Goal: Task Accomplishment & Management: Use online tool/utility

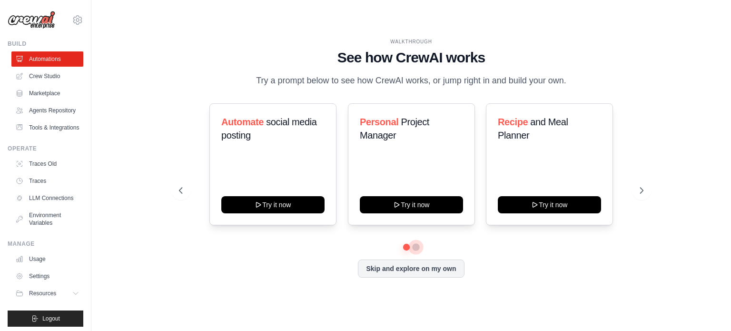
click at [417, 247] on button at bounding box center [416, 247] width 8 height 8
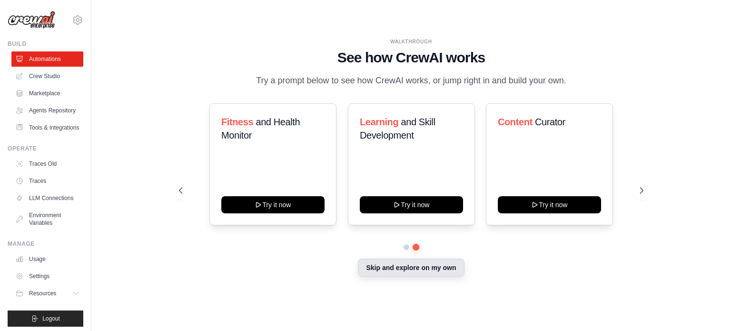
click at [406, 269] on button "Skip and explore on my own" at bounding box center [411, 267] width 106 height 18
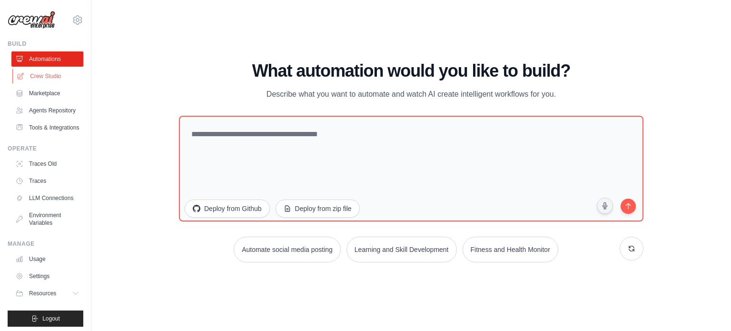
click at [44, 76] on link "Crew Studio" at bounding box center [48, 75] width 72 height 15
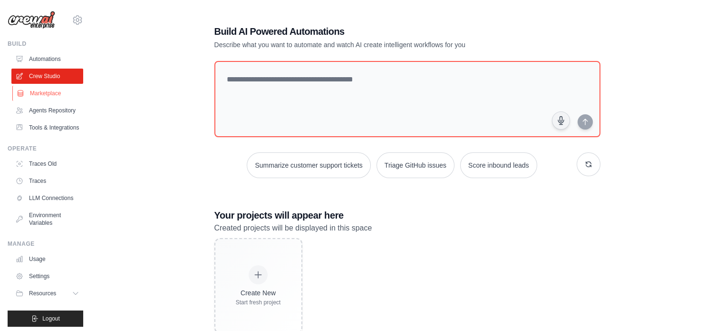
click at [38, 93] on link "Marketplace" at bounding box center [48, 93] width 72 height 15
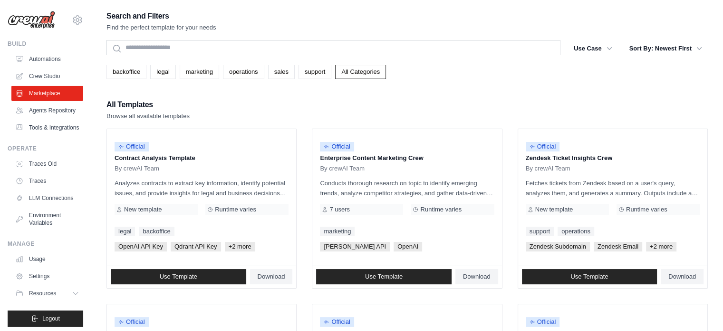
click at [34, 18] on img at bounding box center [32, 20] width 48 height 18
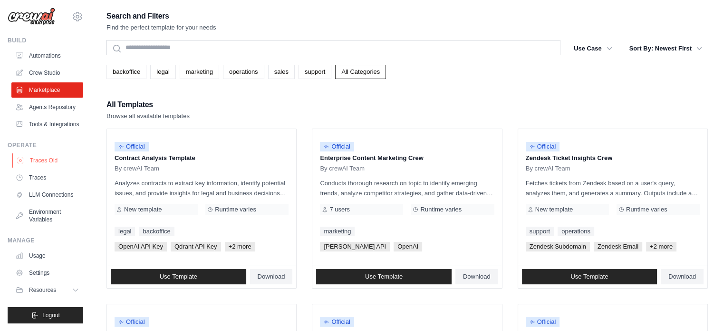
scroll to position [16, 0]
click at [44, 99] on link "Agents Repository" at bounding box center [48, 106] width 72 height 15
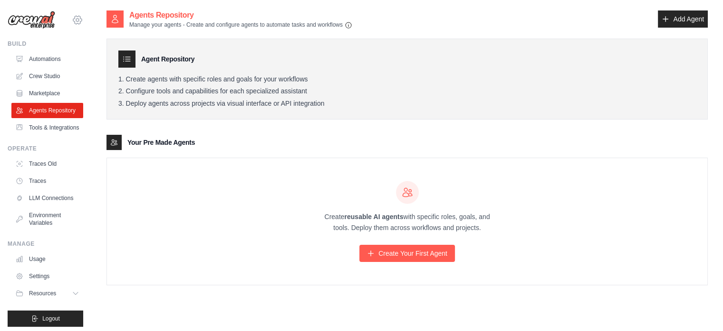
click at [72, 21] on icon at bounding box center [77, 19] width 11 height 11
click at [468, 20] on div "Agents Repository Manage your agents - Create and configure agents to automate …" at bounding box center [408, 19] width 602 height 19
click at [43, 69] on link "Crew Studio" at bounding box center [48, 75] width 72 height 15
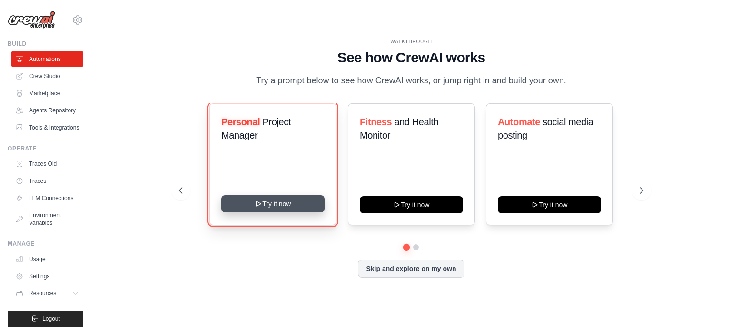
click at [287, 205] on button "Try it now" at bounding box center [272, 203] width 103 height 17
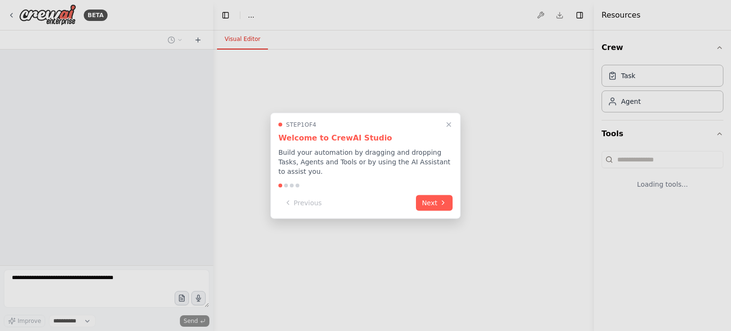
select select "****"
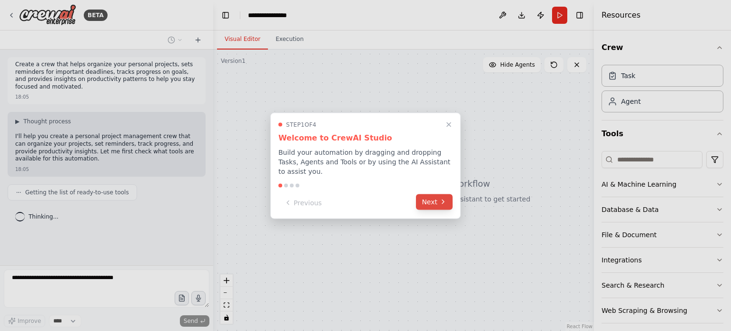
click at [426, 194] on button "Next" at bounding box center [434, 202] width 37 height 16
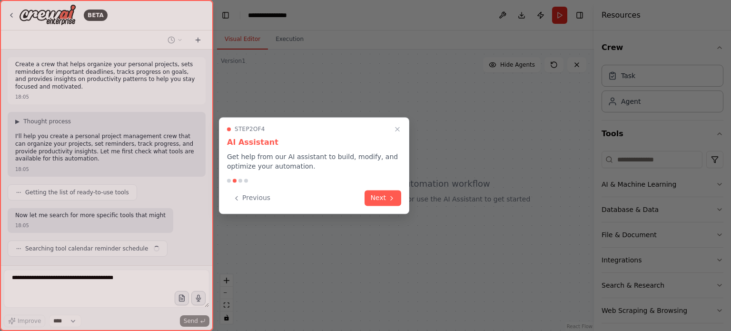
scroll to position [30, 0]
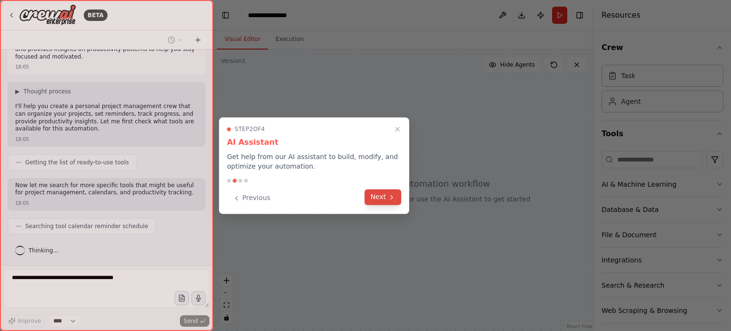
click at [383, 197] on button "Next" at bounding box center [382, 197] width 37 height 16
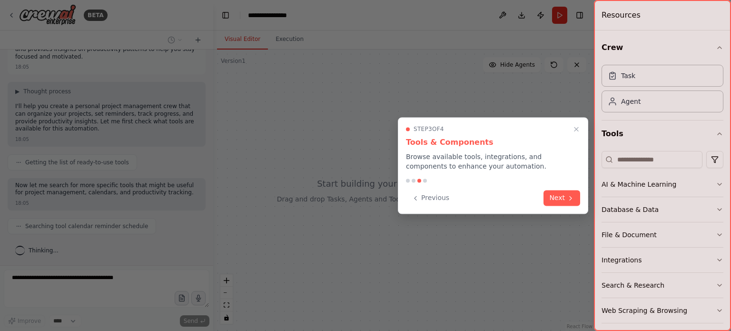
scroll to position [53, 0]
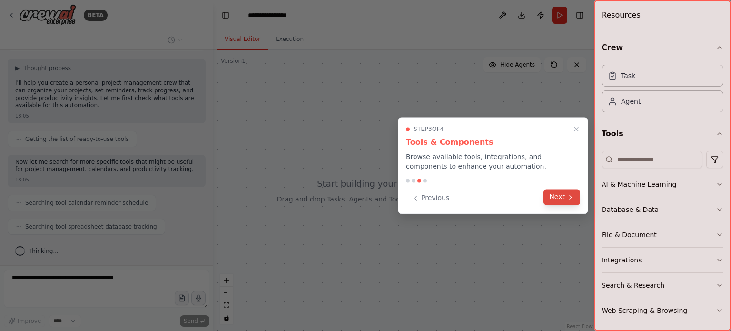
click at [563, 197] on button "Next" at bounding box center [561, 197] width 37 height 16
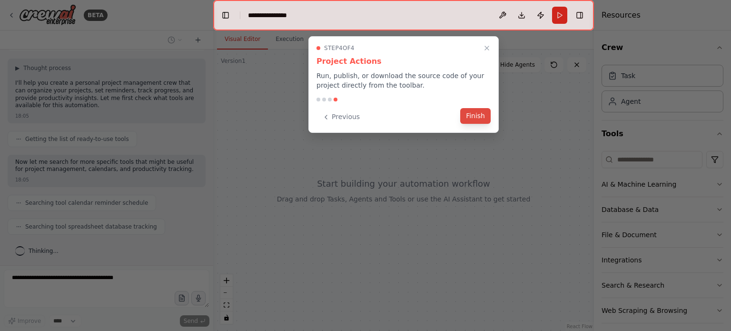
click at [477, 112] on button "Finish" at bounding box center [475, 116] width 30 height 16
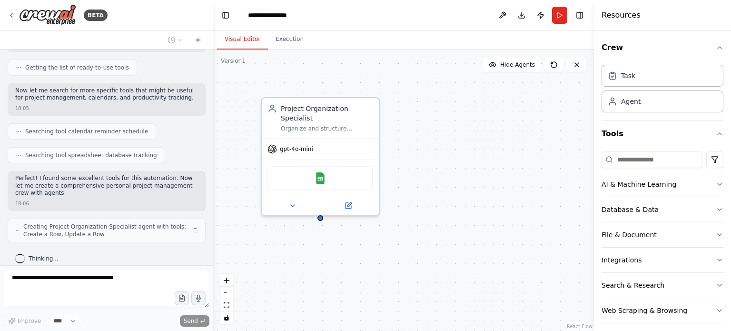
scroll to position [132, 0]
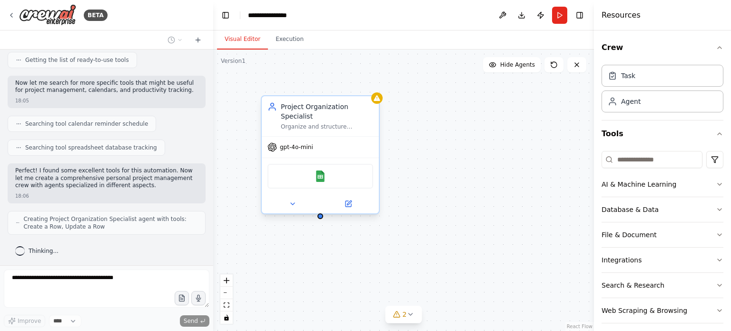
click at [302, 143] on span "gpt-4o-mini" at bounding box center [296, 147] width 33 height 8
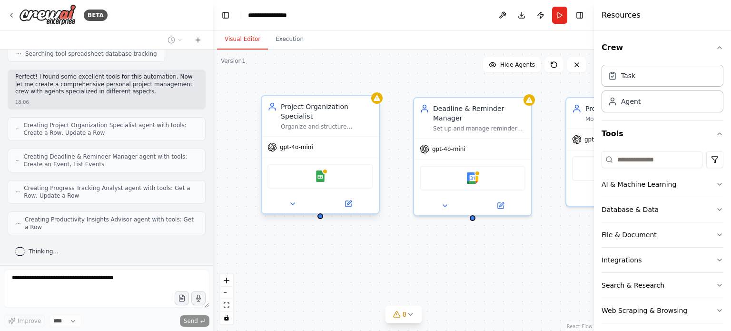
scroll to position [218, 0]
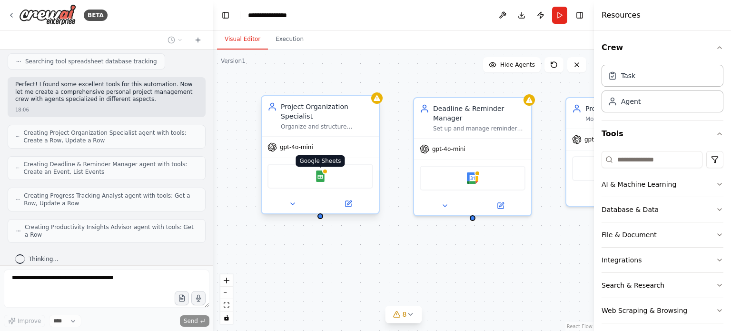
click at [318, 170] on img at bounding box center [319, 175] width 11 height 11
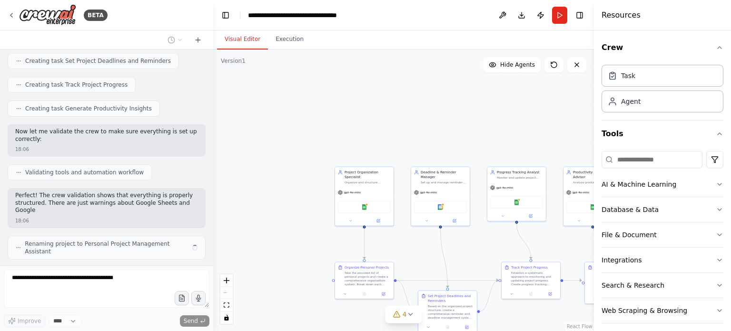
scroll to position [487, 0]
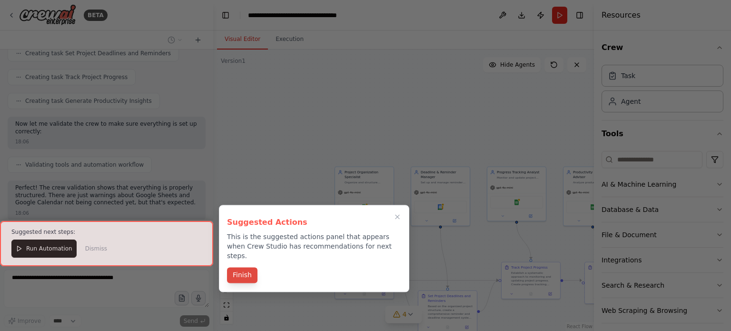
click at [237, 267] on button "Finish" at bounding box center [242, 275] width 30 height 16
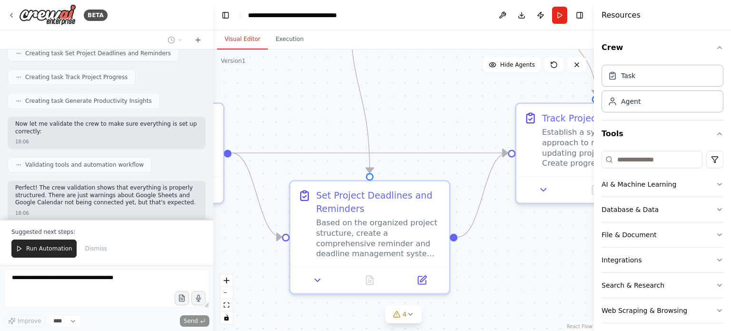
drag, startPoint x: 468, startPoint y: 268, endPoint x: 353, endPoint y: 40, distance: 254.6
click at [353, 40] on div "Visual Editor Execution Version 1 Show Tools Hide Agents .deletable-edge-delete…" at bounding box center [403, 180] width 380 height 300
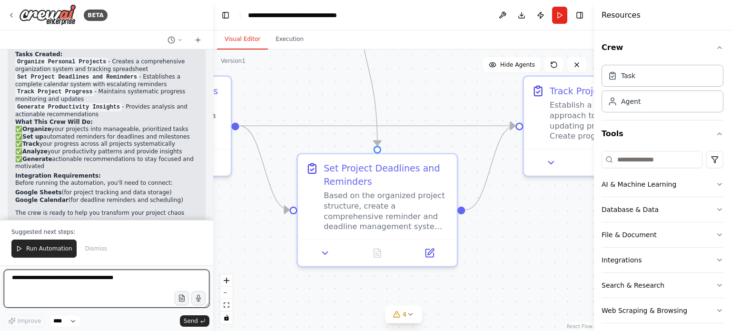
scroll to position [804, 0]
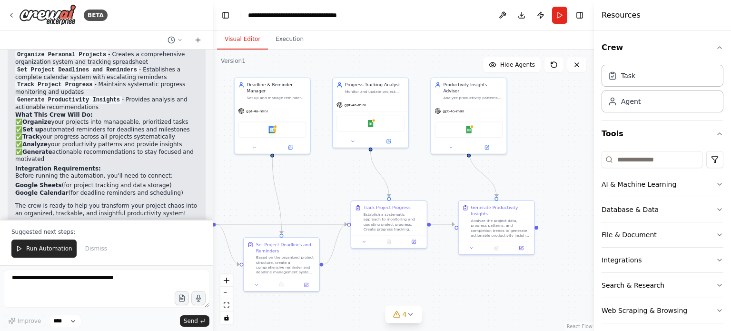
drag, startPoint x: 442, startPoint y: 95, endPoint x: 322, endPoint y: 192, distance: 154.2
click at [322, 192] on div ".deletable-edge-delete-btn { width: 20px; height: 20px; border: 0px solid #ffff…" at bounding box center [403, 189] width 380 height 281
click at [395, 313] on icon at bounding box center [396, 314] width 6 height 6
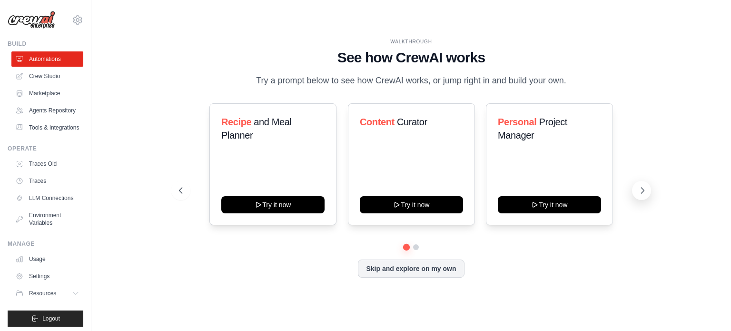
click at [644, 189] on icon at bounding box center [642, 190] width 10 height 10
click at [44, 71] on link "Crew Studio" at bounding box center [48, 75] width 72 height 15
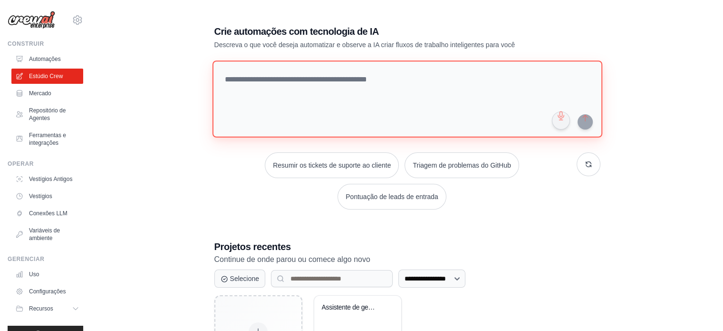
click at [451, 80] on textarea at bounding box center [407, 98] width 390 height 77
click at [360, 78] on textarea at bounding box center [407, 98] width 390 height 77
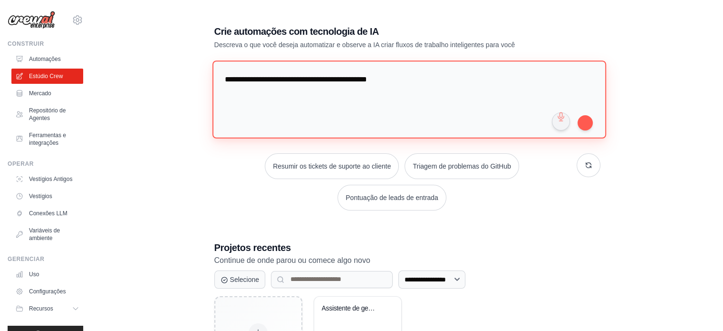
click at [421, 81] on textarea "**********" at bounding box center [409, 99] width 394 height 78
type textarea "**********"
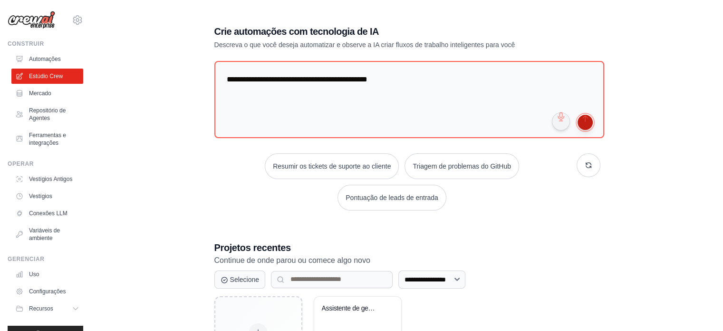
click at [585, 121] on button "submit" at bounding box center [585, 122] width 15 height 15
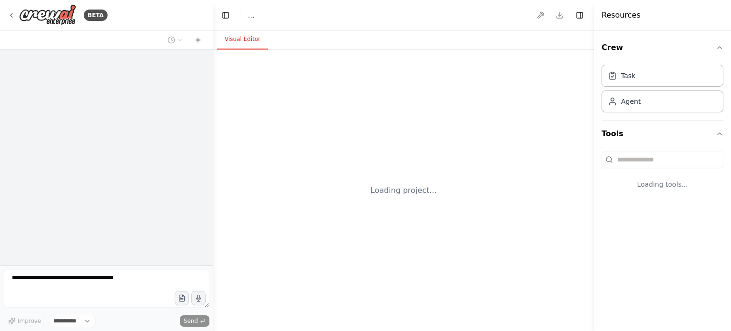
select select "****"
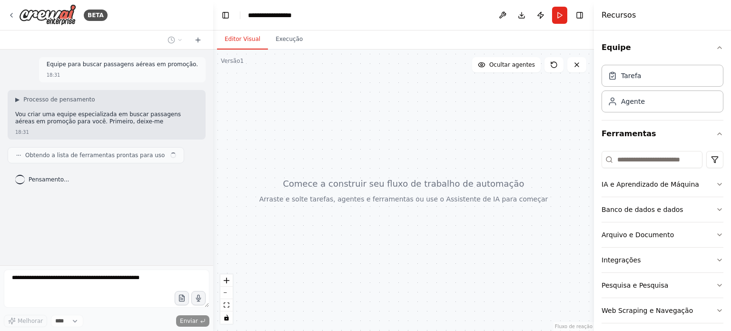
click at [388, 0] on header "**********" at bounding box center [403, 15] width 380 height 30
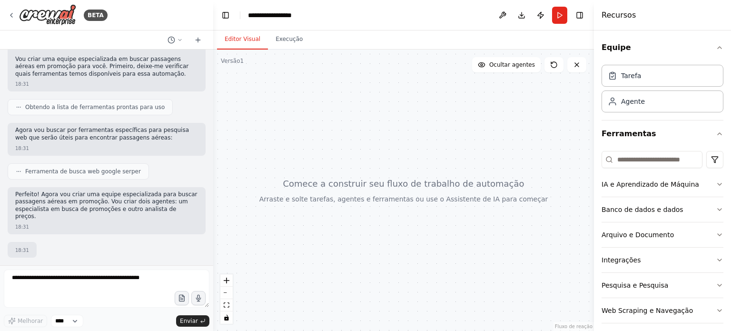
scroll to position [111, 0]
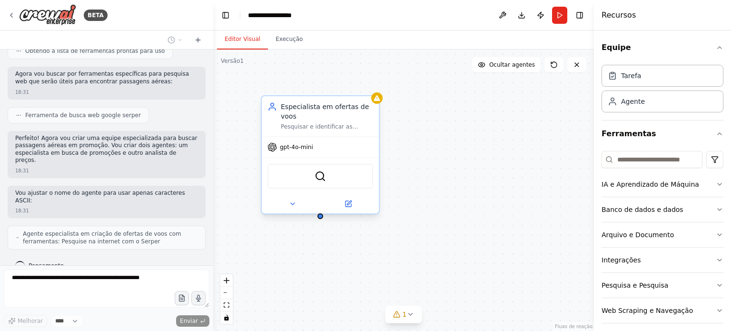
click at [295, 149] on font "gpt-4o-mini" at bounding box center [296, 147] width 33 height 7
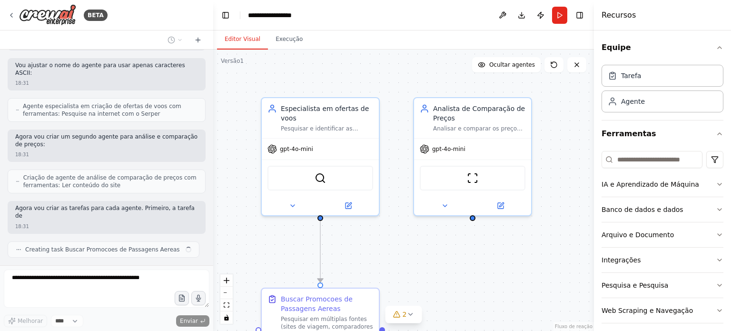
scroll to position [246, 0]
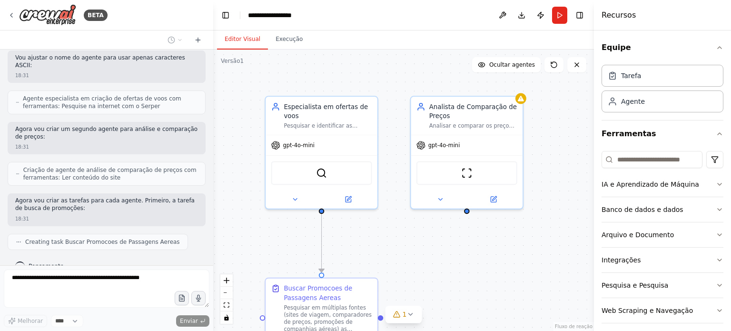
click at [308, 12] on header "**********" at bounding box center [403, 15] width 380 height 30
click at [263, 14] on font "**********" at bounding box center [270, 15] width 44 height 7
click at [292, 15] on font "**********" at bounding box center [270, 15] width 44 height 7
drag, startPoint x: 302, startPoint y: 16, endPoint x: 227, endPoint y: 13, distance: 74.7
click at [227, 13] on header "**********" at bounding box center [403, 15] width 380 height 30
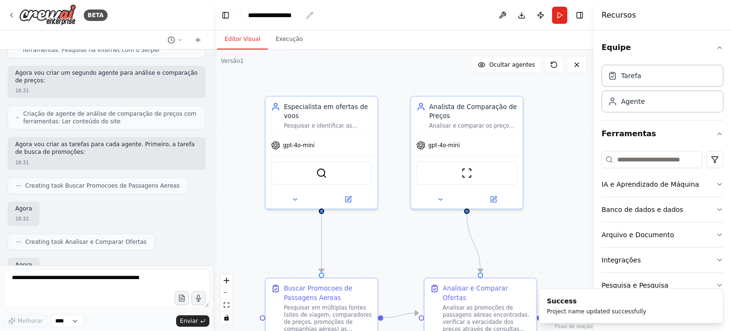
scroll to position [359, 0]
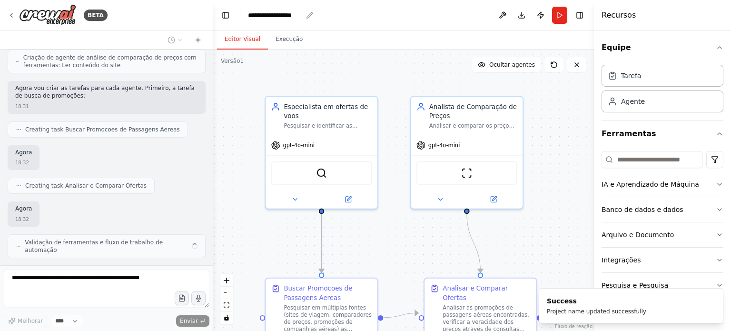
click at [306, 13] on icon "migalhas de pão" at bounding box center [310, 15] width 8 height 8
click at [299, 15] on div "**********" at bounding box center [275, 15] width 54 height 10
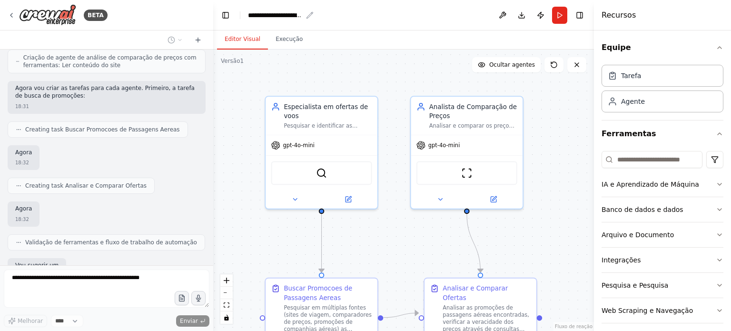
scroll to position [422, 0]
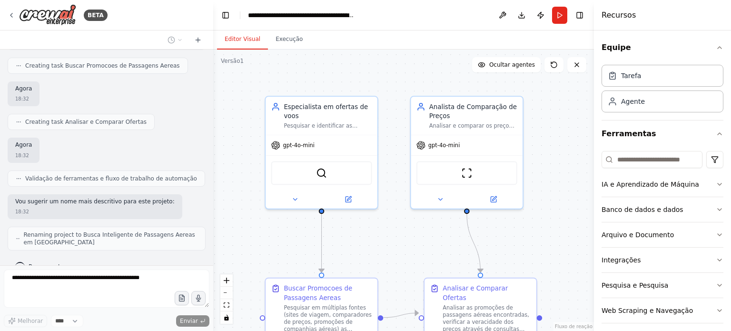
click at [400, 15] on header "**********" at bounding box center [403, 15] width 380 height 30
click at [330, 16] on div "**********" at bounding box center [301, 15] width 107 height 10
click at [433, 20] on header "**********" at bounding box center [403, 15] width 380 height 30
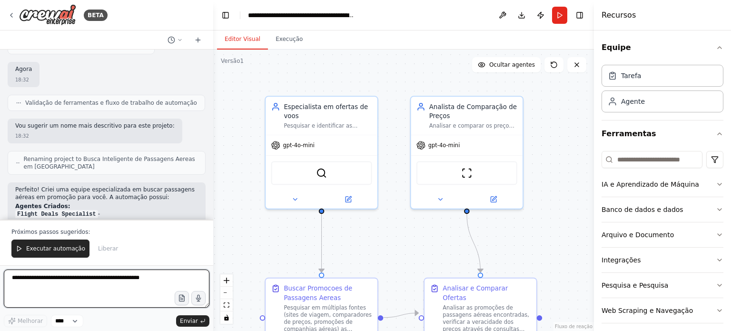
scroll to position [498, 0]
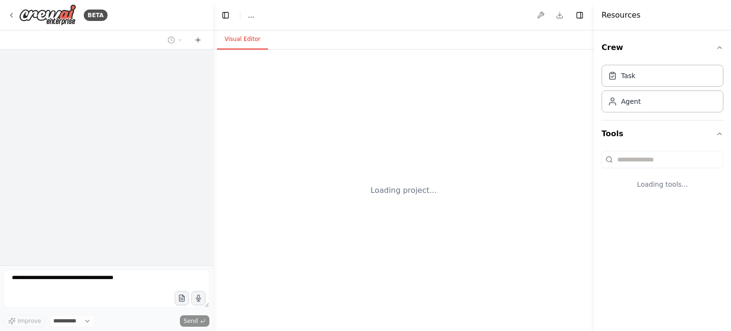
select select "****"
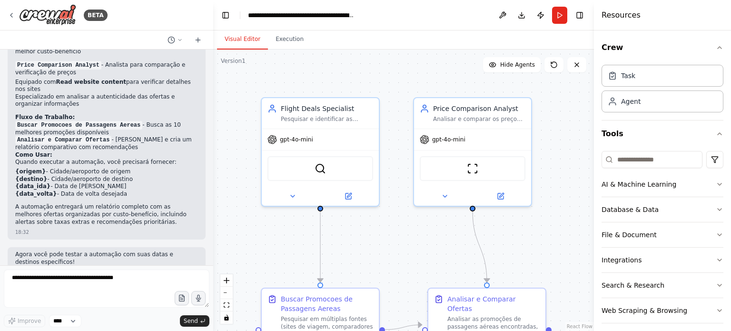
scroll to position [704, 0]
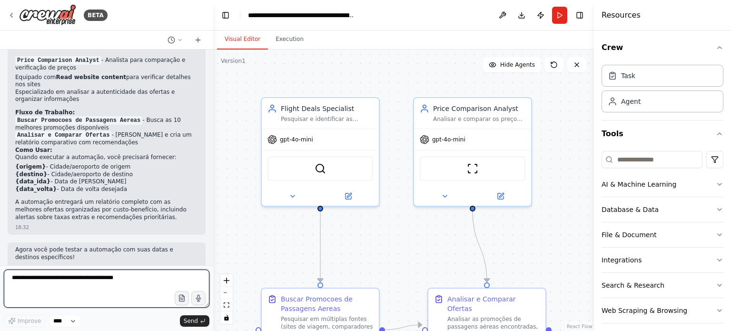
click at [65, 282] on textarea at bounding box center [106, 288] width 205 height 38
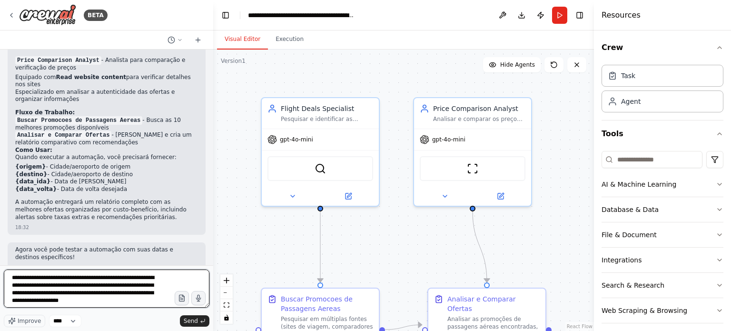
scroll to position [4, 0]
type textarea "**********"
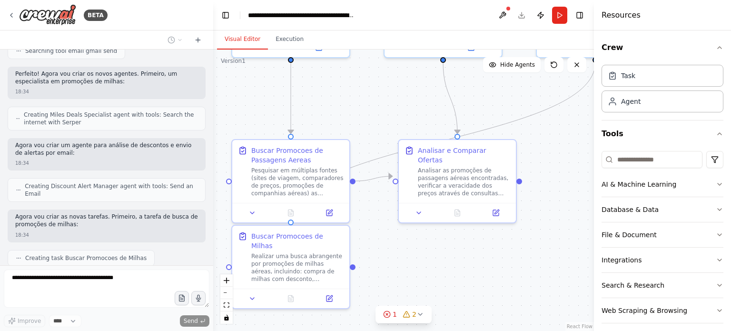
scroll to position [1126, 0]
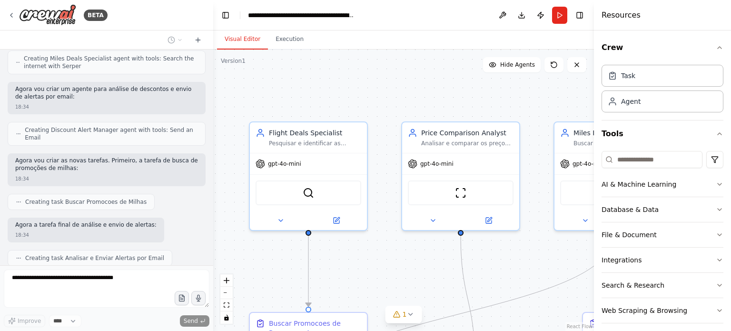
drag, startPoint x: 542, startPoint y: 233, endPoint x: 530, endPoint y: 257, distance: 27.0
click at [530, 257] on div ".deletable-edge-delete-btn { width: 20px; height: 20px; border: 0px solid #ffff…" at bounding box center [403, 189] width 380 height 281
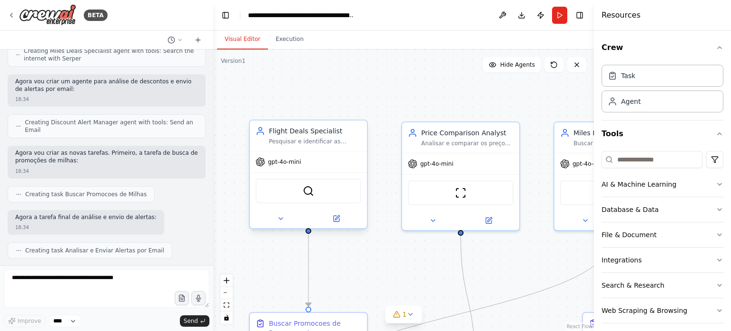
scroll to position [1182, 0]
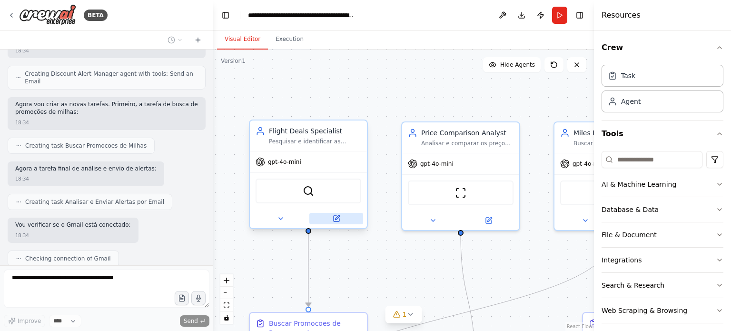
click at [339, 219] on icon at bounding box center [336, 218] width 6 height 6
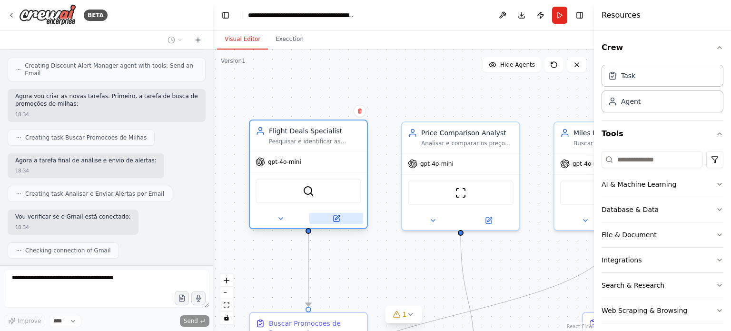
scroll to position [1238, 0]
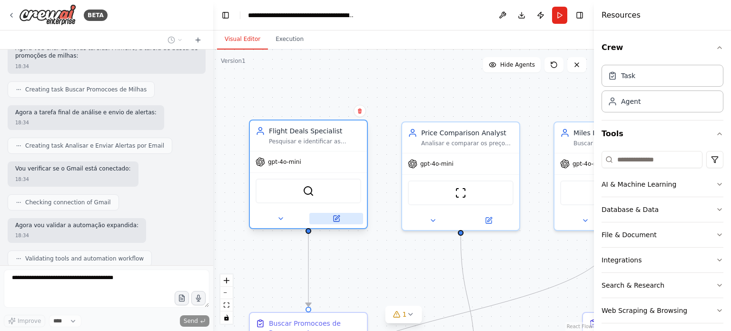
click at [339, 219] on icon at bounding box center [336, 218] width 8 height 8
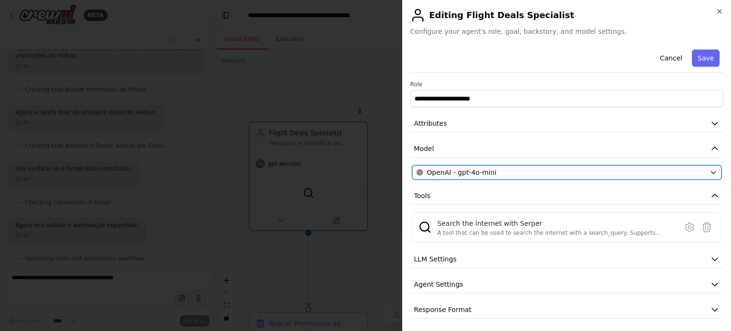
click at [709, 169] on icon "button" at bounding box center [713, 172] width 8 height 8
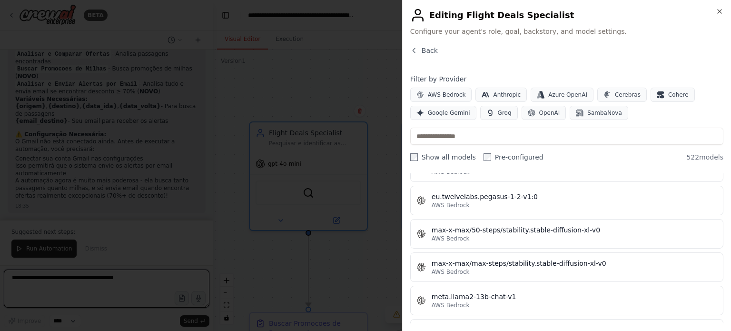
scroll to position [4343, 0]
click at [447, 114] on span "Google Gemini" at bounding box center [449, 113] width 42 height 8
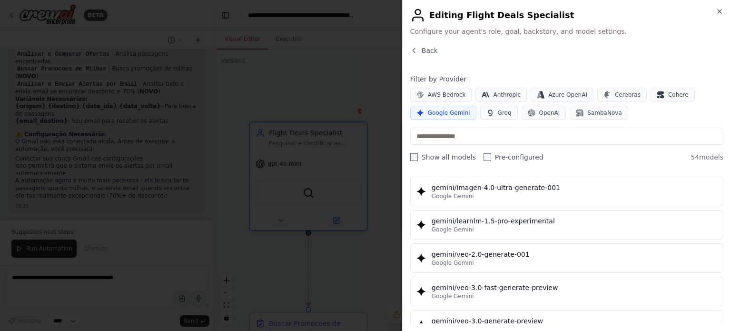
scroll to position [1671, 0]
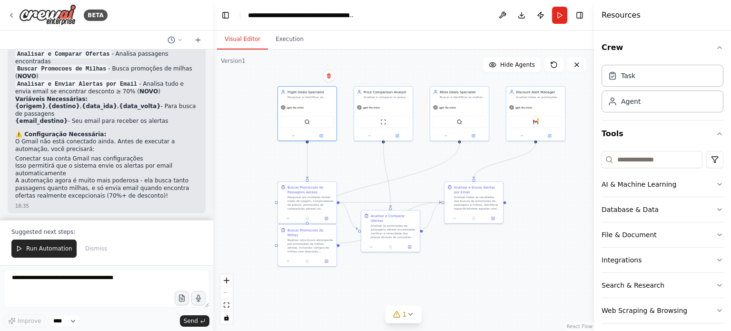
drag, startPoint x: 466, startPoint y: 169, endPoint x: 428, endPoint y: 66, distance: 109.7
click at [428, 66] on div ".deletable-edge-delete-btn { width: 20px; height: 20px; border: 0px solid #ffff…" at bounding box center [403, 189] width 380 height 281
click at [409, 315] on icon at bounding box center [410, 314] width 8 height 8
click at [547, 223] on div ".deletable-edge-delete-btn { width: 20px; height: 20px; border: 0px solid #ffff…" at bounding box center [403, 189] width 380 height 281
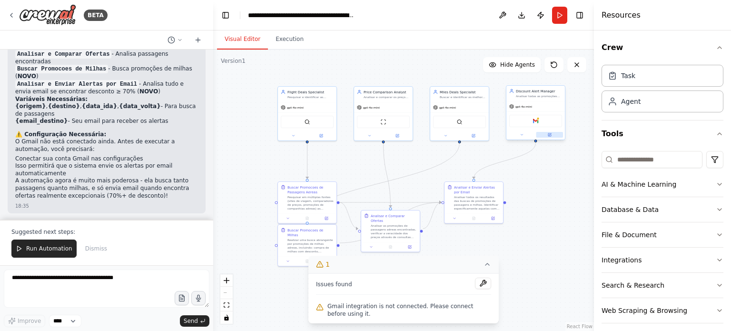
click at [550, 134] on icon at bounding box center [549, 134] width 2 height 2
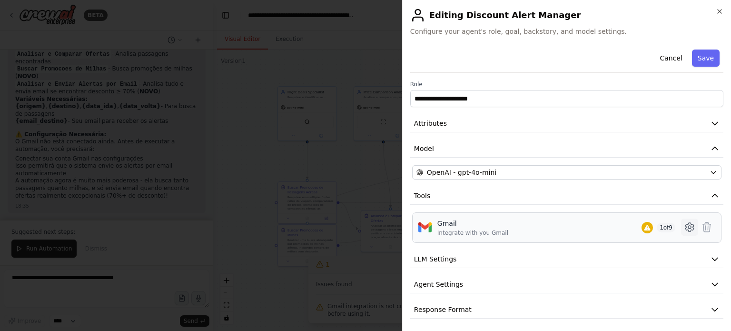
click at [683, 229] on icon at bounding box center [688, 226] width 11 height 11
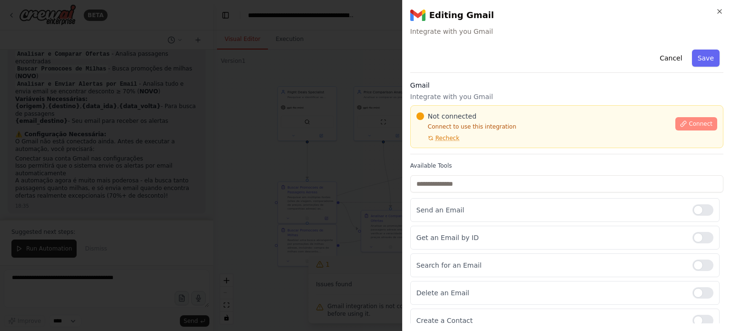
click at [692, 120] on span "Connect" at bounding box center [700, 124] width 24 height 8
click at [446, 138] on span "Recheck" at bounding box center [447, 138] width 24 height 8
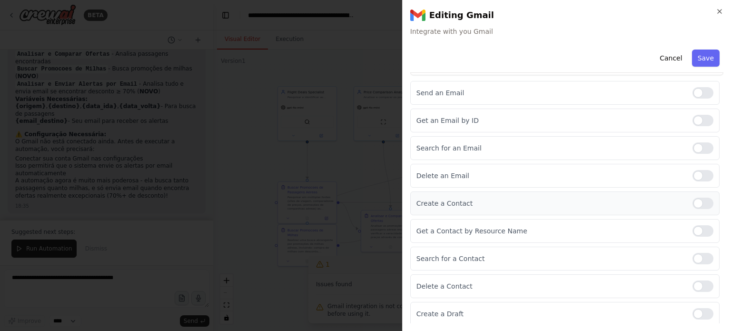
scroll to position [0, 0]
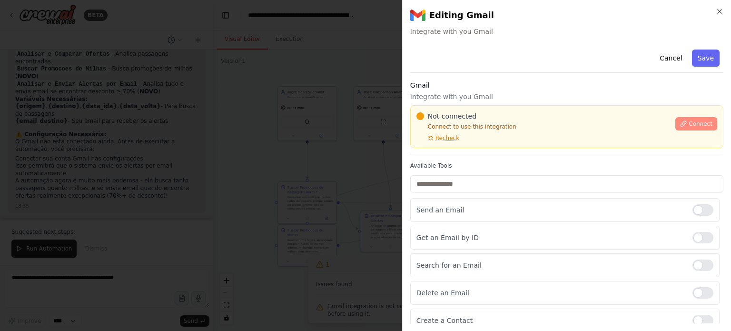
click at [689, 124] on span "Connect" at bounding box center [700, 124] width 24 height 8
click at [692, 57] on button "Save" at bounding box center [706, 57] width 28 height 17
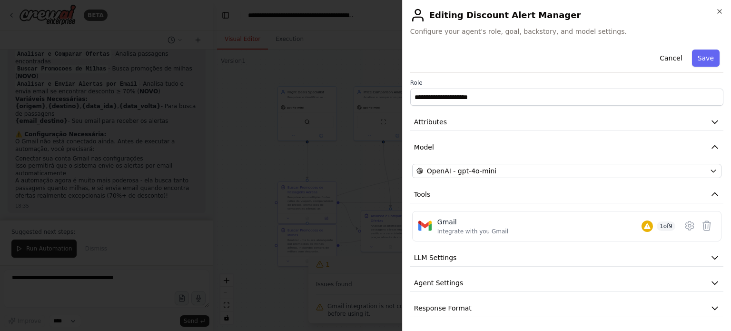
scroll to position [2, 0]
click at [710, 254] on icon "button" at bounding box center [715, 257] width 10 height 10
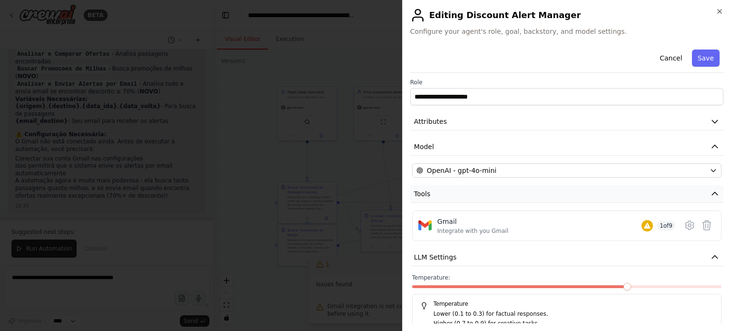
scroll to position [69, 0]
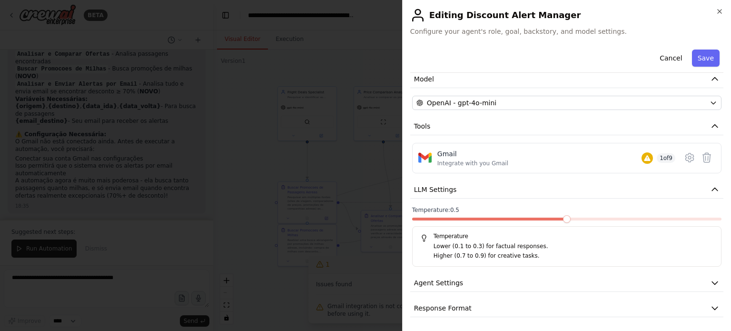
click at [563, 223] on span at bounding box center [567, 219] width 8 height 8
click at [710, 278] on icon "button" at bounding box center [715, 283] width 10 height 10
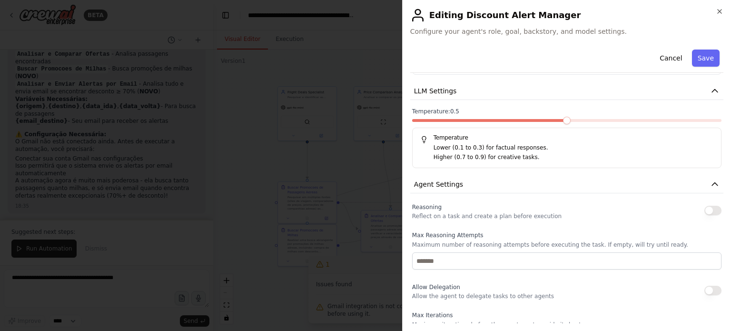
scroll to position [212, 0]
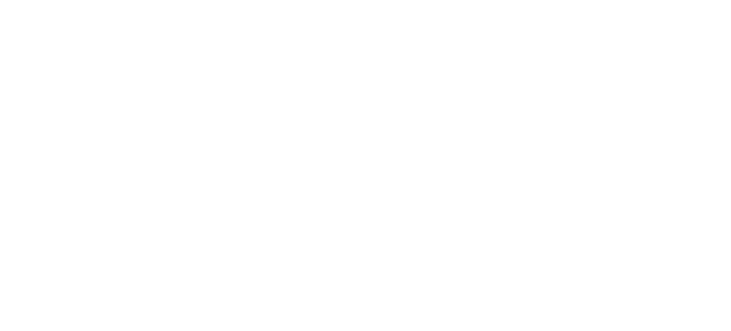
click at [496, 0] on html "Texto original Avalie a tradução O feedback vai ser usado para ajudar a melhora…" at bounding box center [365, 0] width 731 height 0
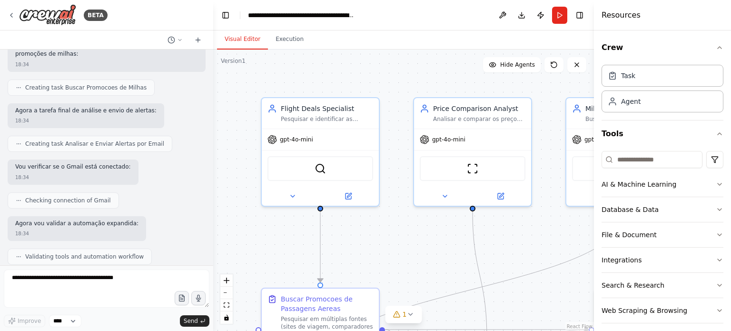
scroll to position [1233, 0]
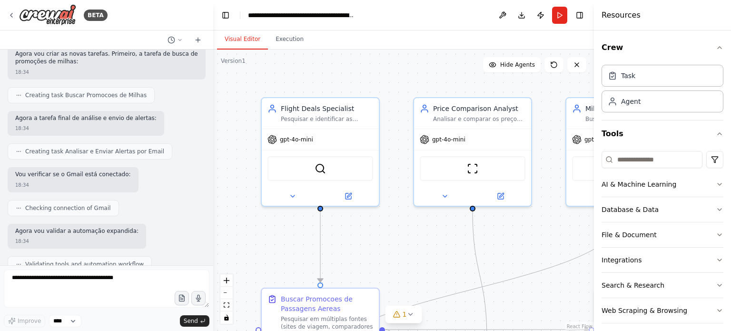
click at [418, 58] on div ".deletable-edge-delete-btn { width: 20px; height: 20px; border: 0px solid #ffff…" at bounding box center [403, 189] width 380 height 281
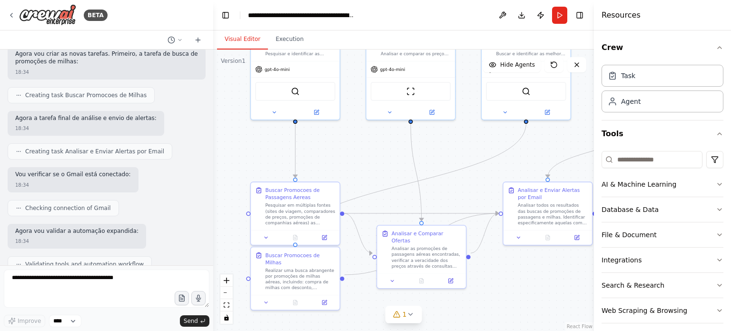
drag, startPoint x: 498, startPoint y: 194, endPoint x: 473, endPoint y: 140, distance: 58.7
click at [473, 137] on div ".deletable-edge-delete-btn { width: 20px; height: 20px; border: 0px solid #ffff…" at bounding box center [403, 189] width 380 height 281
click at [405, 315] on span "1" at bounding box center [404, 314] width 4 height 10
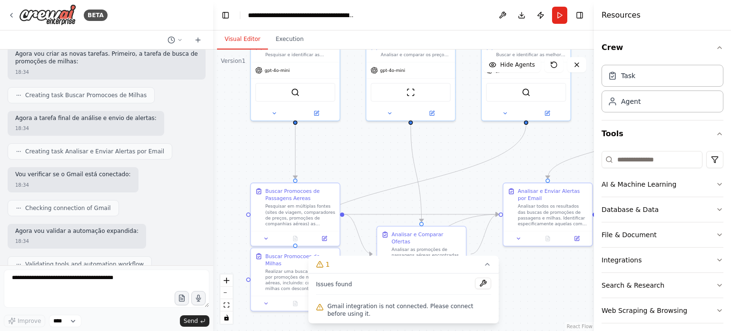
click at [532, 283] on div ".deletable-edge-delete-btn { width: 20px; height: 20px; border: 0px solid #ffff…" at bounding box center [403, 189] width 380 height 281
click button "1"
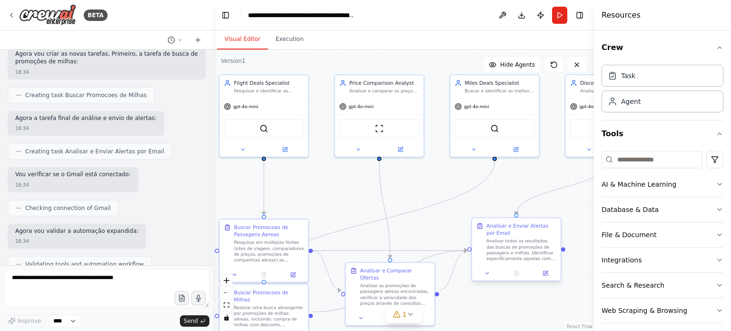
drag, startPoint x: 534, startPoint y: 264, endPoint x: 504, endPoint y: 220, distance: 53.6
click div ".deletable-edge-delete-btn { width: 20px; height: 20px; border: 0px solid #ffff…"
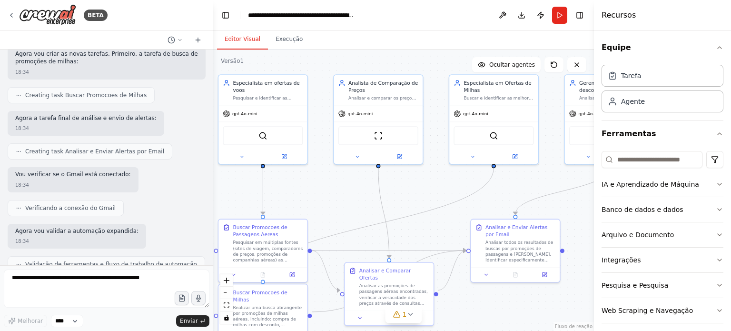
scroll to position [1240, 0]
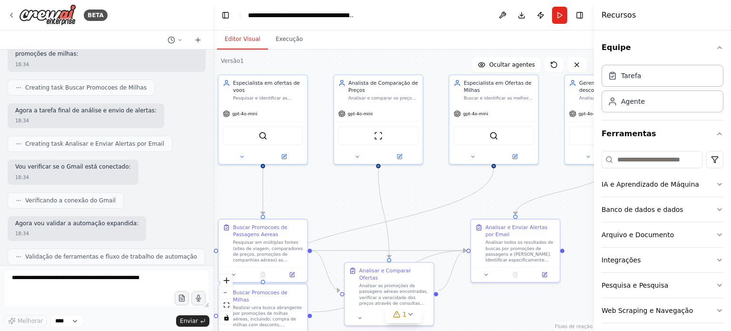
click header "**********"
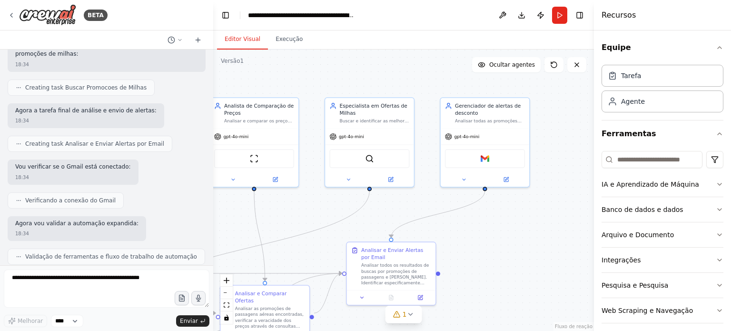
drag, startPoint x: 523, startPoint y: 190, endPoint x: 399, endPoint y: 213, distance: 126.2
click div ".deletable-edge-delete-btn { width: 20px; height: 20px; border: 0px solid #ffff…"
click button
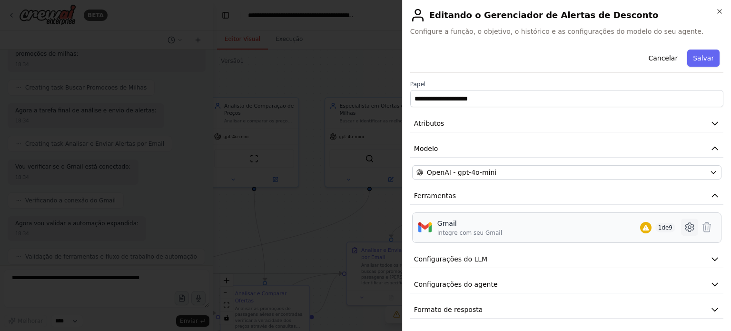
click icon
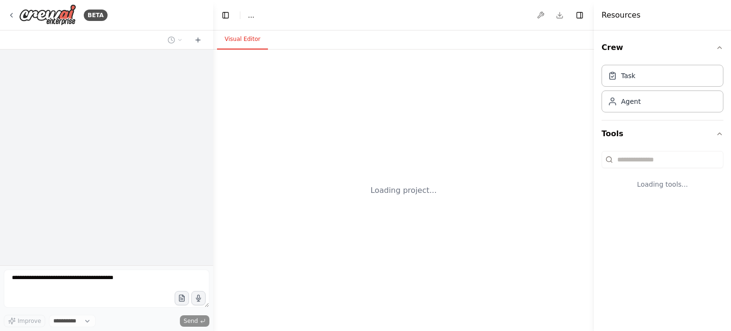
select select "****"
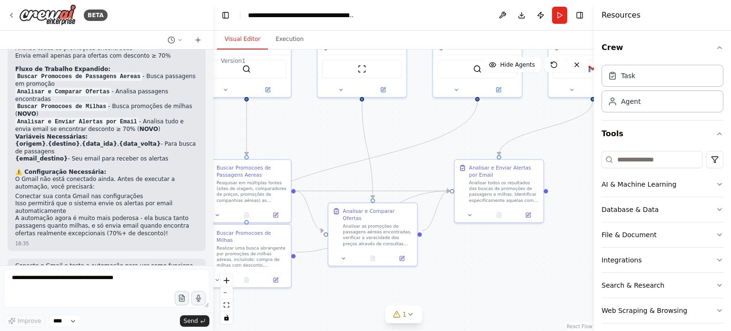
scroll to position [1614, 0]
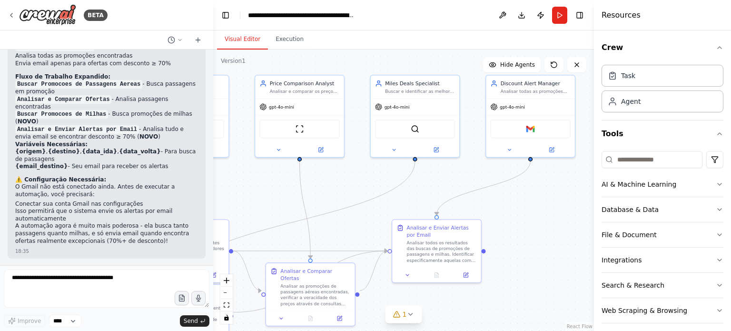
drag, startPoint x: 515, startPoint y: 259, endPoint x: 331, endPoint y: 215, distance: 188.7
click at [331, 215] on div ".deletable-edge-delete-btn { width: 20px; height: 20px; border: 0px solid #ffff…" at bounding box center [403, 189] width 380 height 281
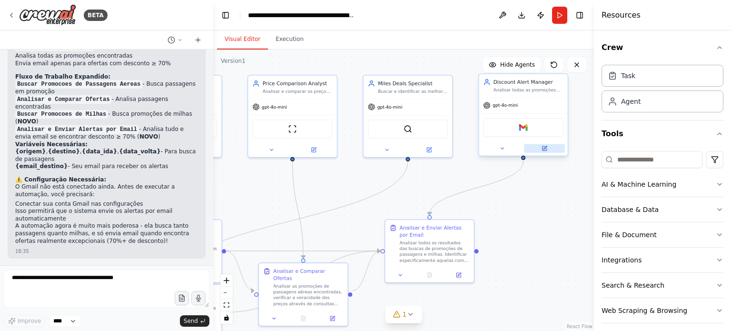
click at [546, 151] on button at bounding box center [544, 148] width 41 height 9
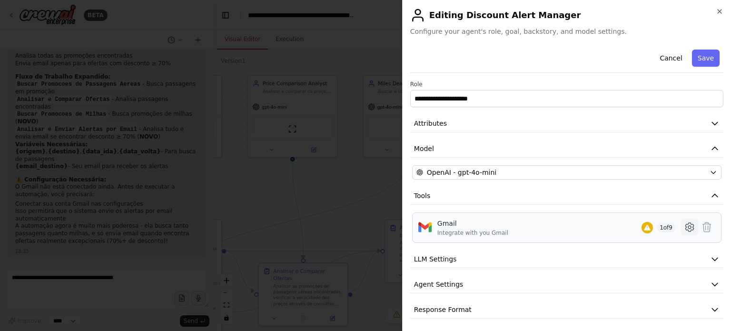
click at [683, 228] on icon at bounding box center [688, 226] width 11 height 11
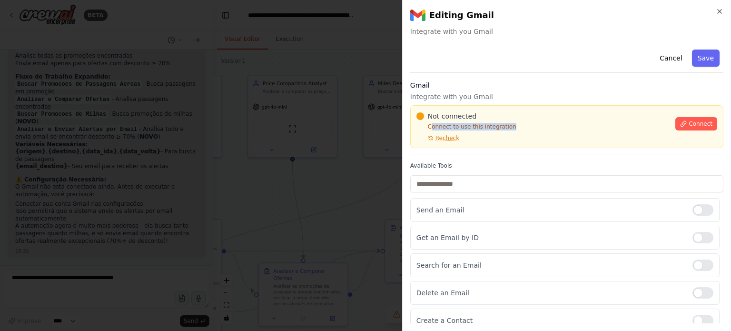
drag, startPoint x: 429, startPoint y: 127, endPoint x: 515, endPoint y: 129, distance: 85.2
click at [515, 129] on p "Connect to use this integration" at bounding box center [542, 127] width 253 height 8
click at [678, 118] on button "Connect" at bounding box center [696, 123] width 42 height 13
click at [692, 126] on span "Connect" at bounding box center [700, 124] width 24 height 8
click at [581, 66] on div "Cancel Save" at bounding box center [566, 59] width 313 height 27
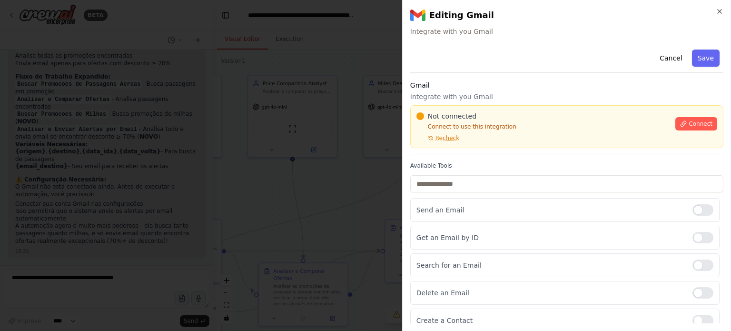
scroll to position [95, 0]
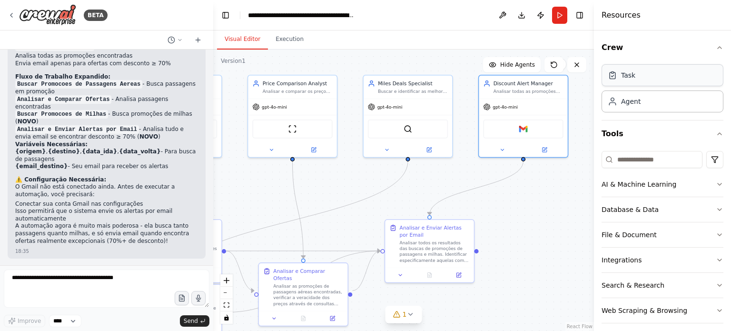
click at [649, 78] on div "Task" at bounding box center [662, 75] width 122 height 22
click at [644, 104] on div "Agent" at bounding box center [662, 101] width 122 height 22
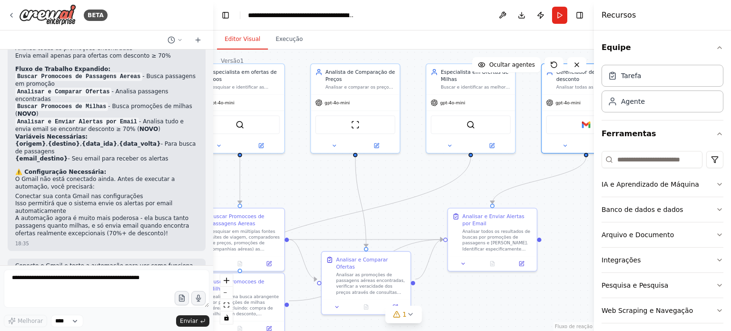
drag, startPoint x: 320, startPoint y: 227, endPoint x: 372, endPoint y: 213, distance: 54.7
click at [379, 216] on div ".deletable-edge-delete-btn { width: 20px; height: 20px; border: 0px solid #ffff…" at bounding box center [403, 189] width 380 height 281
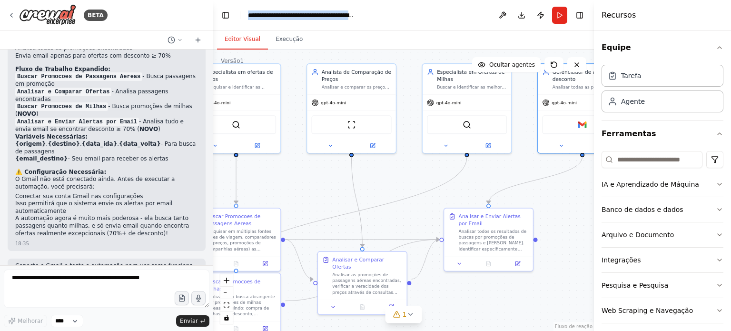
click at [212, 32] on div "BETA Equipe para buscar passagens aéreas em promoção. 18:31 ▶ Processo de pensa…" at bounding box center [365, 165] width 731 height 331
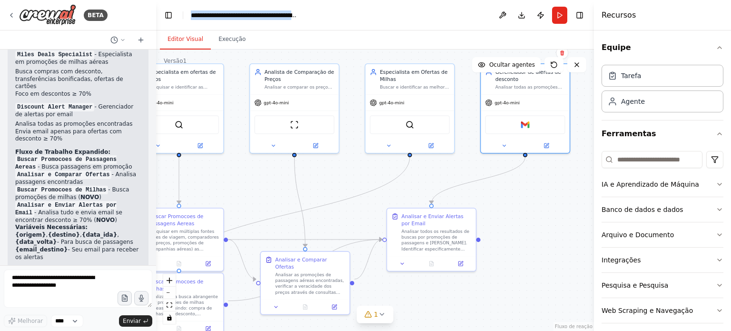
scroll to position [1846, 0]
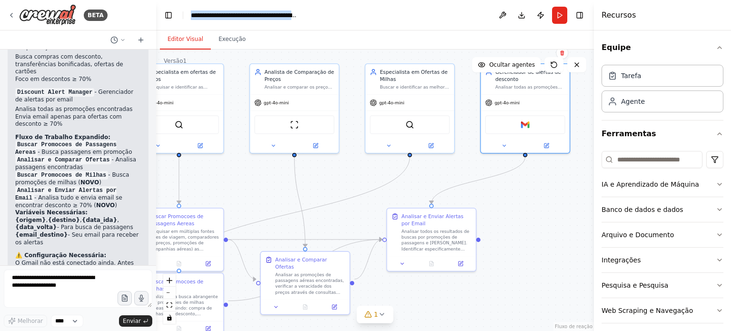
drag, startPoint x: 211, startPoint y: 32, endPoint x: 156, endPoint y: 35, distance: 55.3
click at [156, 35] on div "BETA Equipe para buscar passagens aéreas em promoção. 18:31 ▶ Processo de pensa…" at bounding box center [365, 165] width 731 height 331
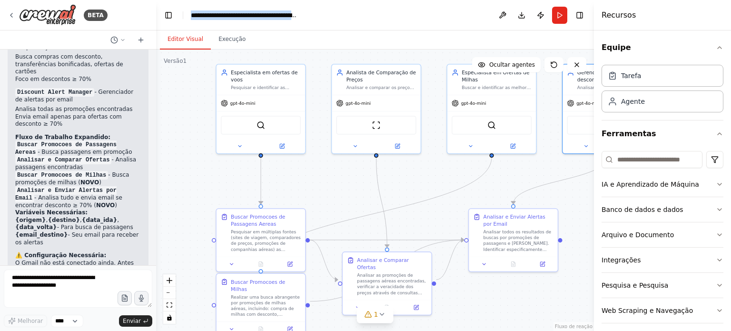
drag, startPoint x: 310, startPoint y: 195, endPoint x: 391, endPoint y: 195, distance: 80.9
click at [391, 195] on div ".deletable-edge-delete-btn { width: 20px; height: 20px; border: 0px solid #ffff…" at bounding box center [375, 189] width 438 height 281
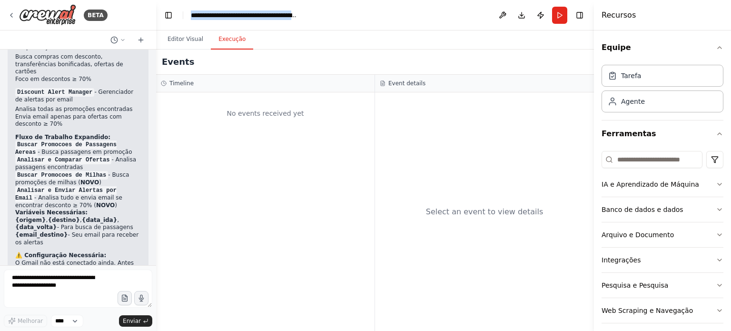
click at [233, 46] on button "Execução" at bounding box center [232, 39] width 42 height 20
click at [183, 39] on font "Editor Visual" at bounding box center [185, 39] width 36 height 7
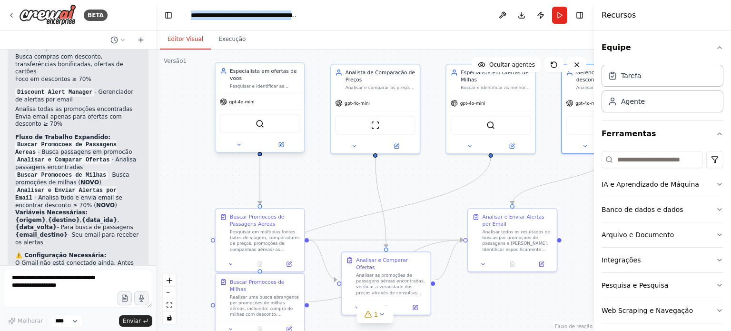
click at [237, 103] on font "gpt-4o-mini" at bounding box center [241, 101] width 25 height 5
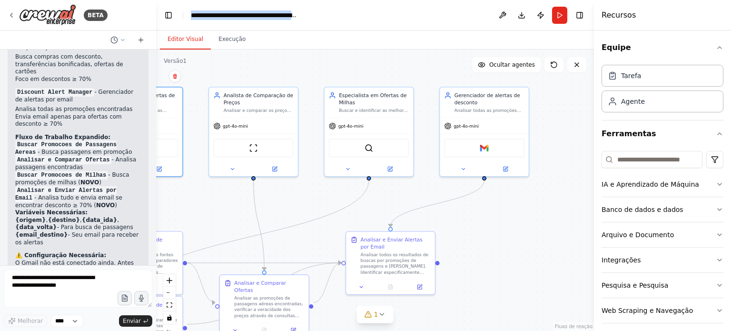
drag, startPoint x: 453, startPoint y: 174, endPoint x: 331, endPoint y: 197, distance: 123.9
click at [331, 197] on div ".deletable-edge-delete-btn { width: 20px; height: 20px; border: 0px solid #ffff…" at bounding box center [375, 189] width 438 height 281
click at [490, 150] on div "Gmail" at bounding box center [484, 146] width 80 height 19
click at [509, 169] on button at bounding box center [505, 167] width 41 height 9
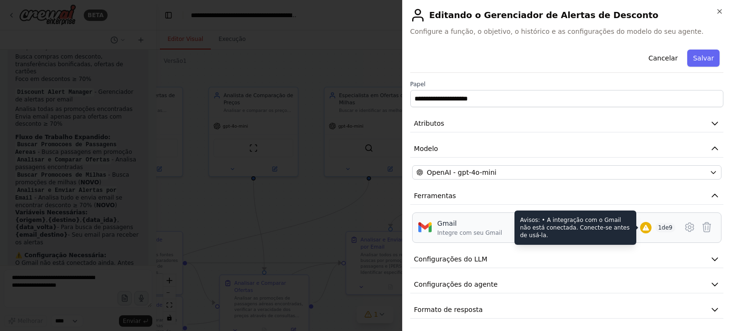
click at [642, 225] on icon at bounding box center [645, 227] width 6 height 6
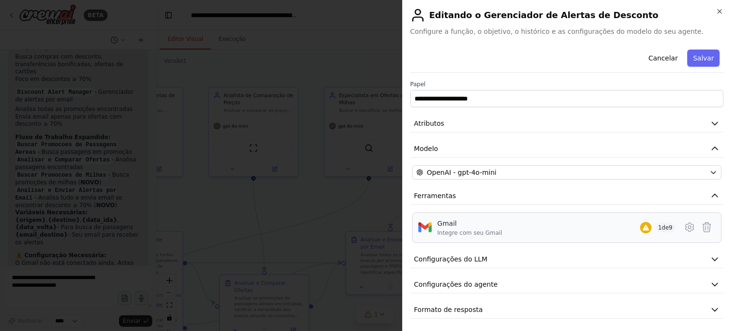
click at [658, 224] on font "1" at bounding box center [660, 227] width 4 height 7
click at [684, 226] on icon at bounding box center [688, 226] width 11 height 11
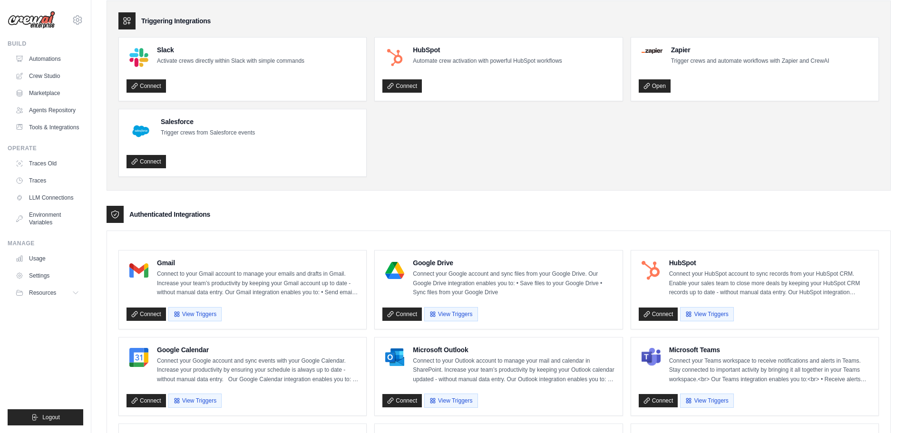
scroll to position [143, 0]
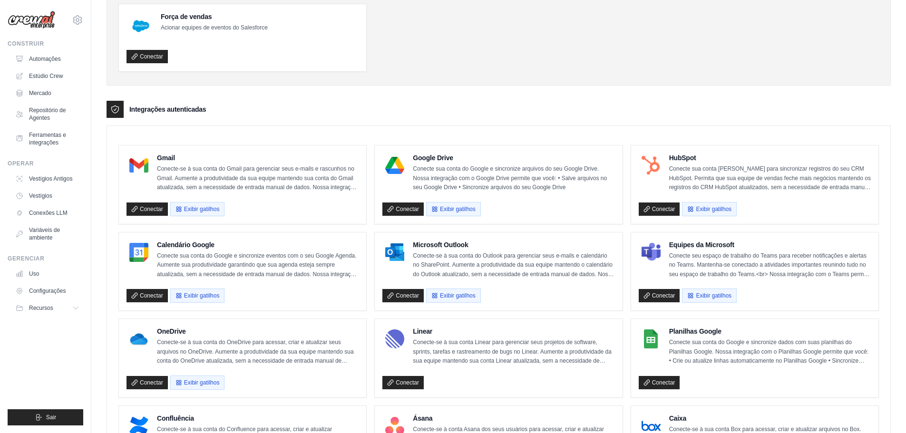
click at [830, 15] on ul "Folga Ative equipes diretamente no Slack com comandos simples Conectar HubSpot …" at bounding box center [498, 2] width 760 height 140
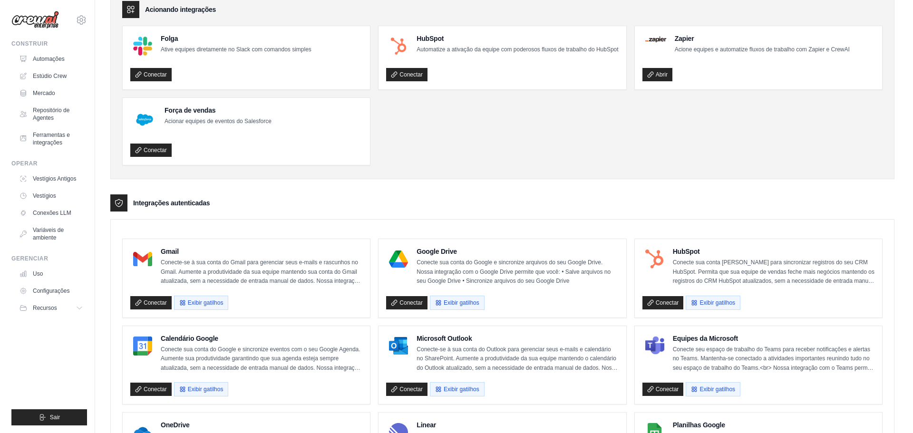
scroll to position [95, 0]
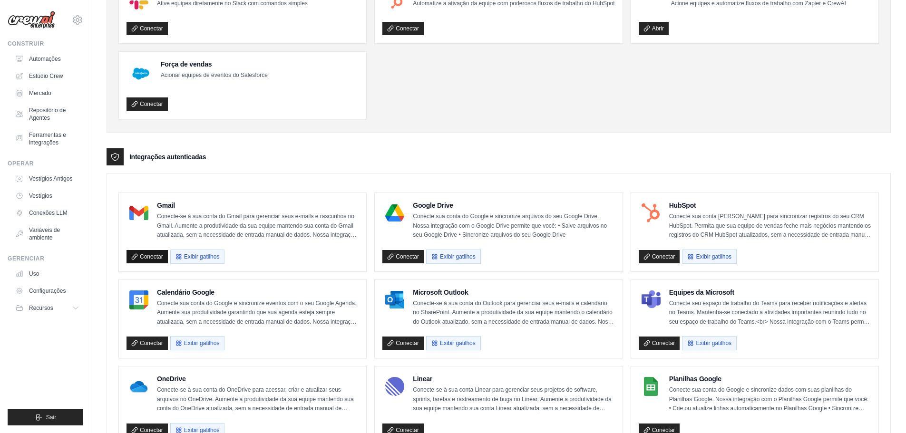
click at [143, 253] on font "Conectar" at bounding box center [151, 256] width 23 height 7
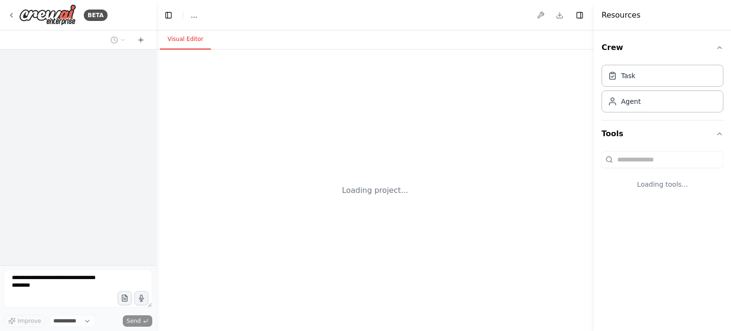
select select "****"
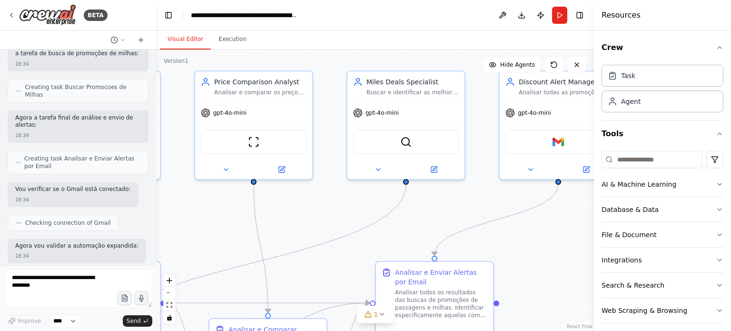
scroll to position [1390, 0]
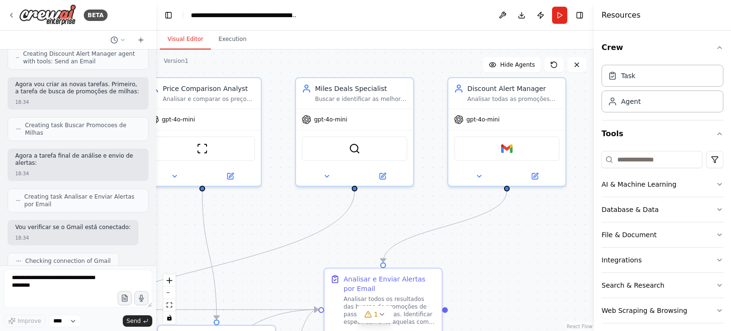
drag, startPoint x: 494, startPoint y: 217, endPoint x: 304, endPoint y: 194, distance: 191.7
click at [294, 203] on div ".deletable-edge-delete-btn { width: 20px; height: 20px; border: 0px solid #ffff…" at bounding box center [375, 189] width 438 height 281
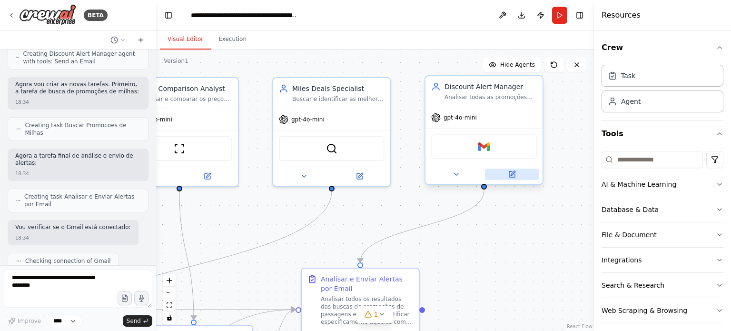
click at [514, 176] on icon at bounding box center [512, 174] width 8 height 8
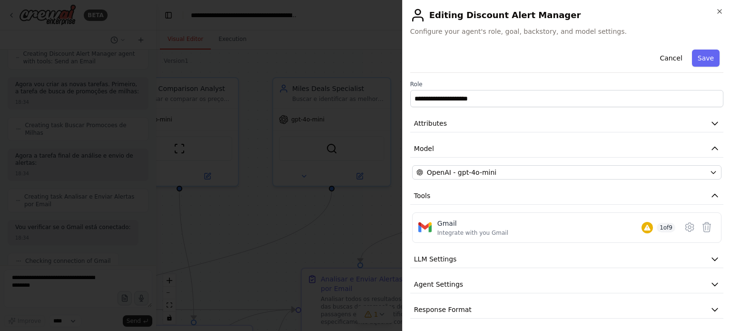
scroll to position [2, 0]
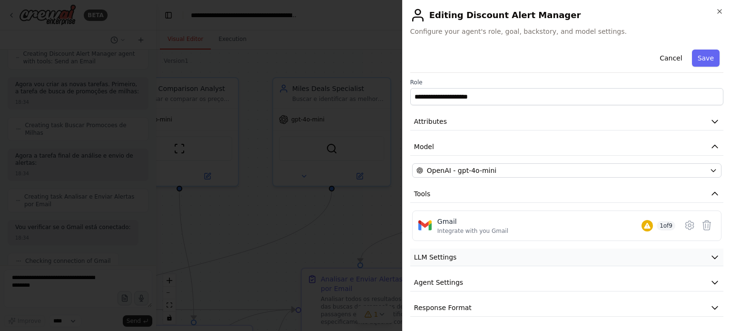
click at [710, 257] on icon "button" at bounding box center [715, 257] width 10 height 10
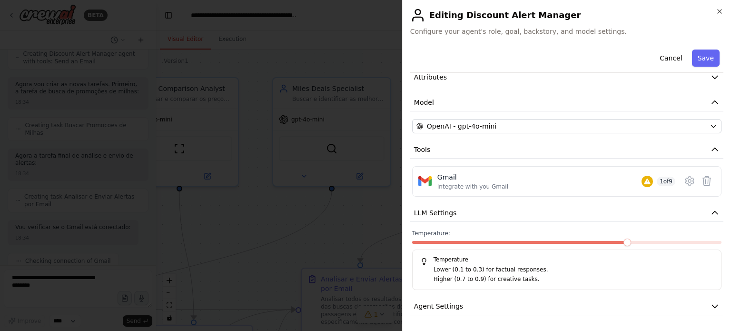
scroll to position [69, 0]
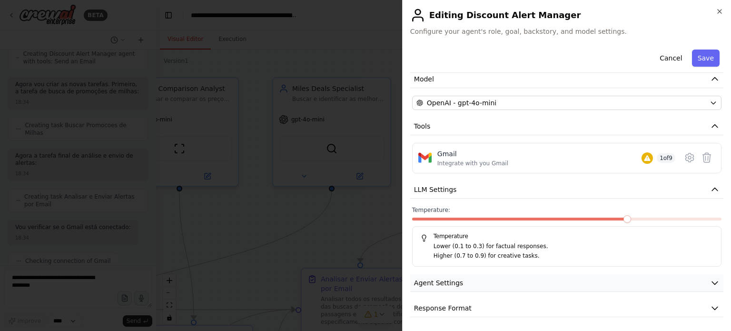
click at [711, 282] on icon "button" at bounding box center [714, 283] width 6 height 3
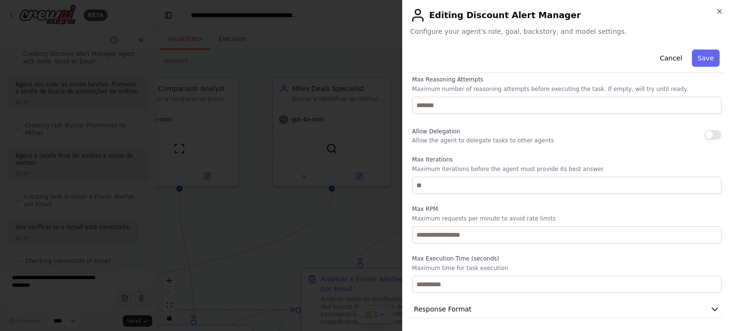
scroll to position [324, 0]
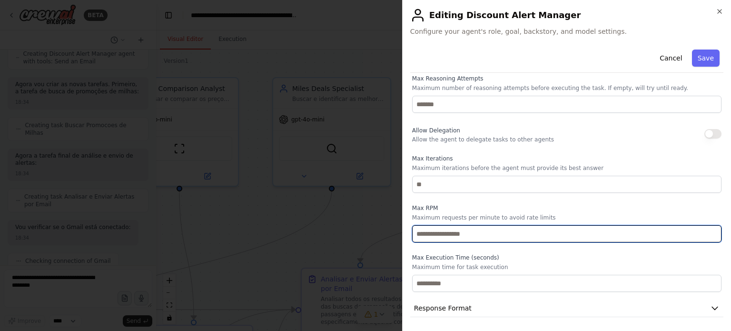
click at [705, 235] on input "*" at bounding box center [566, 233] width 309 height 17
click at [706, 229] on input "*" at bounding box center [566, 233] width 309 height 17
type input "*"
click at [706, 235] on input "*" at bounding box center [566, 233] width 309 height 17
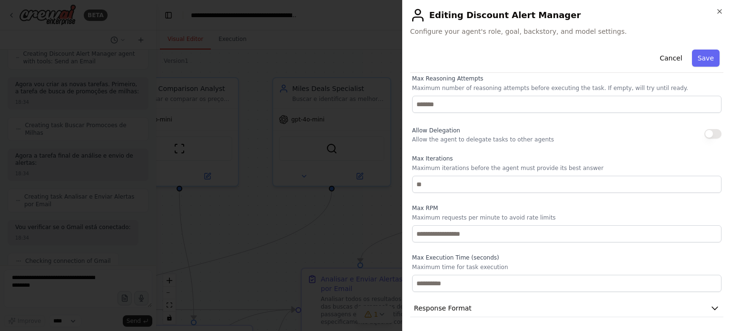
click at [687, 256] on label "Max Execution Time (seconds)" at bounding box center [566, 257] width 309 height 8
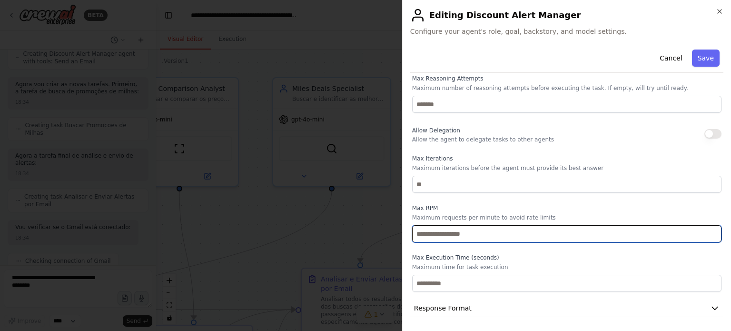
click at [704, 234] on input "*" at bounding box center [566, 233] width 309 height 17
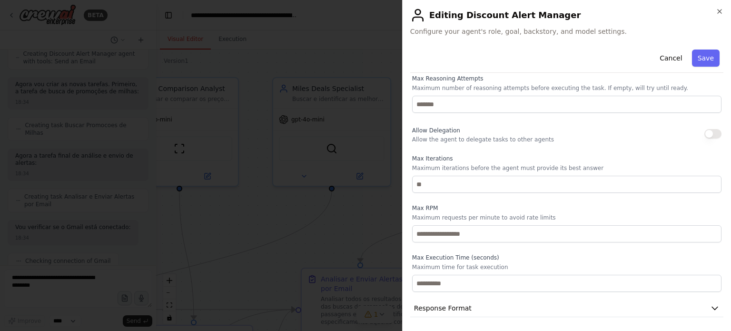
click at [607, 253] on label "Max Execution Time (seconds)" at bounding box center [566, 257] width 309 height 8
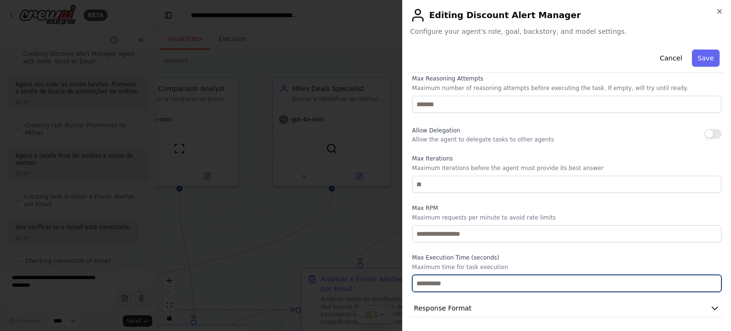
click at [691, 277] on input "number" at bounding box center [566, 282] width 309 height 17
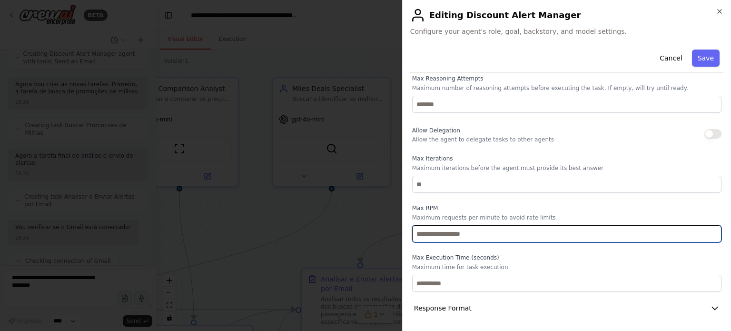
click at [538, 232] on input "*" at bounding box center [566, 233] width 309 height 17
drag, startPoint x: 475, startPoint y: 233, endPoint x: 403, endPoint y: 233, distance: 71.8
click at [403, 233] on div "**********" at bounding box center [566, 165] width 329 height 331
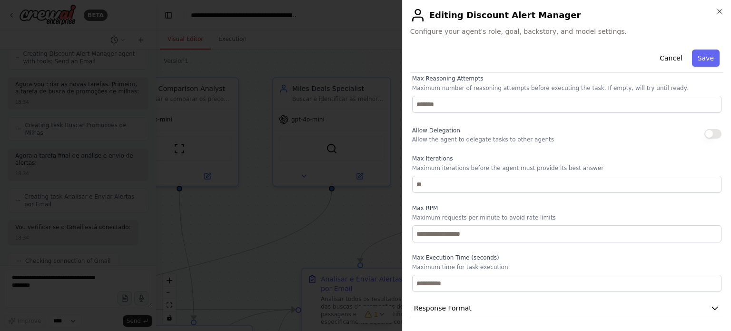
click at [557, 253] on label "Max Execution Time (seconds)" at bounding box center [566, 257] width 309 height 8
click at [710, 307] on icon "button" at bounding box center [715, 308] width 10 height 10
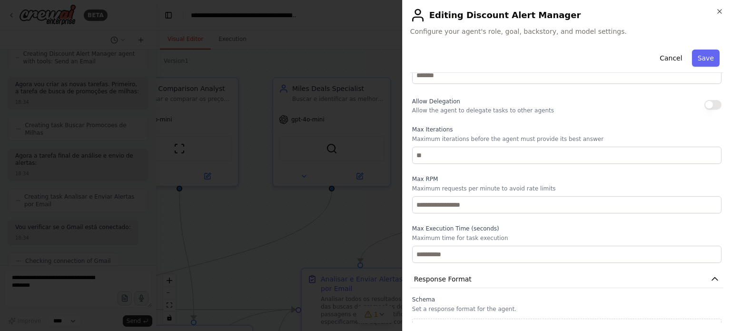
scroll to position [369, 0]
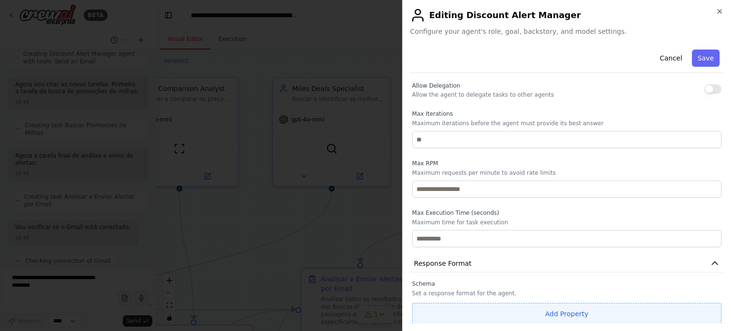
click at [578, 315] on button "Add Property" at bounding box center [566, 313] width 309 height 22
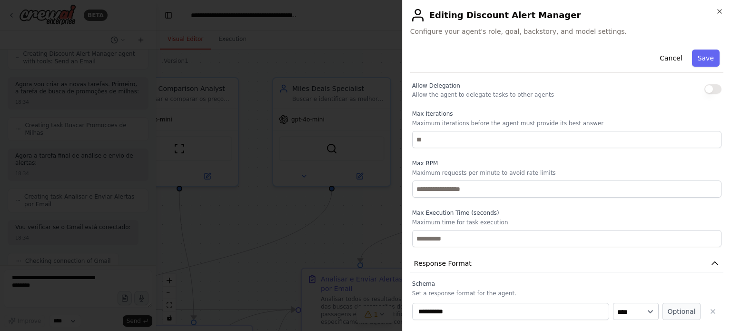
scroll to position [394, 0]
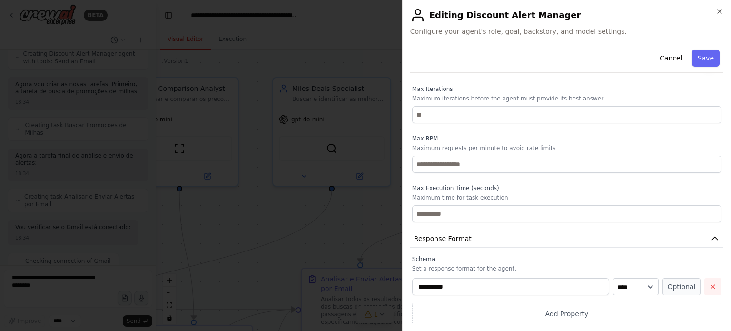
click at [709, 286] on icon "button" at bounding box center [713, 287] width 8 height 8
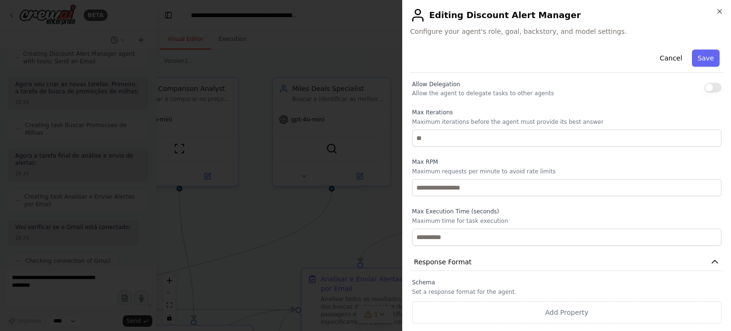
scroll to position [369, 0]
click at [711, 262] on icon "button" at bounding box center [714, 263] width 6 height 3
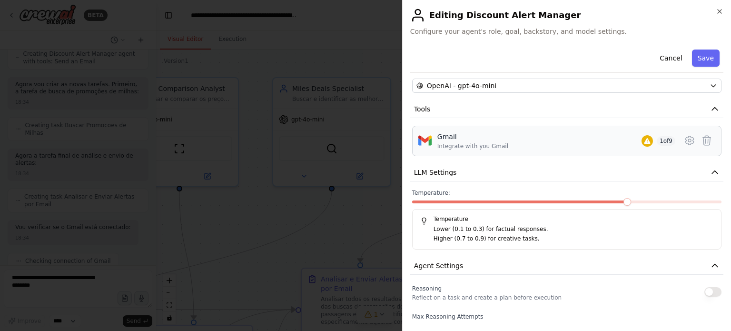
scroll to position [0, 0]
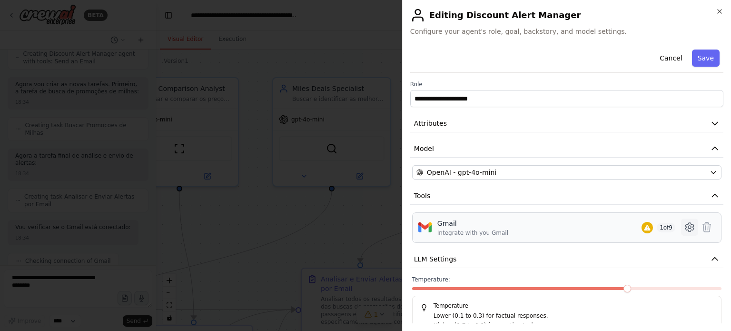
click at [683, 226] on icon at bounding box center [688, 226] width 11 height 11
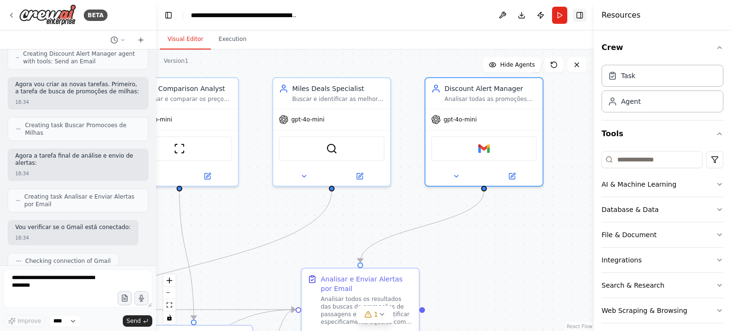
click at [579, 17] on button "Toggle Right Sidebar" at bounding box center [579, 15] width 13 height 13
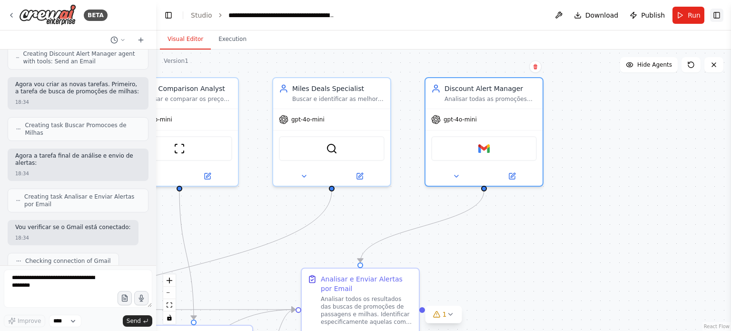
click at [713, 13] on button "Toggle Right Sidebar" at bounding box center [716, 15] width 13 height 13
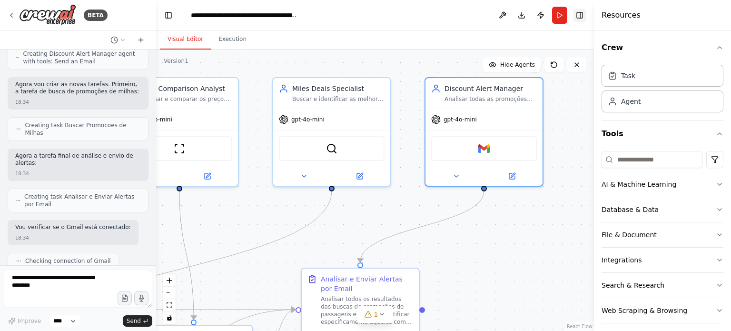
click at [583, 17] on button "Toggle Right Sidebar" at bounding box center [579, 15] width 13 height 13
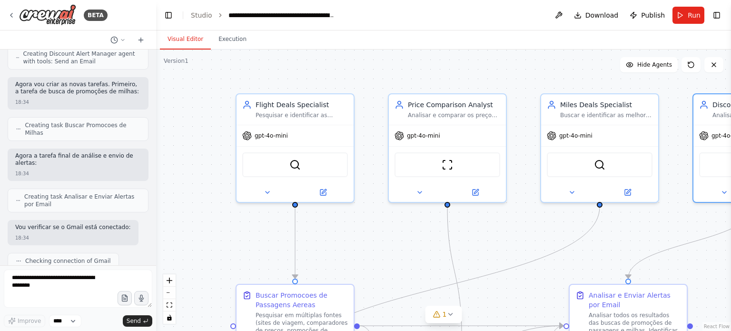
drag, startPoint x: 264, startPoint y: 224, endPoint x: 517, endPoint y: 240, distance: 253.0
click at [517, 240] on div ".deletable-edge-delete-btn { width: 20px; height: 20px; border: 0px solid #ffff…" at bounding box center [443, 189] width 575 height 281
click at [269, 133] on span "gpt-4o-mini" at bounding box center [270, 133] width 33 height 8
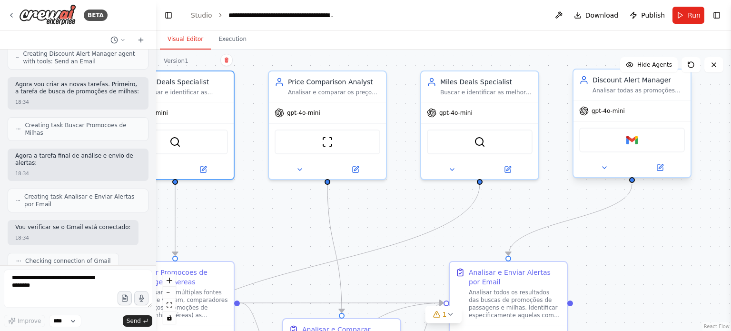
drag, startPoint x: 565, startPoint y: 228, endPoint x: 592, endPoint y: 97, distance: 134.4
click at [445, 205] on div ".deletable-edge-delete-btn { width: 20px; height: 20px; border: 0px solid #ffff…" at bounding box center [443, 189] width 575 height 281
click at [692, 15] on span "Run" at bounding box center [693, 15] width 13 height 10
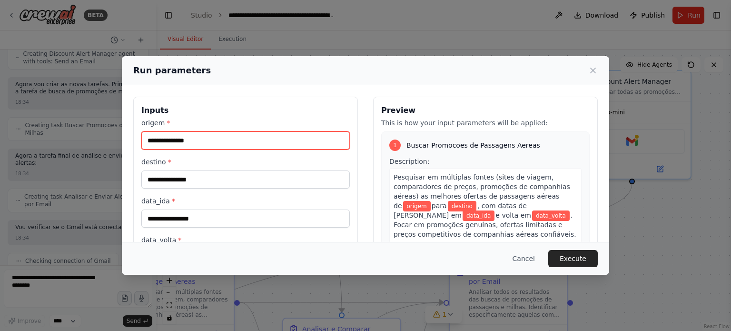
click at [221, 147] on input "origem *" at bounding box center [245, 140] width 208 height 18
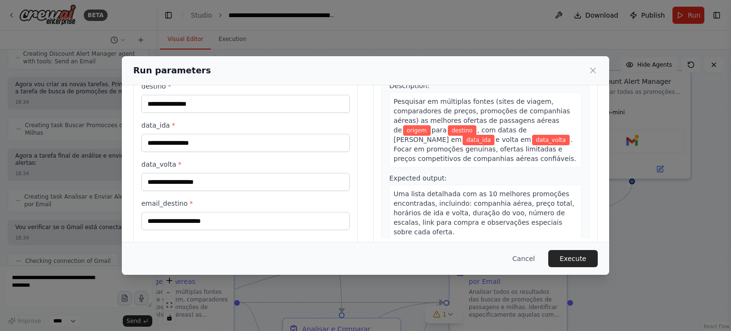
scroll to position [91, 0]
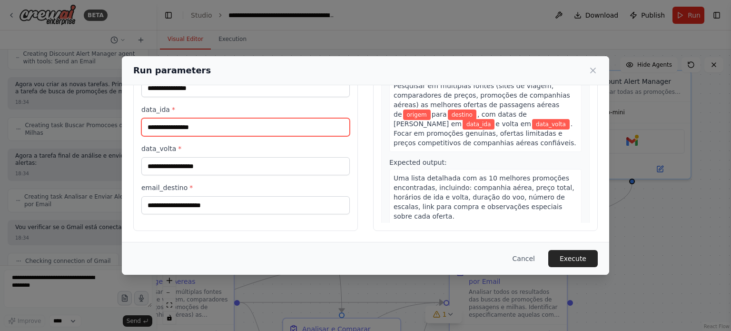
click at [229, 129] on input "data_ida *" at bounding box center [245, 127] width 208 height 18
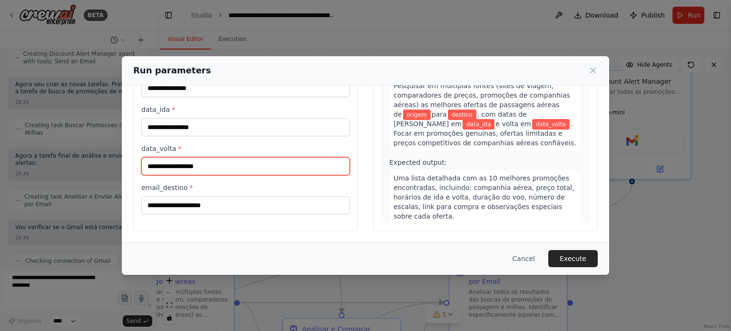
click at [230, 159] on input "data_volta *" at bounding box center [245, 166] width 208 height 18
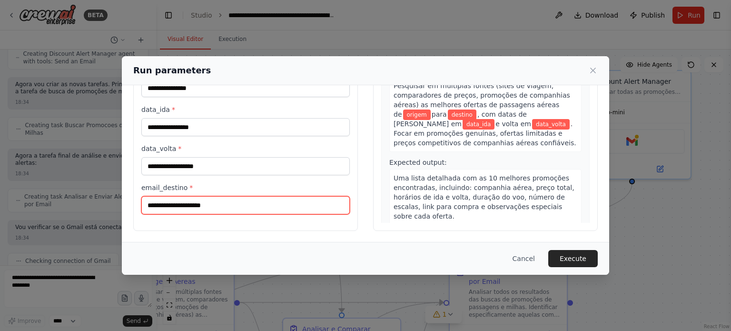
click at [232, 201] on input "email_destino *" at bounding box center [245, 205] width 208 height 18
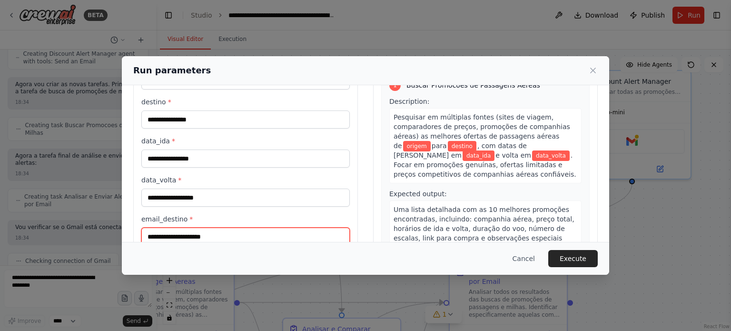
scroll to position [0, 0]
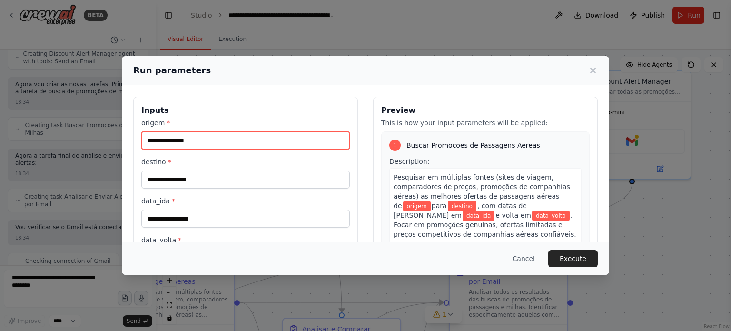
click at [227, 143] on input "origem *" at bounding box center [245, 140] width 208 height 18
type input "*********"
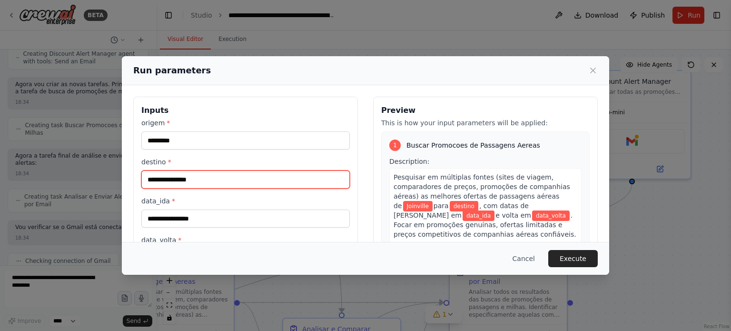
click at [196, 176] on input "destino *" at bounding box center [245, 179] width 208 height 18
type input "********"
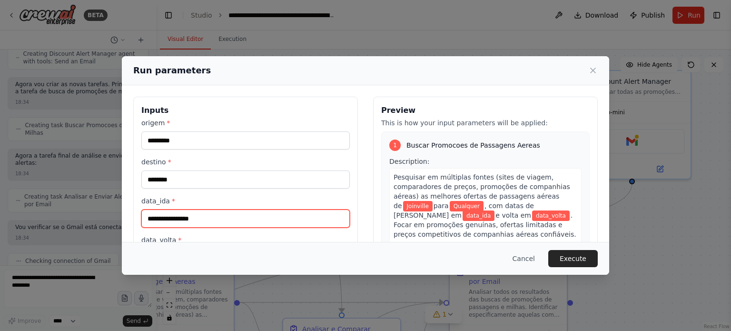
click at [195, 216] on input "data_ida *" at bounding box center [245, 218] width 208 height 18
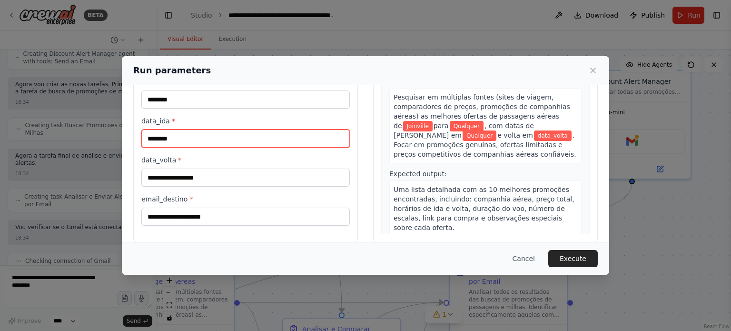
scroll to position [91, 0]
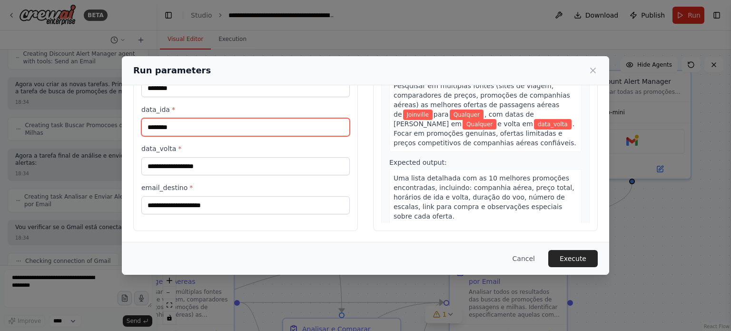
type input "********"
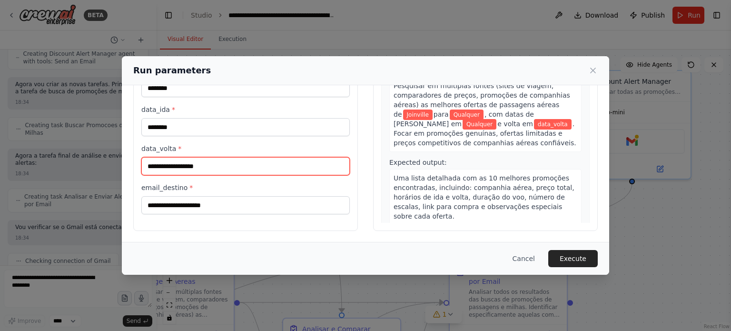
click at [215, 165] on input "data_volta *" at bounding box center [245, 166] width 208 height 18
type input "*"
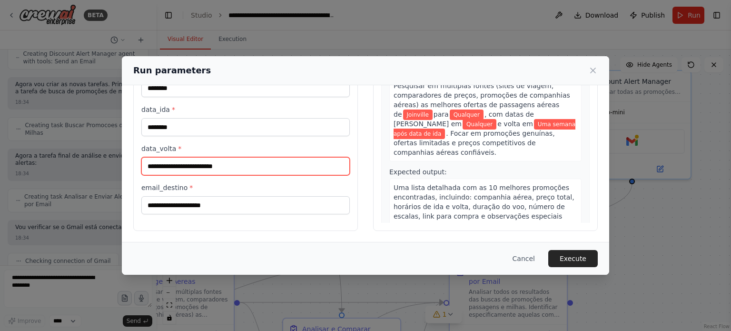
type input "**********"
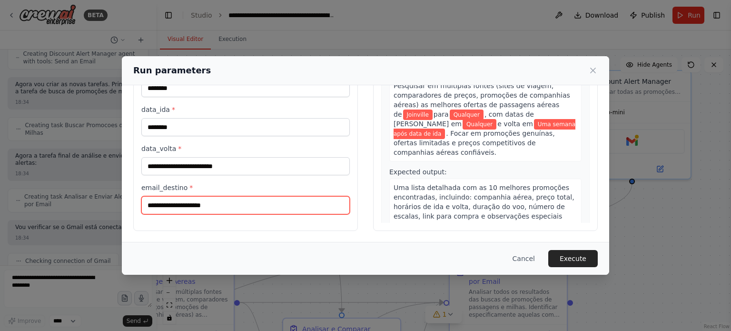
click at [234, 203] on input "email_destino *" at bounding box center [245, 205] width 208 height 18
click at [214, 203] on input "email_destino *" at bounding box center [245, 205] width 208 height 18
type input "**********"
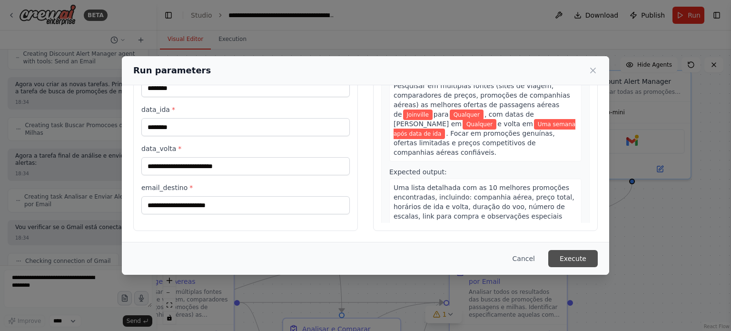
click at [585, 257] on button "Execute" at bounding box center [572, 258] width 49 height 17
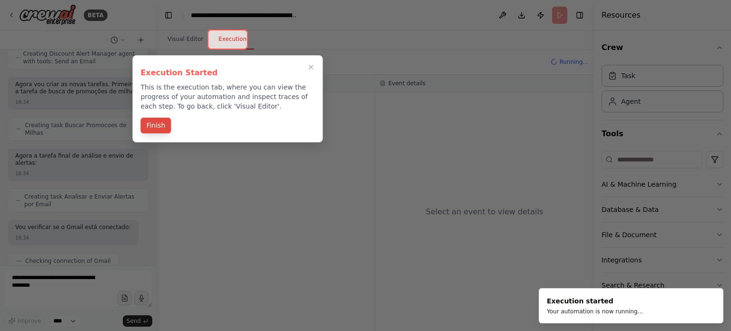
click at [154, 125] on button "Finish" at bounding box center [155, 125] width 30 height 16
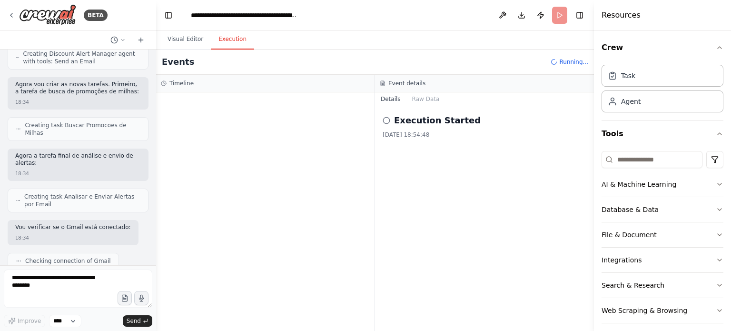
click at [428, 122] on h2 "Execution Started" at bounding box center [437, 120] width 87 height 13
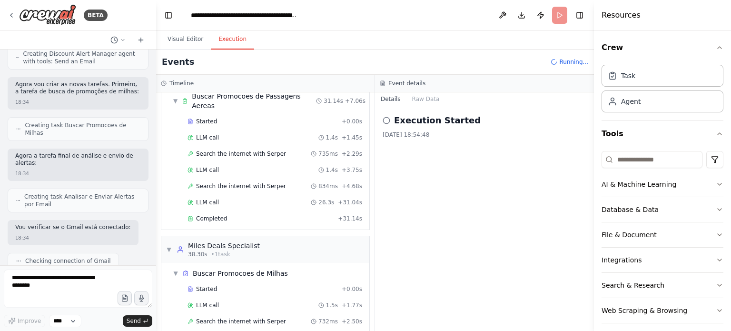
scroll to position [55, 0]
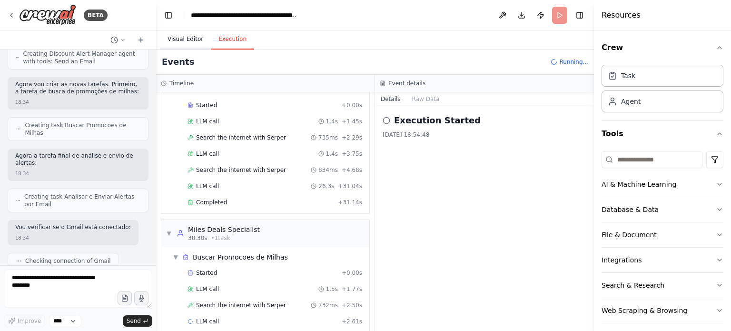
click at [181, 36] on button "Visual Editor" at bounding box center [185, 39] width 51 height 20
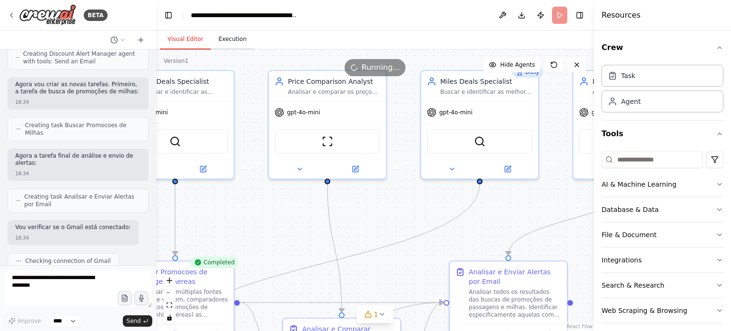
click at [224, 41] on button "Execution" at bounding box center [232, 39] width 43 height 20
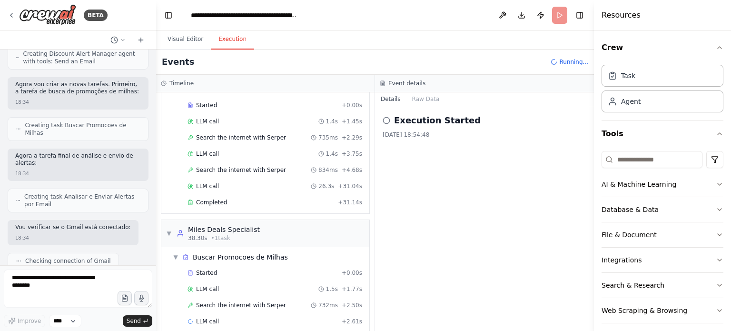
click at [423, 205] on div "Execution Started 23/09/2025, 18:54:48" at bounding box center [484, 218] width 219 height 224
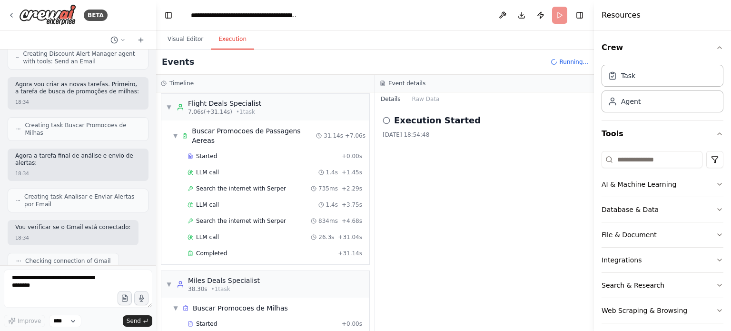
scroll to position [0, 0]
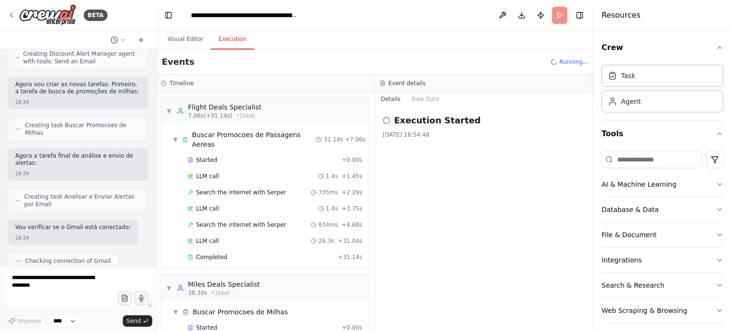
click at [386, 117] on icon at bounding box center [386, 121] width 8 height 8
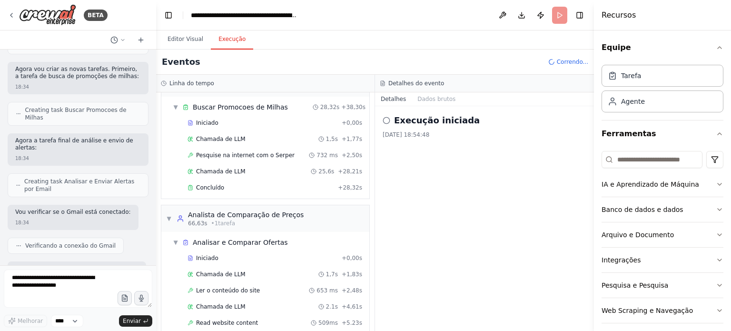
scroll to position [221, 0]
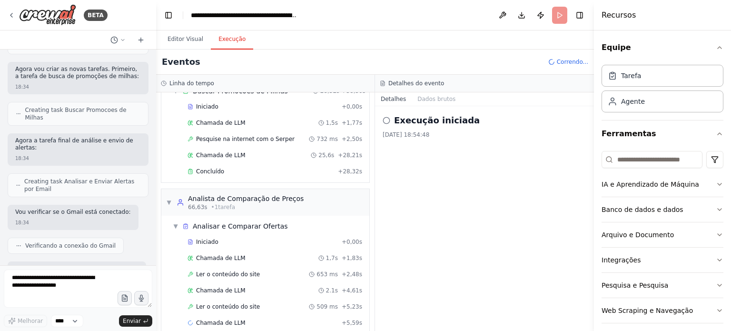
click at [400, 20] on header "**********" at bounding box center [375, 15] width 438 height 30
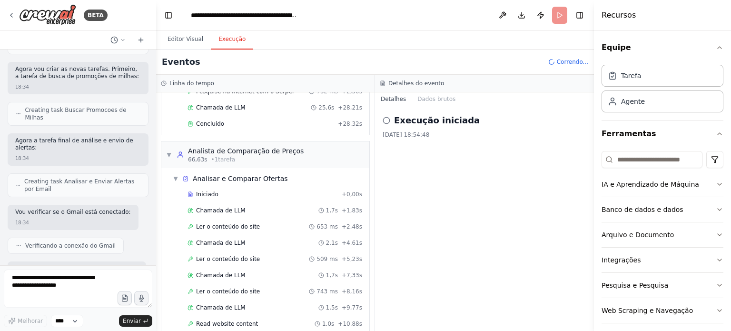
scroll to position [284, 0]
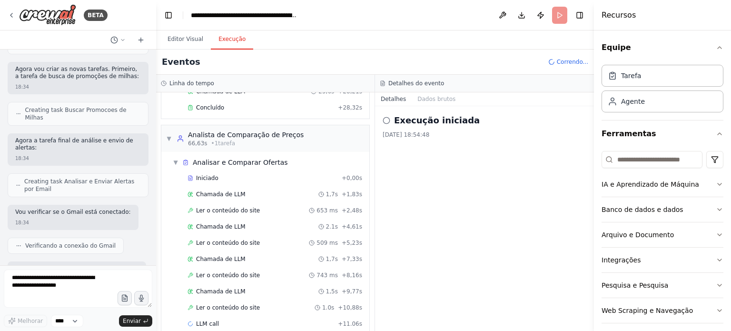
click at [388, 121] on icon at bounding box center [386, 121] width 8 height 8
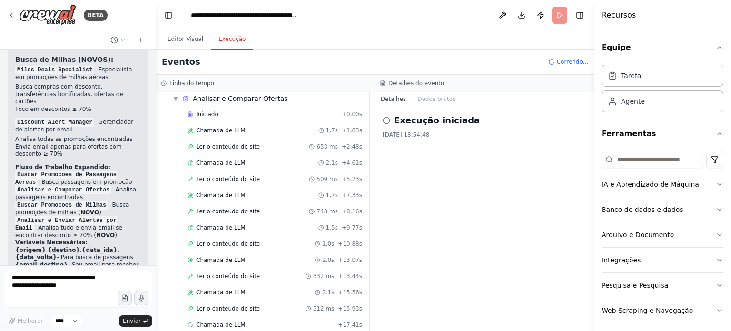
scroll to position [1883, 0]
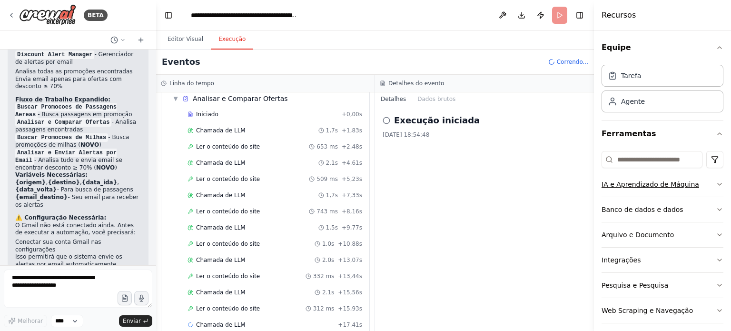
click at [717, 184] on icon "button" at bounding box center [719, 184] width 4 height 2
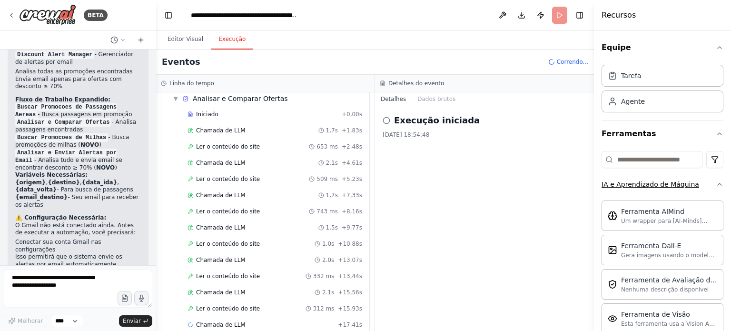
click at [717, 184] on icon "button" at bounding box center [719, 184] width 4 height 2
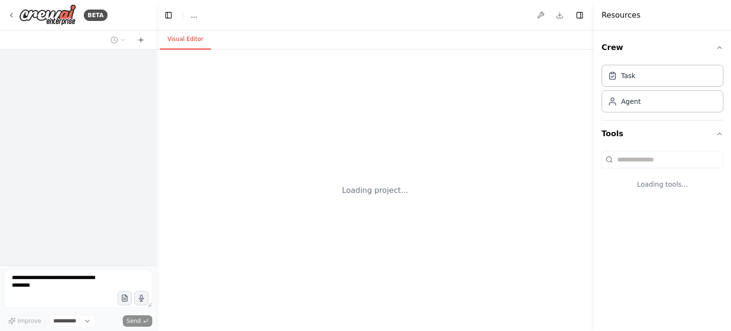
select select "****"
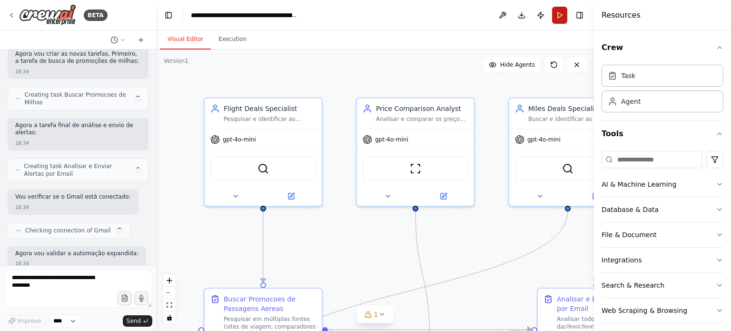
scroll to position [1390, 0]
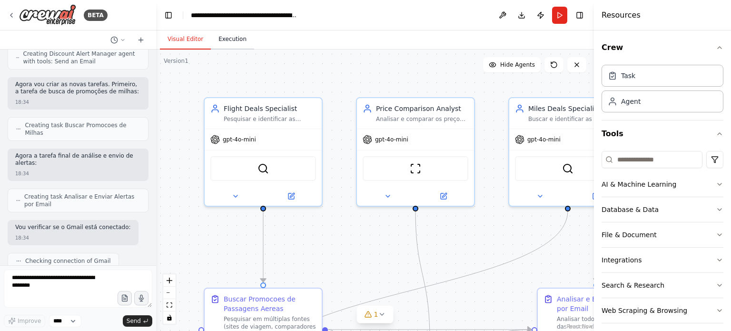
click at [227, 41] on button "Execution" at bounding box center [232, 39] width 43 height 20
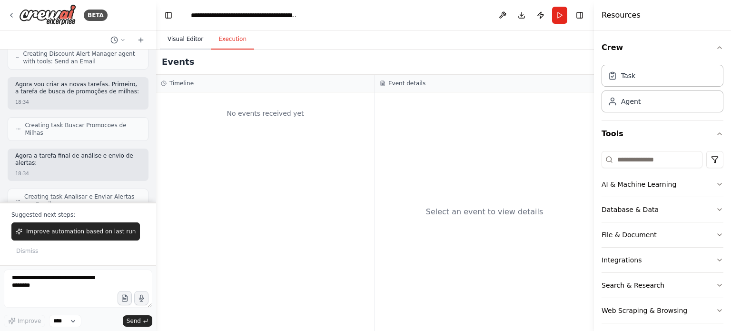
click at [188, 38] on button "Visual Editor" at bounding box center [185, 39] width 51 height 20
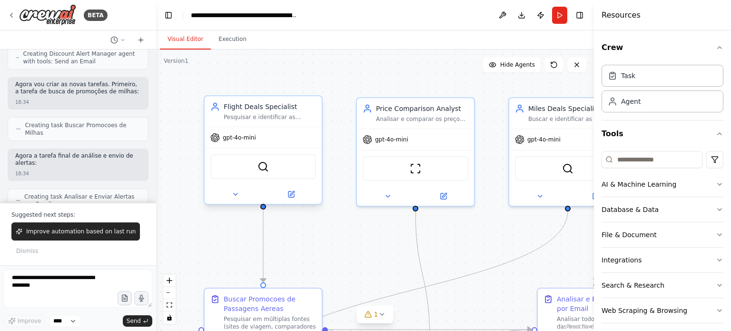
click at [251, 143] on div "gpt-4o-mini" at bounding box center [263, 137] width 117 height 21
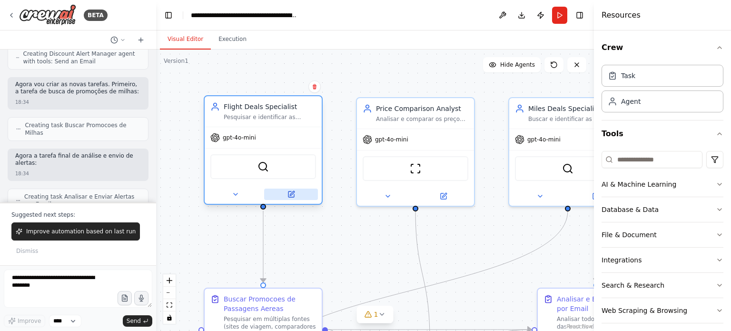
click at [291, 197] on icon at bounding box center [291, 194] width 8 height 8
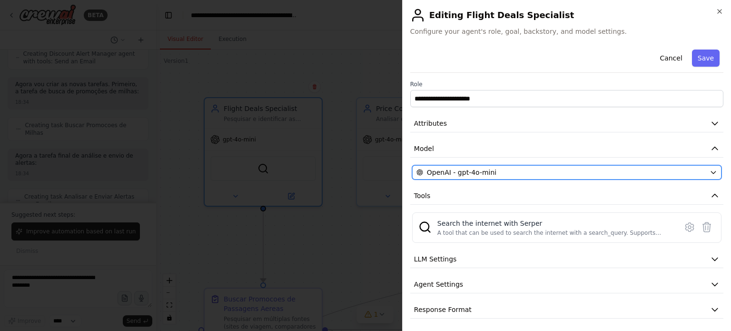
click at [709, 174] on icon "button" at bounding box center [713, 172] width 8 height 8
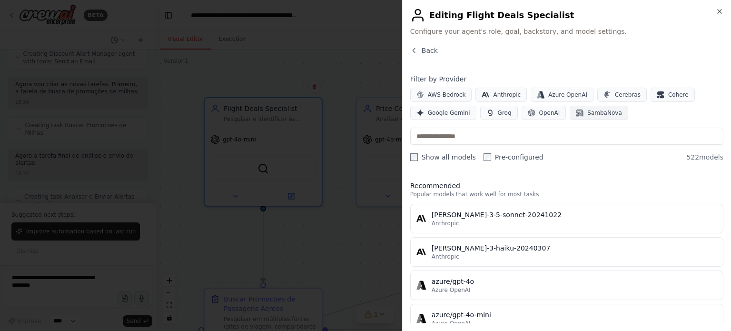
click at [590, 114] on span "SambaNova" at bounding box center [604, 113] width 34 height 8
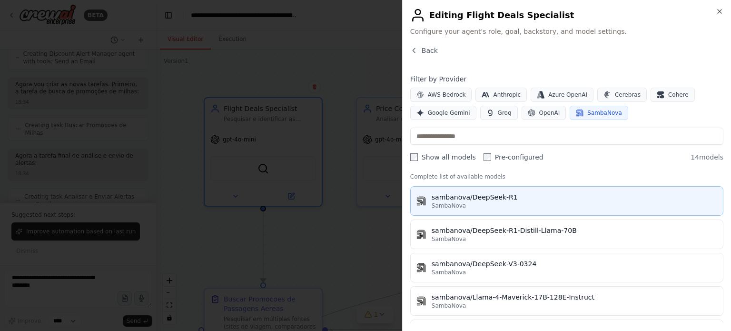
scroll to position [48, 0]
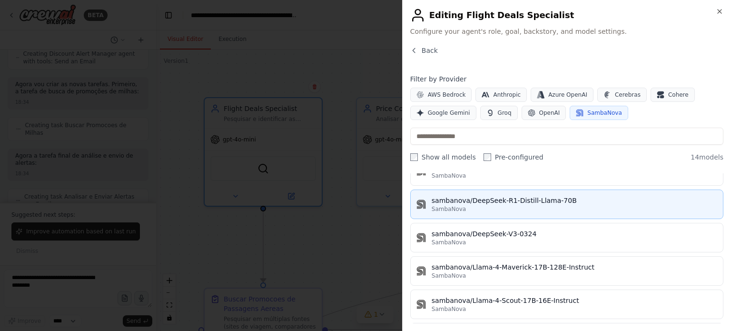
click at [538, 208] on div "SambaNova" at bounding box center [573, 209] width 285 height 8
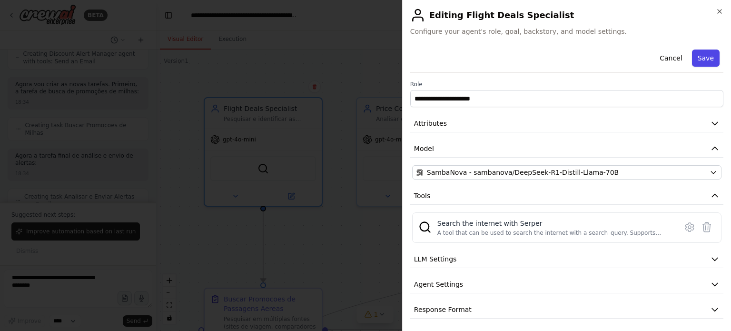
click at [700, 59] on button "Save" at bounding box center [706, 57] width 28 height 17
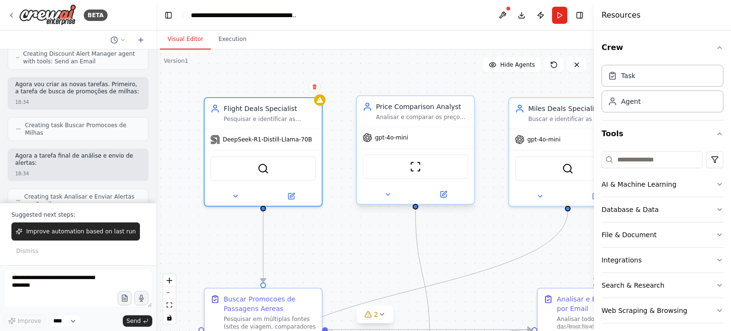
click at [411, 139] on div "gpt-4o-mini" at bounding box center [415, 137] width 117 height 21
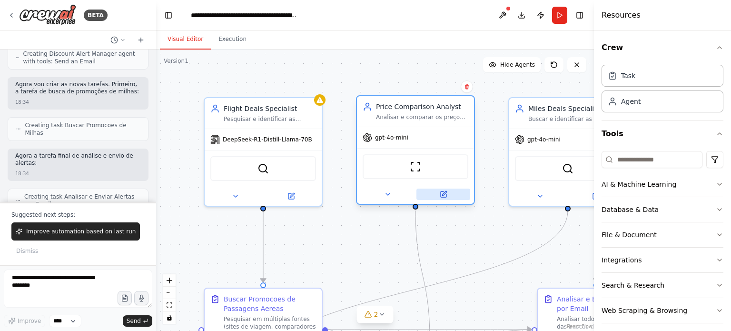
click at [444, 193] on icon at bounding box center [444, 193] width 4 height 4
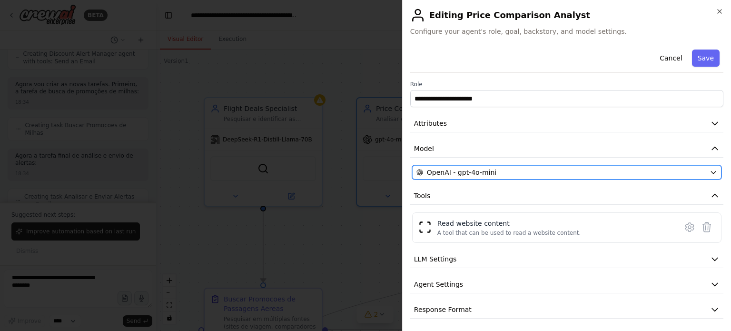
click at [709, 172] on icon "button" at bounding box center [713, 172] width 8 height 8
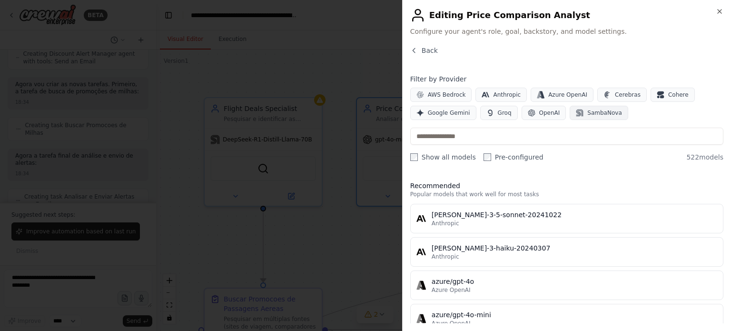
click at [594, 110] on span "SambaNova" at bounding box center [604, 113] width 34 height 8
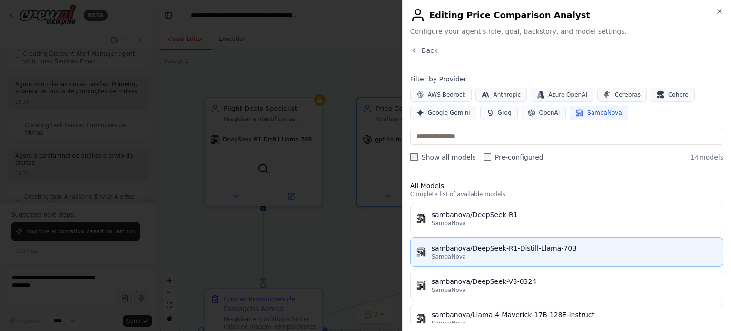
click at [547, 251] on div "sambanova/DeepSeek-R1-Distill-Llama-70B" at bounding box center [573, 248] width 285 height 10
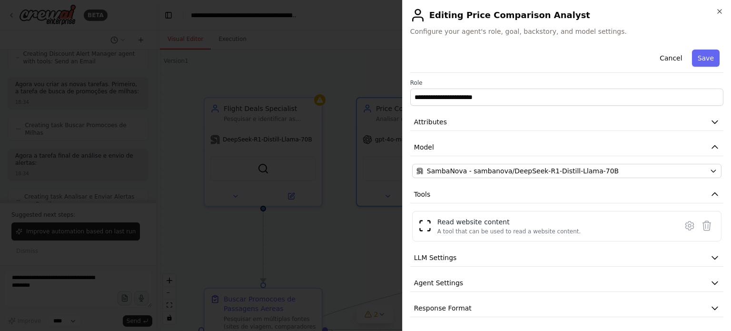
scroll to position [2, 0]
click at [710, 255] on icon "button" at bounding box center [715, 257] width 10 height 10
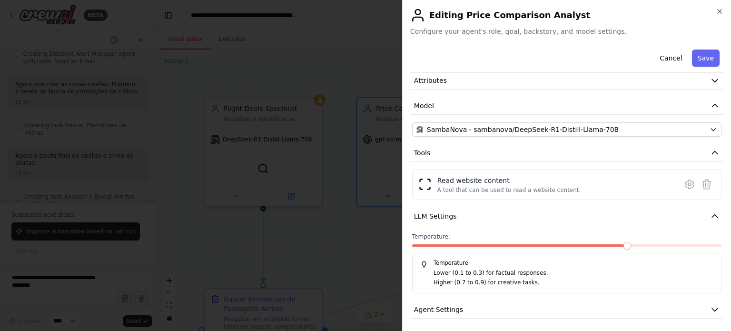
scroll to position [69, 0]
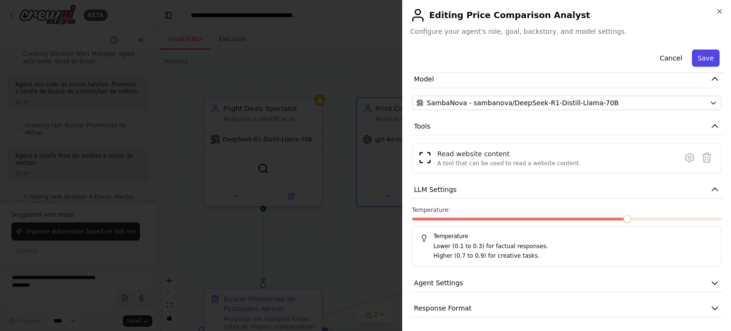
click at [699, 57] on button "Save" at bounding box center [706, 57] width 28 height 17
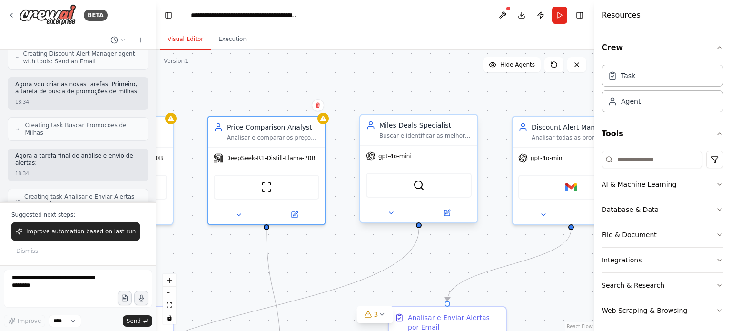
drag, startPoint x: 520, startPoint y: 235, endPoint x: 383, endPoint y: 186, distance: 145.6
click at [371, 253] on div ".deletable-edge-delete-btn { width: 20px; height: 20px; border: 0px solid #ffff…" at bounding box center [375, 189] width 438 height 281
click at [392, 157] on span "gpt-4o-mini" at bounding box center [394, 156] width 33 height 8
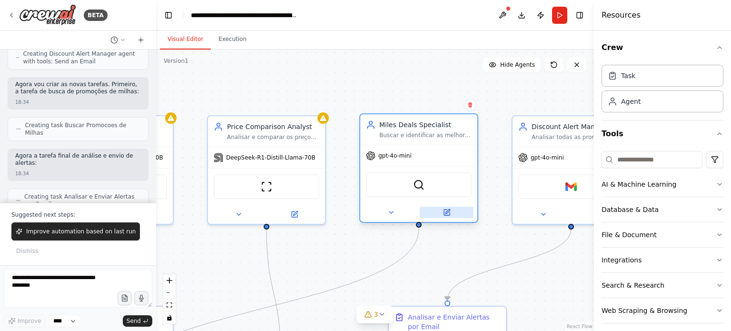
click at [445, 212] on icon at bounding box center [447, 211] width 4 height 4
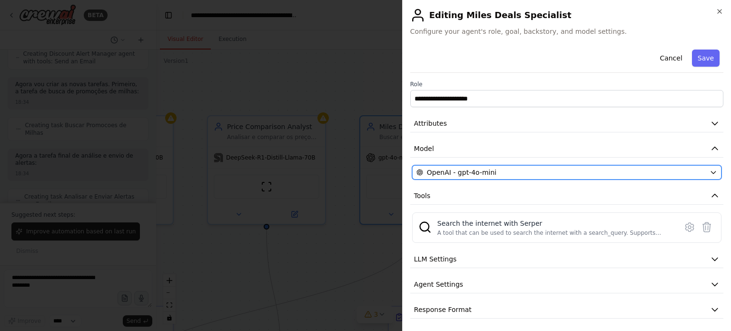
click at [709, 168] on icon "button" at bounding box center [713, 172] width 8 height 8
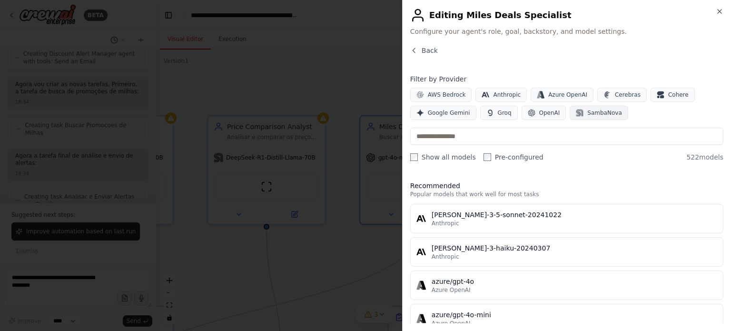
click at [589, 109] on span "SambaNova" at bounding box center [604, 113] width 34 height 8
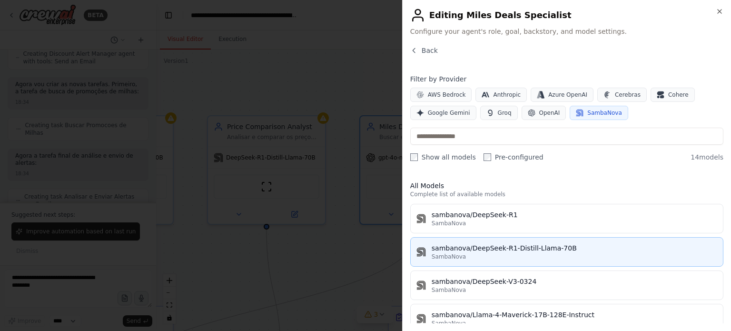
click at [517, 256] on div "SambaNova" at bounding box center [573, 257] width 285 height 8
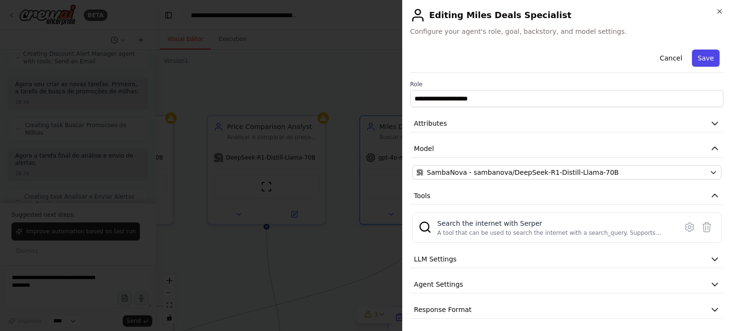
click at [693, 59] on button "Save" at bounding box center [706, 57] width 28 height 17
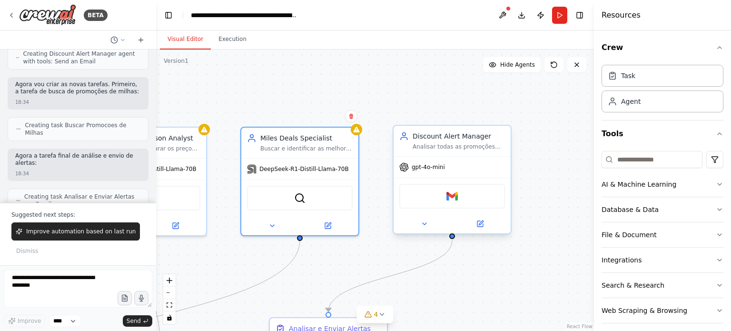
drag, startPoint x: 524, startPoint y: 228, endPoint x: 444, endPoint y: 173, distance: 96.7
click at [403, 238] on div ".deletable-edge-delete-btn { width: 20px; height: 20px; border: 0px solid #ffff…" at bounding box center [375, 189] width 438 height 281
click at [441, 167] on div "gpt-4o-mini" at bounding box center [450, 166] width 117 height 21
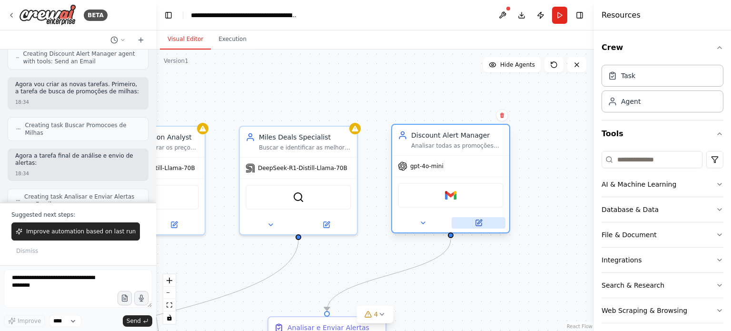
click at [475, 223] on icon at bounding box center [479, 223] width 8 height 8
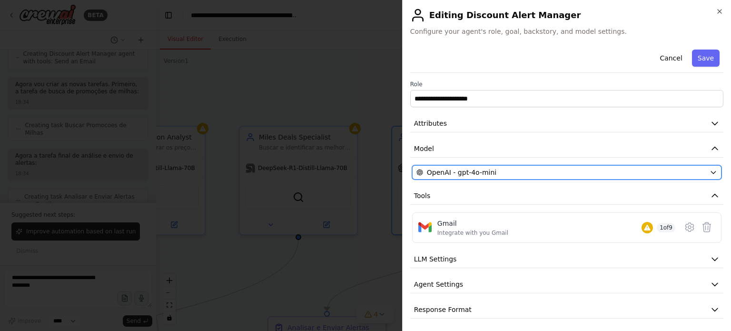
click at [701, 169] on button "OpenAI - gpt-4o-mini" at bounding box center [566, 172] width 309 height 14
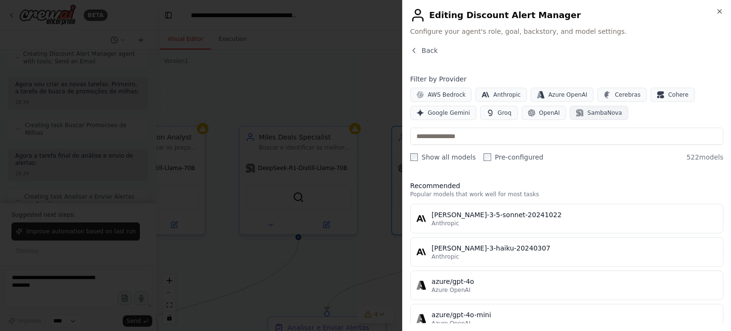
click at [594, 110] on span "SambaNova" at bounding box center [604, 113] width 34 height 8
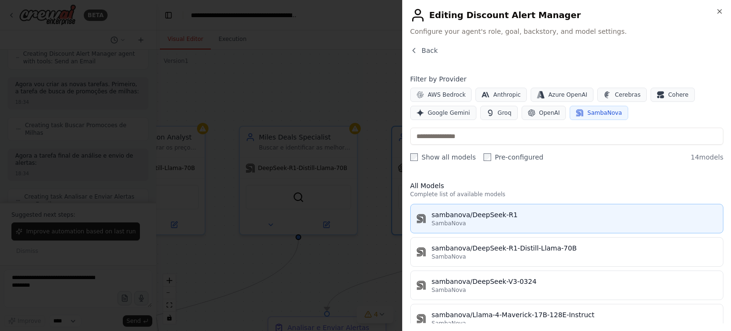
click at [516, 219] on div "SambaNova" at bounding box center [573, 223] width 285 height 8
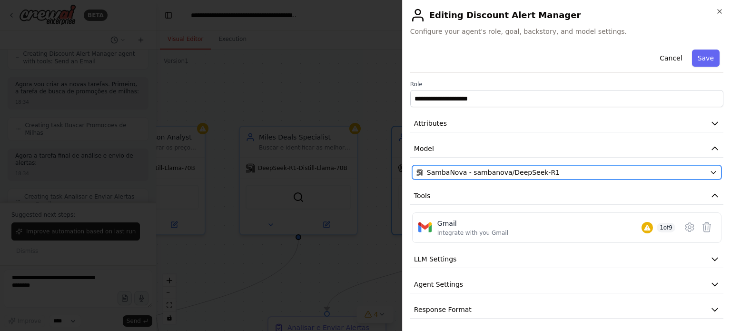
click at [636, 173] on div "SambaNova - sambanova/DeepSeek-R1" at bounding box center [560, 172] width 289 height 10
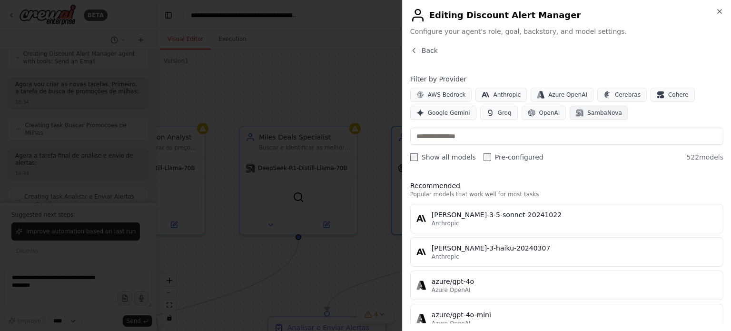
click at [587, 112] on span "SambaNova" at bounding box center [604, 113] width 34 height 8
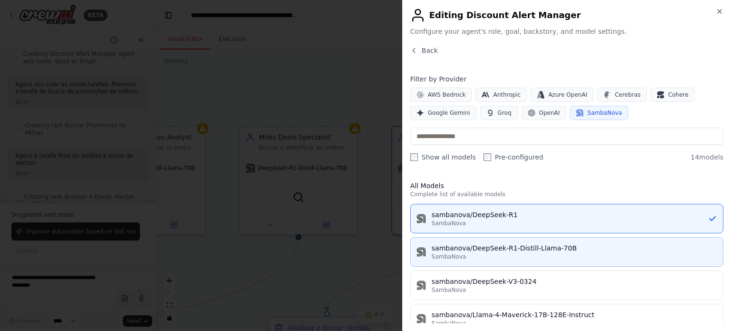
click at [594, 253] on div "SambaNova" at bounding box center [573, 257] width 285 height 8
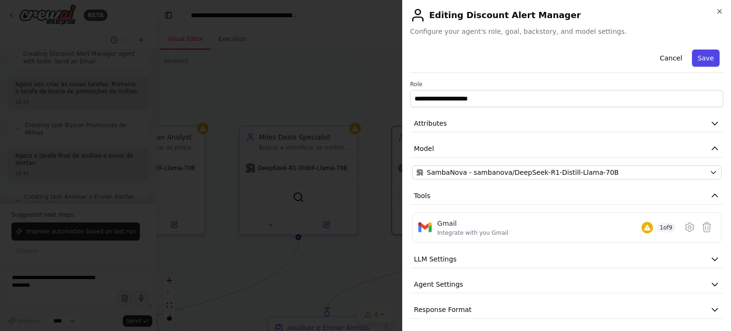
click at [702, 60] on button "Save" at bounding box center [706, 57] width 28 height 17
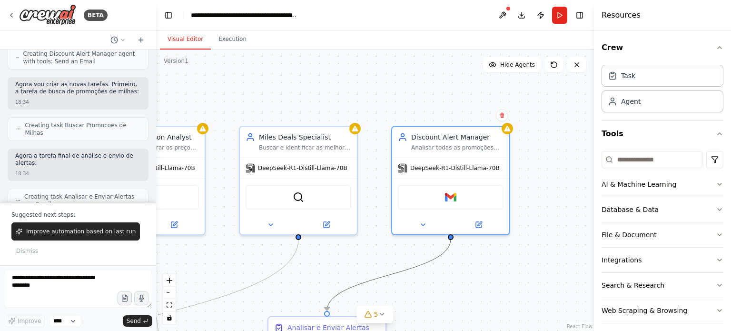
drag, startPoint x: 380, startPoint y: 273, endPoint x: 541, endPoint y: 141, distance: 207.5
click at [541, 141] on div ".deletable-edge-delete-btn { width: 20px; height: 20px; border: 0px solid #ffff…" at bounding box center [375, 189] width 438 height 281
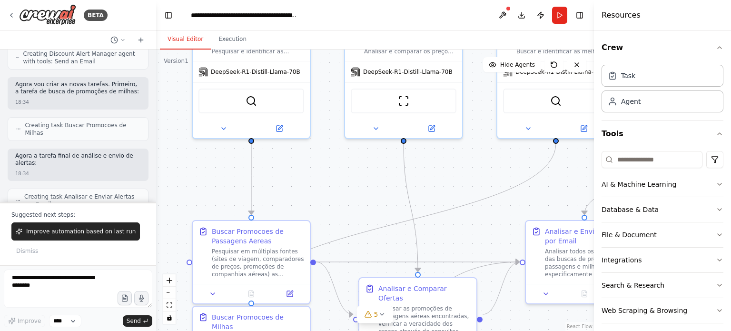
drag, startPoint x: 326, startPoint y: 240, endPoint x: 451, endPoint y: 168, distance: 144.5
click at [582, 144] on div ".deletable-edge-delete-btn { width: 20px; height: 20px; border: 0px solid #ffff…" at bounding box center [375, 189] width 438 height 281
drag, startPoint x: 404, startPoint y: 203, endPoint x: 468, endPoint y: 161, distance: 76.6
click at [468, 161] on div ".deletable-edge-delete-btn { width: 20px; height: 20px; border: 0px solid #ffff…" at bounding box center [375, 189] width 438 height 281
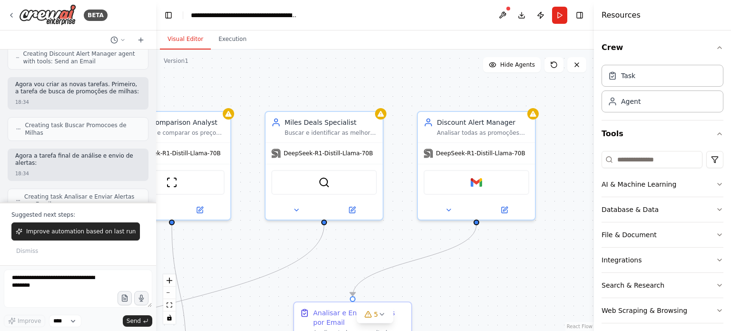
drag, startPoint x: 472, startPoint y: 162, endPoint x: 250, endPoint y: 238, distance: 235.2
click at [250, 238] on div ".deletable-edge-delete-btn { width: 20px; height: 20px; border: 0px solid #ffff…" at bounding box center [375, 189] width 438 height 281
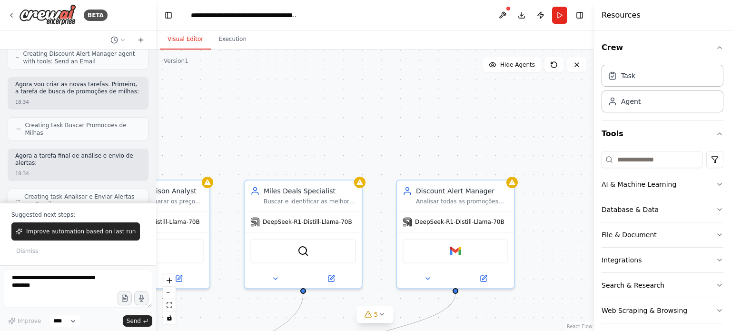
drag, startPoint x: 560, startPoint y: 151, endPoint x: 538, endPoint y: 214, distance: 66.5
click at [538, 214] on div ".deletable-edge-delete-btn { width: 20px; height: 20px; border: 0px solid #ffff…" at bounding box center [375, 189] width 438 height 281
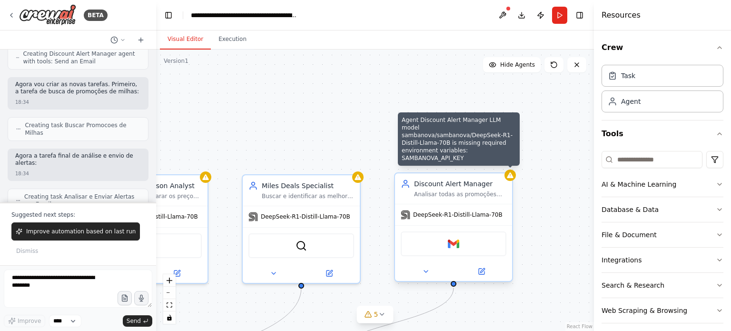
click at [510, 176] on icon at bounding box center [510, 175] width 6 height 6
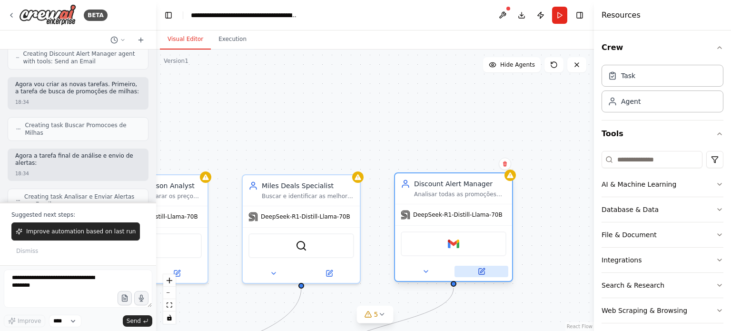
click at [478, 272] on icon at bounding box center [481, 271] width 6 height 6
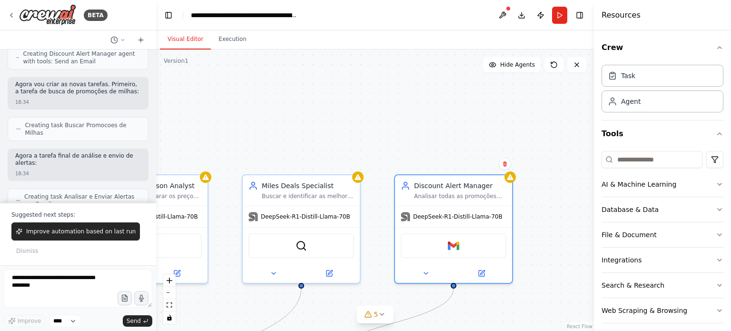
click at [246, 117] on div ".deletable-edge-delete-btn { width: 20px; height: 20px; border: 0px solid #ffff…" at bounding box center [375, 189] width 438 height 281
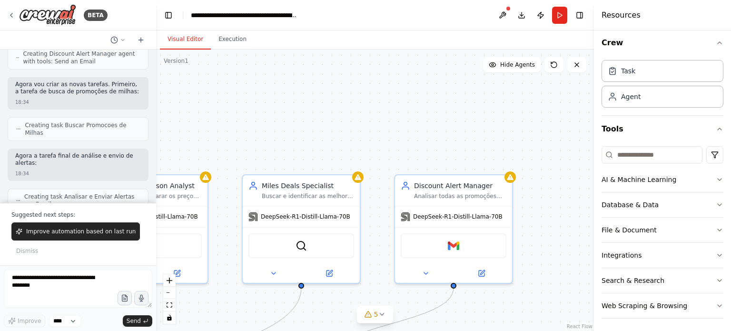
scroll to position [6, 0]
click at [705, 250] on button "Integrations" at bounding box center [662, 253] width 122 height 25
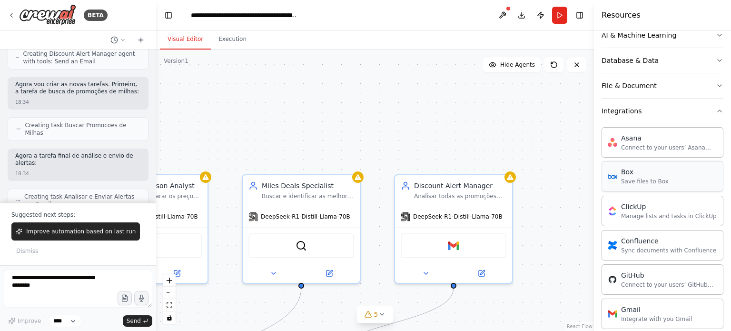
scroll to position [244, 0]
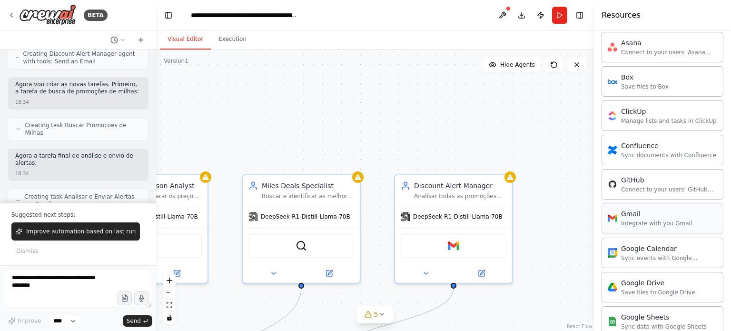
click at [669, 219] on div "Integrate with you Gmail" at bounding box center [656, 223] width 71 height 8
click at [633, 222] on div "Integrate with you Gmail" at bounding box center [656, 223] width 71 height 8
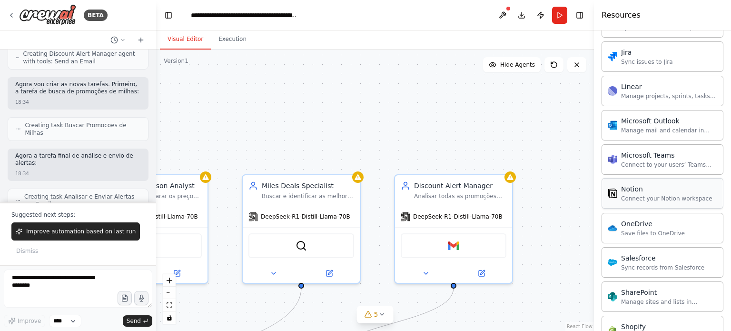
scroll to position [763, 0]
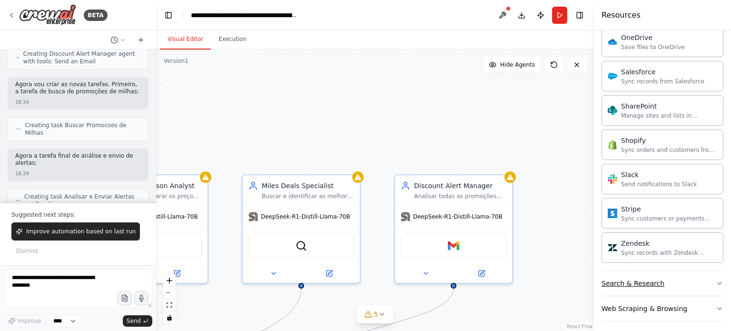
click at [675, 277] on button "Search & Research" at bounding box center [662, 283] width 122 height 25
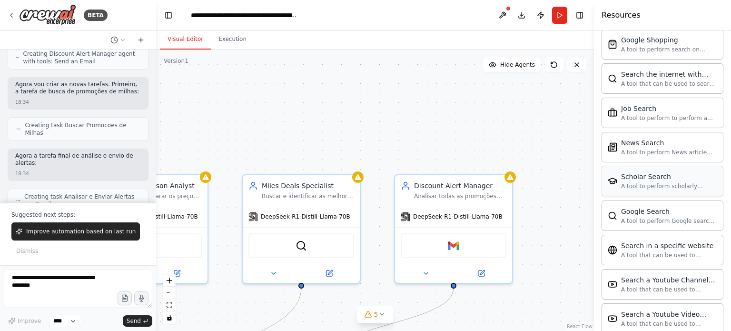
scroll to position [1247, 0]
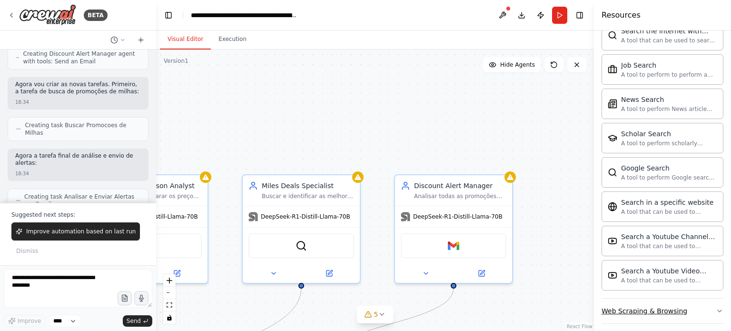
click at [706, 302] on button "Web Scraping & Browsing" at bounding box center [662, 310] width 122 height 25
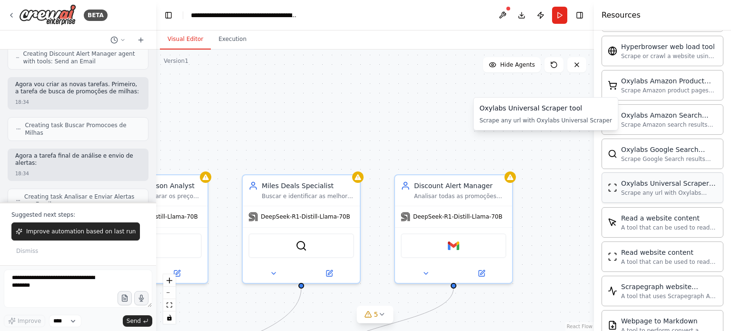
scroll to position [1766, 0]
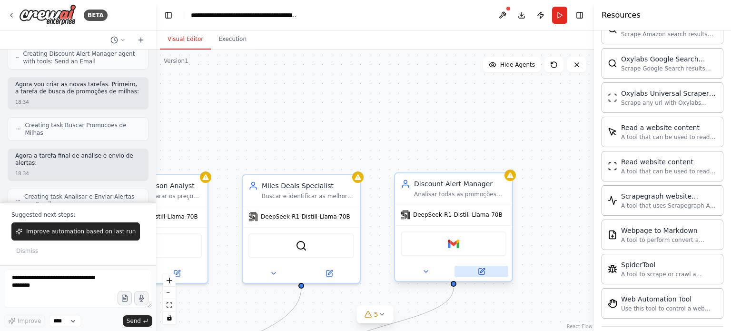
click at [480, 269] on icon at bounding box center [481, 271] width 6 height 6
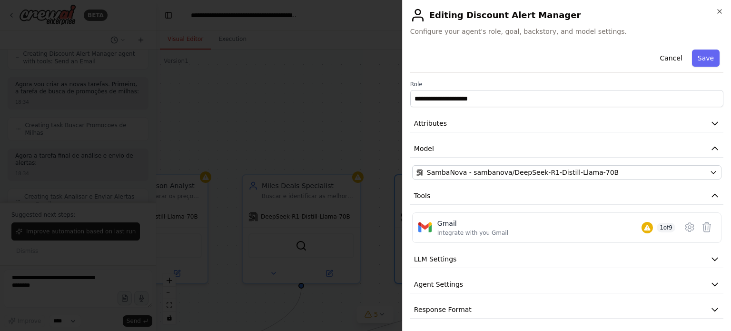
scroll to position [2, 0]
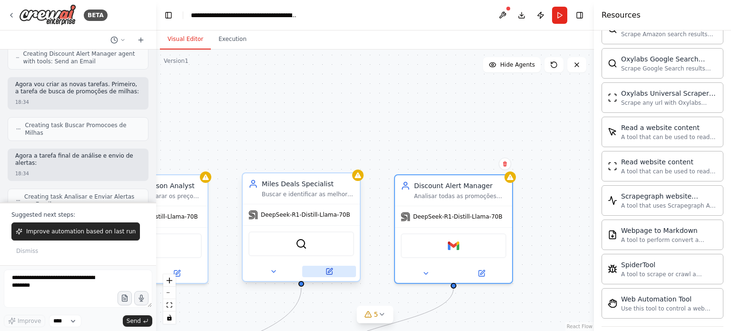
click at [328, 273] on icon at bounding box center [329, 271] width 6 height 6
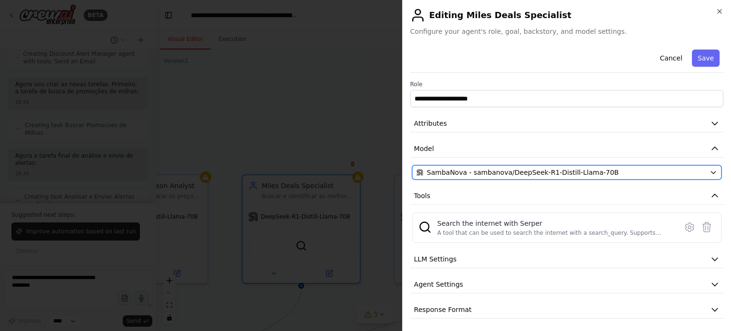
click at [700, 175] on button "SambaNova - sambanova/DeepSeek-R1-Distill-Llama-70B" at bounding box center [566, 172] width 309 height 14
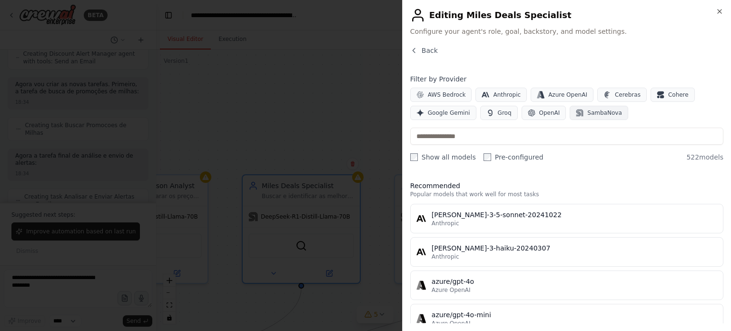
click at [600, 110] on span "SambaNova" at bounding box center [604, 113] width 34 height 8
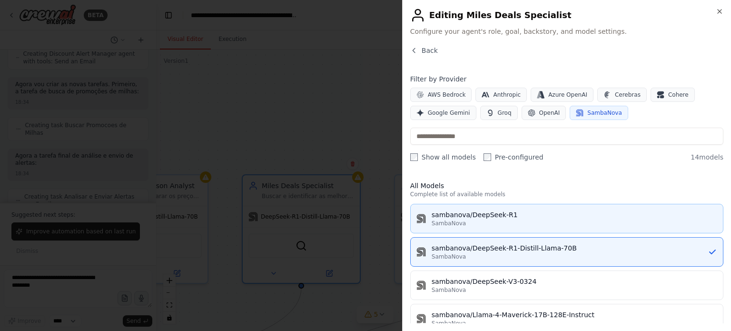
click at [523, 215] on div "sambanova/DeepSeek-R1" at bounding box center [573, 215] width 285 height 10
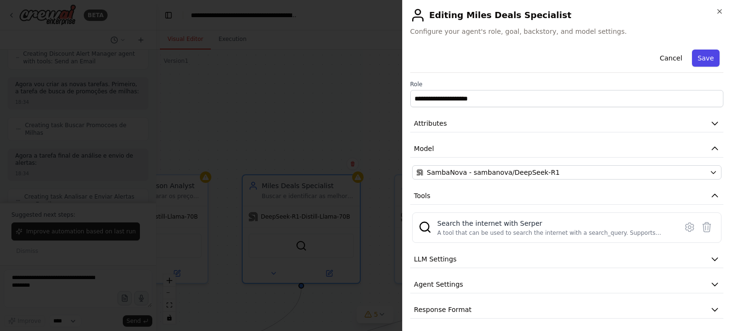
click at [702, 59] on button "Save" at bounding box center [706, 57] width 28 height 17
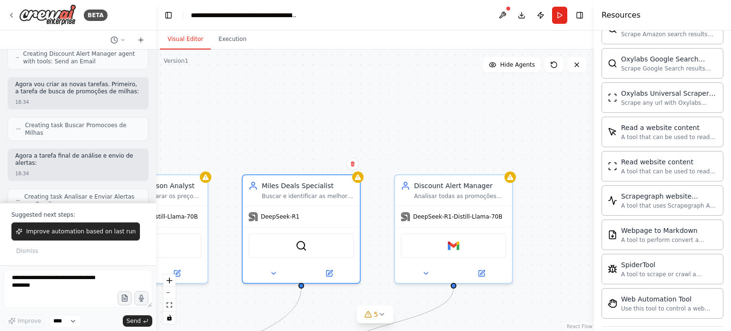
click at [415, 133] on div ".deletable-edge-delete-btn { width: 20px; height: 20px; border: 0px solid #ffff…" at bounding box center [375, 189] width 438 height 281
click at [291, 214] on span "DeepSeek-R1" at bounding box center [280, 215] width 39 height 8
click at [502, 17] on button at bounding box center [502, 15] width 15 height 17
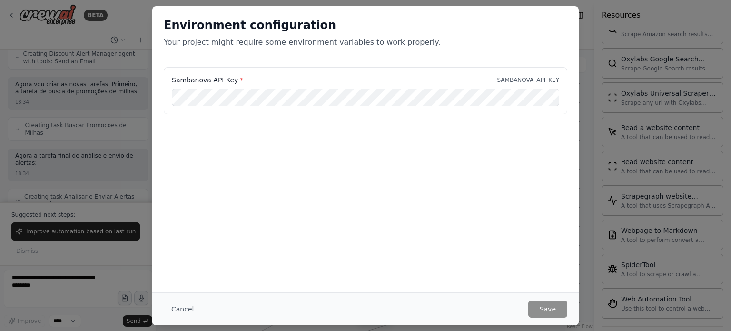
drag, startPoint x: 447, startPoint y: 214, endPoint x: 454, endPoint y: 209, distance: 8.2
click at [449, 213] on div "Environment configuration Your project might require some environment variables…" at bounding box center [365, 149] width 426 height 286
click at [599, 86] on div "Environment configuration Your project might require some environment variables…" at bounding box center [365, 165] width 731 height 331
drag, startPoint x: 154, startPoint y: 5, endPoint x: 288, endPoint y: 202, distance: 238.0
click at [154, 6] on div "Environment configuration Your project might require some environment variables…" at bounding box center [365, 165] width 731 height 331
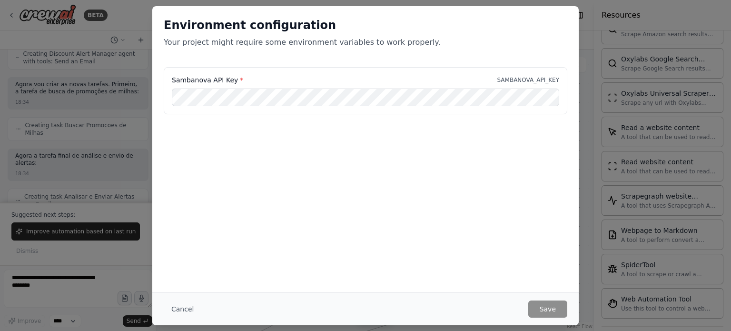
click at [565, 298] on div "Cancel Save" at bounding box center [365, 308] width 426 height 33
click at [542, 310] on button "Save" at bounding box center [547, 308] width 39 height 17
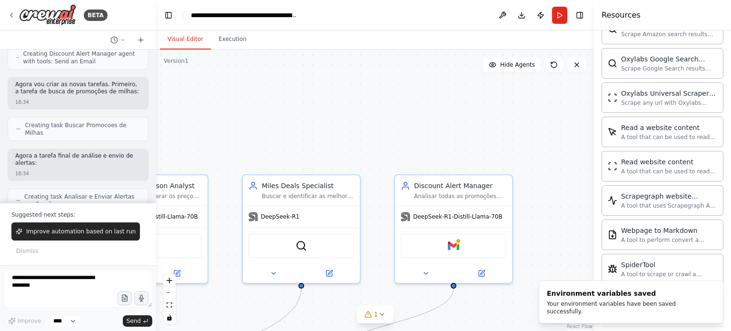
click at [401, 93] on div ".deletable-edge-delete-btn { width: 20px; height: 20px; border: 0px solid #ffff…" at bounding box center [375, 189] width 438 height 281
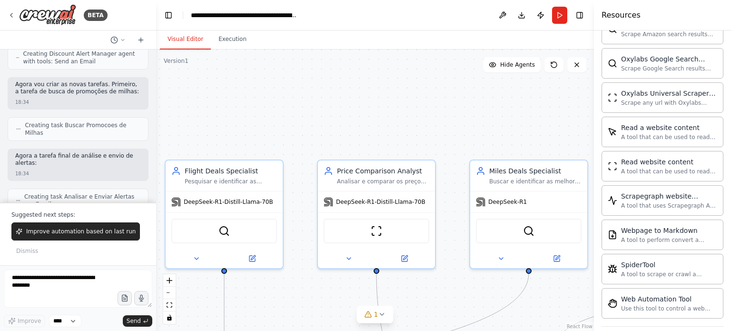
drag, startPoint x: 333, startPoint y: 152, endPoint x: 560, endPoint y: 137, distance: 227.3
click at [560, 137] on div ".deletable-edge-delete-btn { width: 20px; height: 20px; border: 0px solid #ffff…" at bounding box center [375, 189] width 438 height 281
click at [255, 201] on span "DeepSeek-R1-Distill-Llama-70B" at bounding box center [227, 200] width 89 height 8
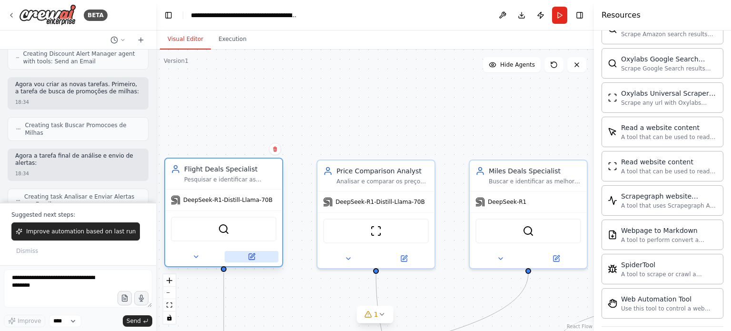
click at [257, 259] on button at bounding box center [251, 256] width 54 height 11
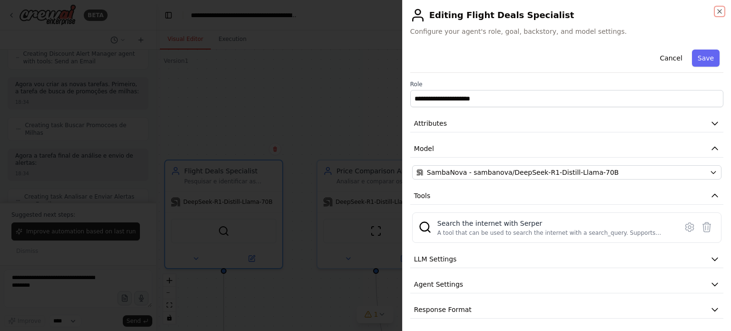
scroll to position [1892, 0]
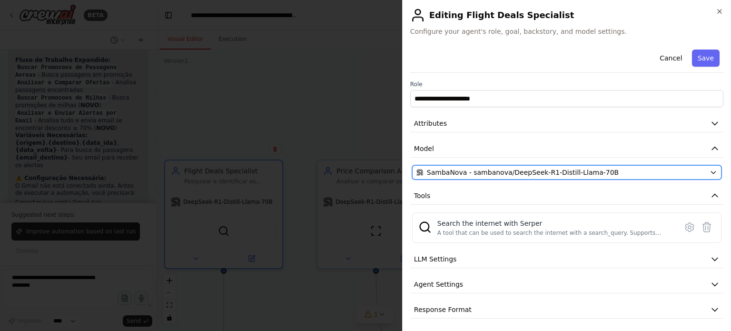
click at [709, 169] on icon "button" at bounding box center [713, 172] width 8 height 8
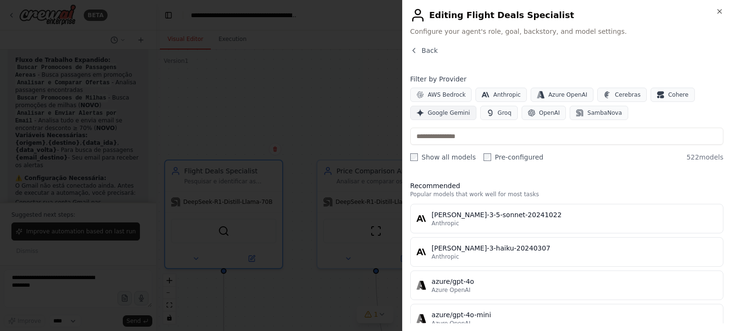
click at [445, 112] on span "Google Gemini" at bounding box center [449, 113] width 42 height 8
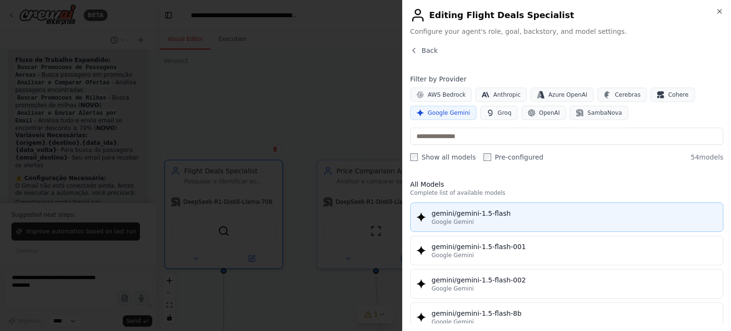
scroll to position [0, 0]
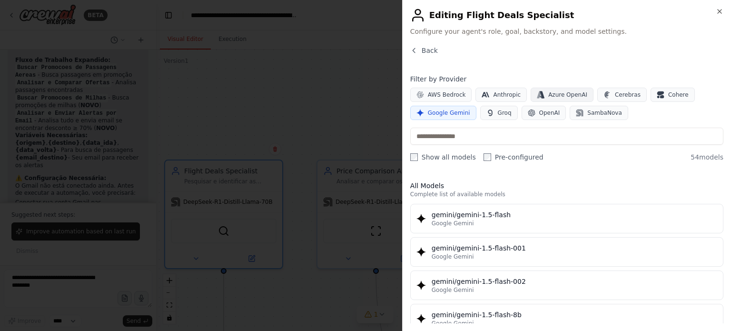
click at [550, 93] on span "Azure OpenAI" at bounding box center [567, 95] width 39 height 8
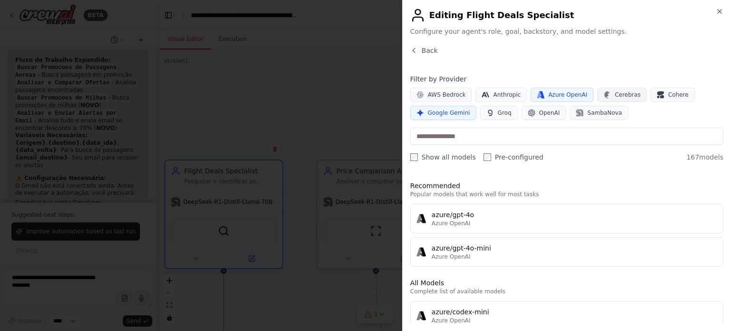
click at [614, 91] on span "Cerebras" at bounding box center [627, 95] width 26 height 8
click at [668, 92] on span "Cohere" at bounding box center [678, 95] width 20 height 8
click at [539, 113] on span "OpenAI" at bounding box center [549, 113] width 21 height 8
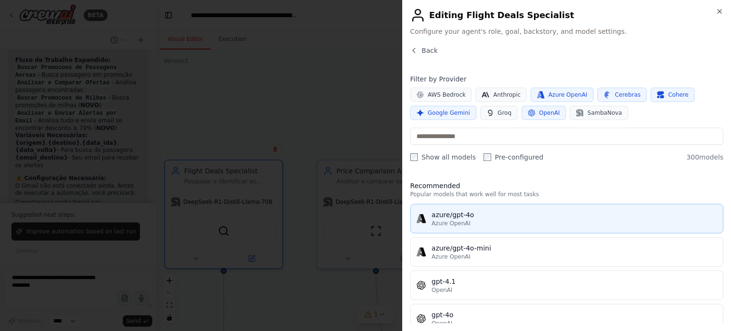
scroll to position [95, 0]
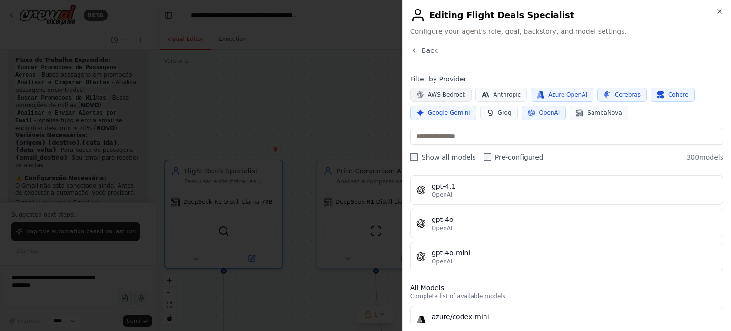
click at [455, 97] on span "AWS Bedrock" at bounding box center [447, 95] width 38 height 8
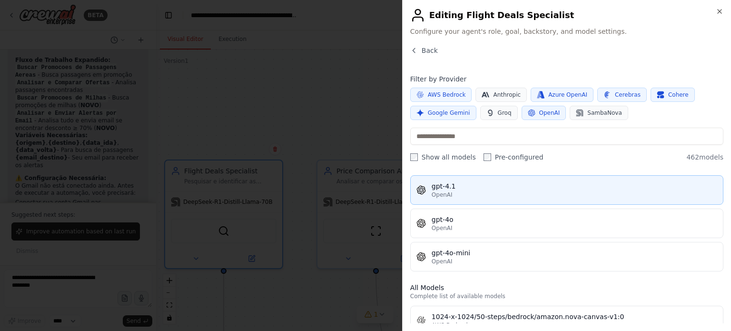
click at [462, 193] on div "OpenAI" at bounding box center [573, 195] width 285 height 8
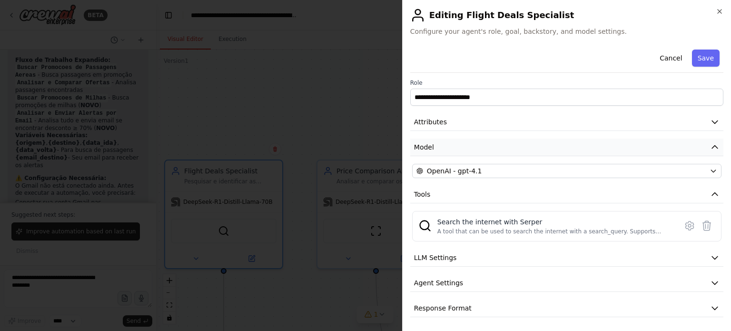
scroll to position [2, 0]
click at [698, 61] on button "Save" at bounding box center [706, 57] width 28 height 17
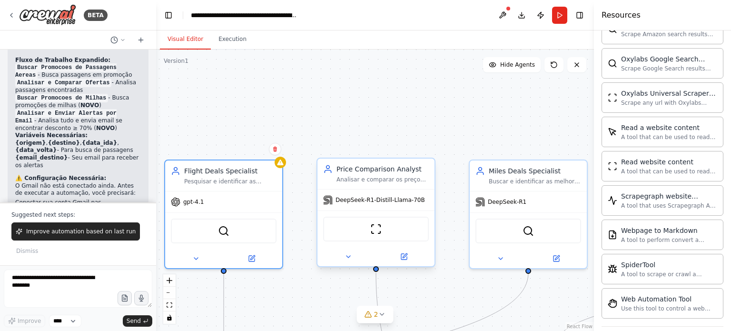
click at [399, 201] on span "DeepSeek-R1-Distill-Llama-70B" at bounding box center [379, 200] width 89 height 8
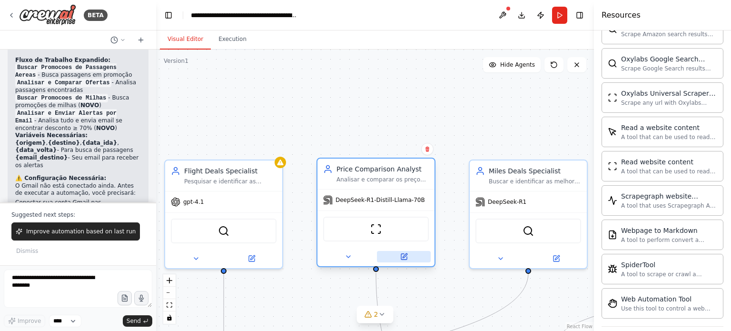
click at [408, 255] on button at bounding box center [404, 256] width 54 height 11
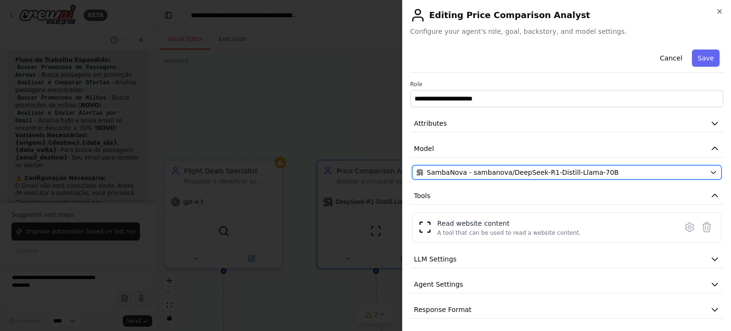
click at [624, 172] on div "SambaNova - sambanova/DeepSeek-R1-Distill-Llama-70B" at bounding box center [560, 172] width 289 height 10
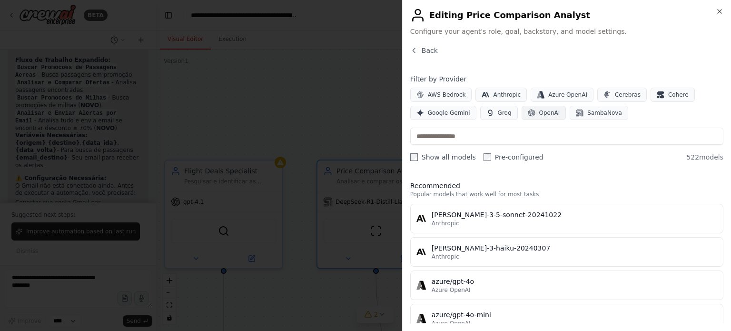
click at [552, 113] on button "OpenAI" at bounding box center [543, 113] width 45 height 14
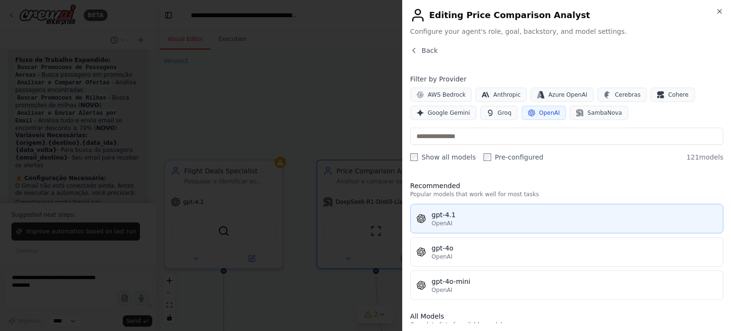
click at [491, 213] on div "gpt-4.1" at bounding box center [573, 215] width 285 height 10
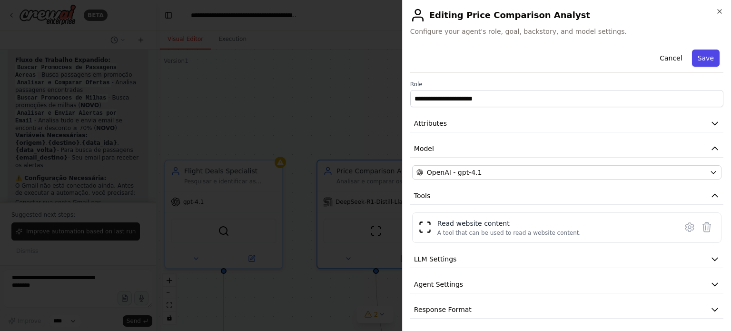
click at [701, 60] on button "Save" at bounding box center [706, 57] width 28 height 17
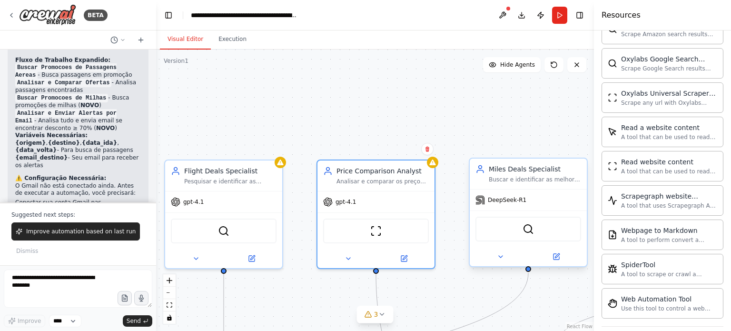
click at [513, 205] on div "DeepSeek-R1" at bounding box center [527, 199] width 117 height 21
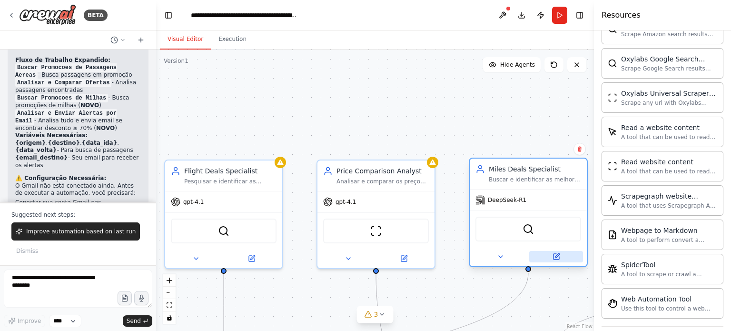
click at [561, 258] on button at bounding box center [556, 256] width 54 height 11
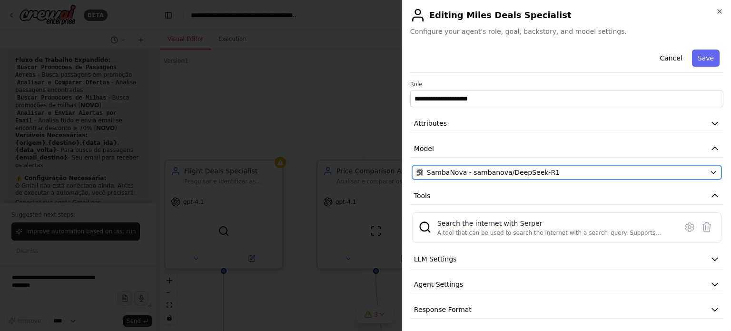
click at [669, 169] on div "SambaNova - sambanova/DeepSeek-R1" at bounding box center [560, 172] width 289 height 10
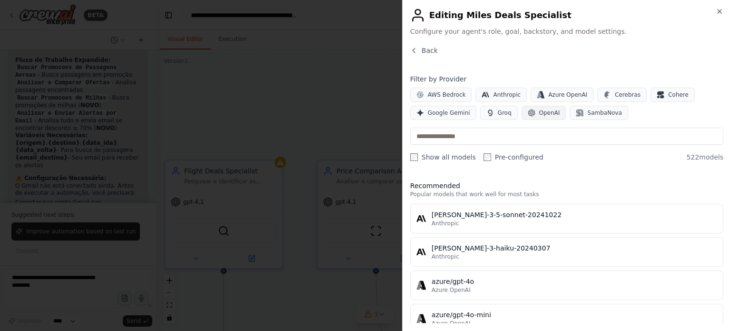
click at [539, 110] on span "OpenAI" at bounding box center [549, 113] width 21 height 8
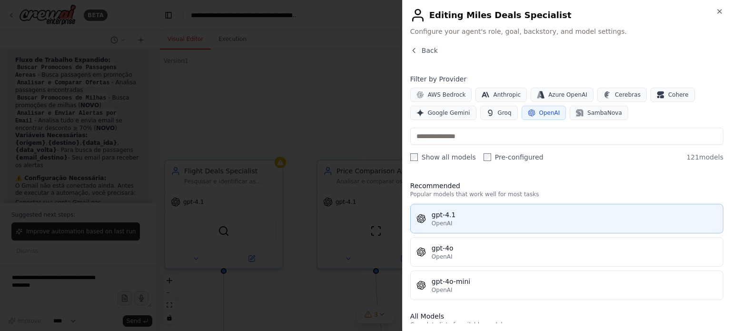
click at [499, 226] on div "OpenAI" at bounding box center [573, 223] width 285 height 8
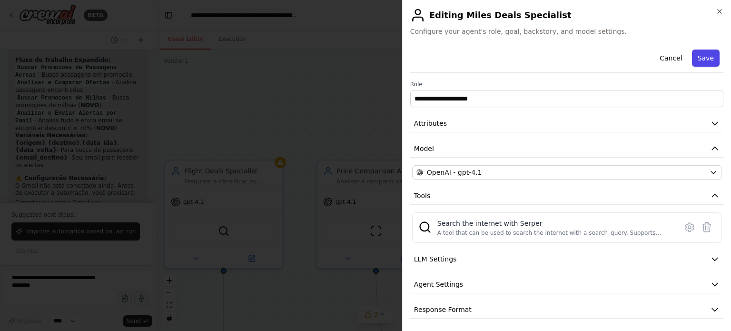
click at [696, 61] on button "Save" at bounding box center [706, 57] width 28 height 17
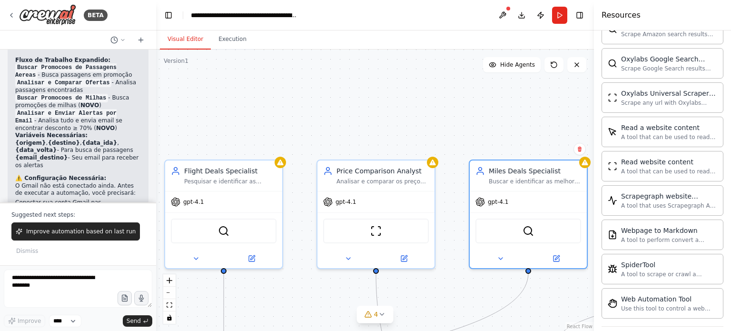
click at [472, 102] on div ".deletable-edge-delete-btn { width: 20px; height: 20px; border: 0px solid #ffff…" at bounding box center [375, 189] width 438 height 281
click at [501, 16] on button at bounding box center [502, 15] width 15 height 17
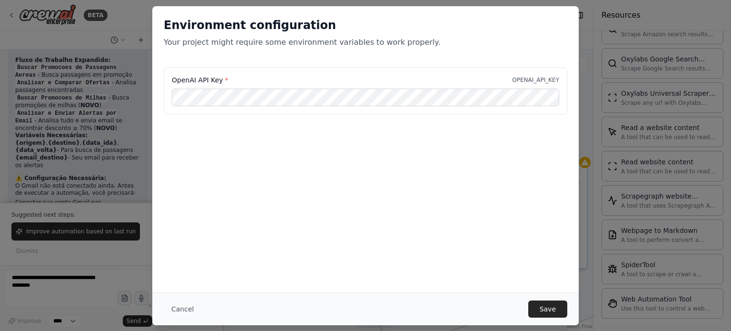
click at [585, 44] on div "Environment configuration Your project might require some environment variables…" at bounding box center [365, 165] width 731 height 331
click at [128, 13] on div "Environment configuration Your project might require some environment variables…" at bounding box center [365, 165] width 731 height 331
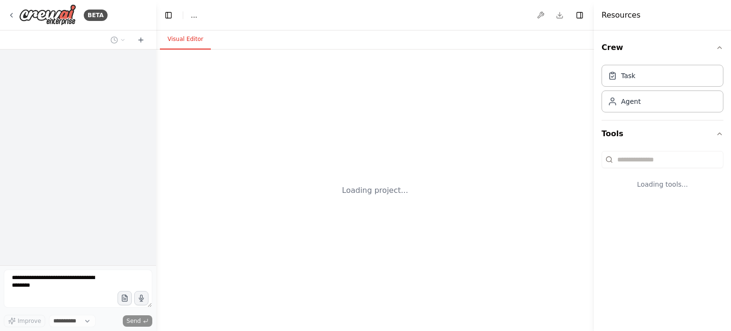
select select "****"
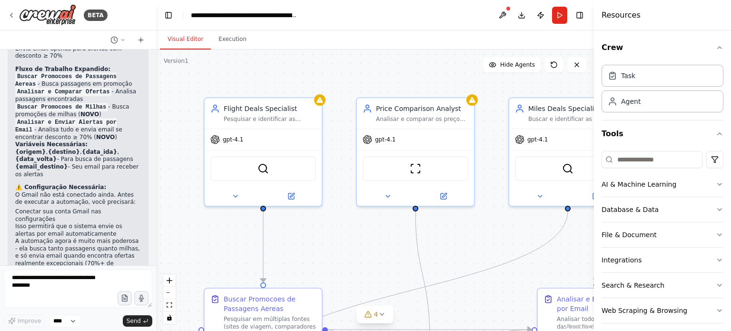
scroll to position [1830, 0]
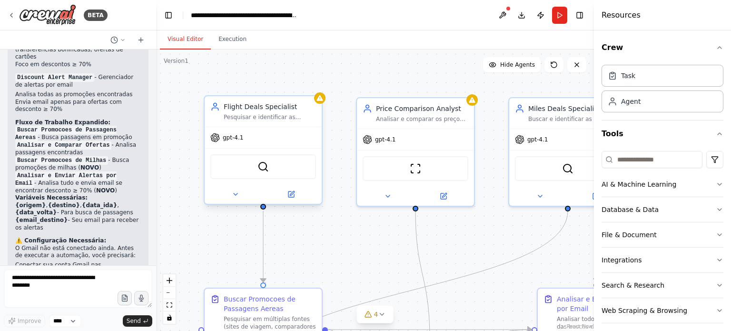
click at [242, 140] on div "gpt-4.1" at bounding box center [263, 137] width 117 height 21
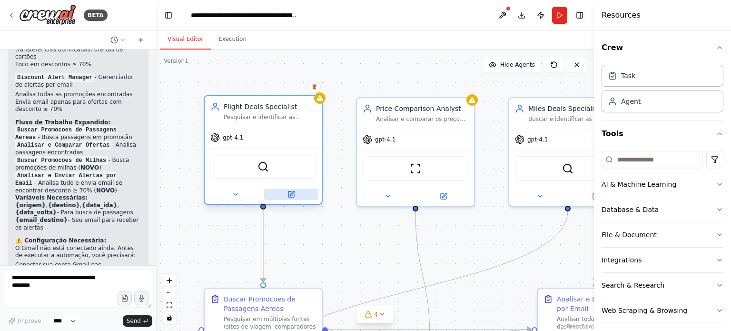
click at [293, 195] on icon at bounding box center [291, 194] width 6 height 6
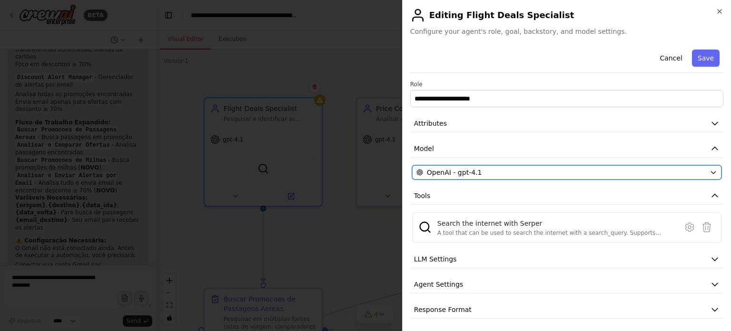
click at [696, 170] on div "OpenAI - gpt-4.1" at bounding box center [560, 172] width 289 height 10
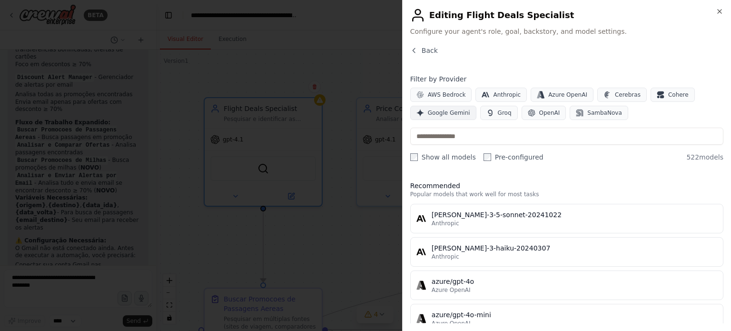
click at [453, 111] on span "Google Gemini" at bounding box center [449, 113] width 42 height 8
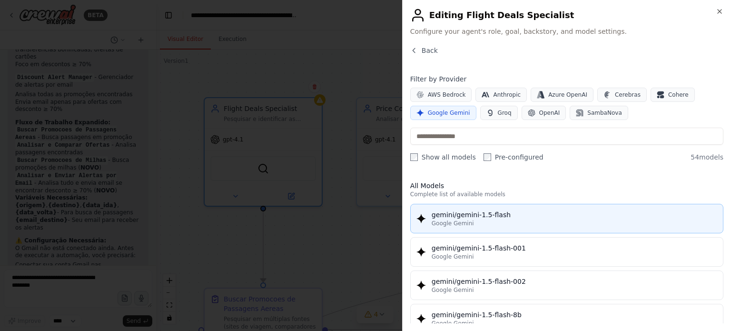
click at [467, 216] on div "gemini/gemini-1.5-flash" at bounding box center [573, 215] width 285 height 10
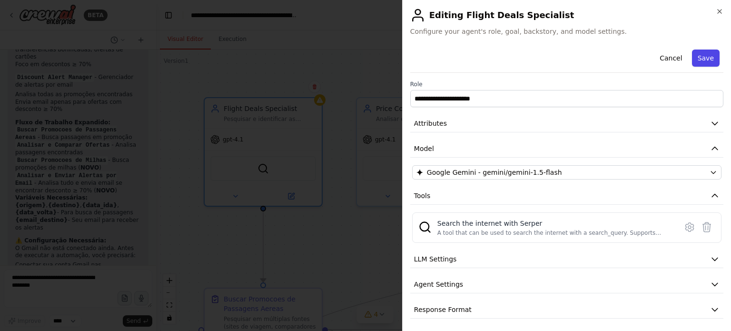
click at [703, 63] on button "Save" at bounding box center [706, 57] width 28 height 17
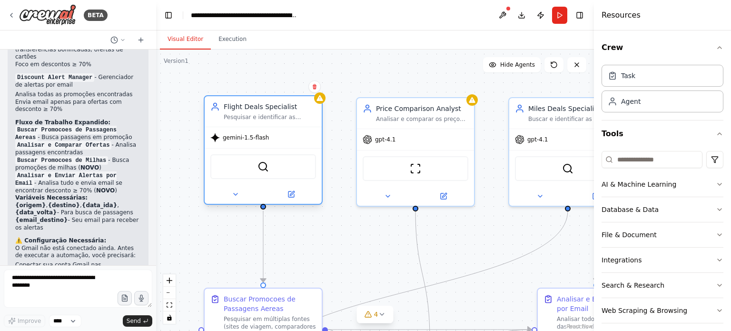
click at [242, 140] on span "gemini-1.5-flash" at bounding box center [246, 138] width 46 height 8
click at [294, 191] on icon at bounding box center [292, 193] width 4 height 4
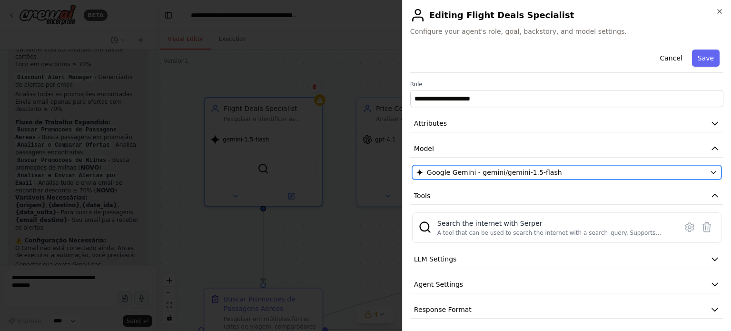
click at [656, 172] on div "Google Gemini - gemini/gemini-1.5-flash" at bounding box center [560, 172] width 289 height 10
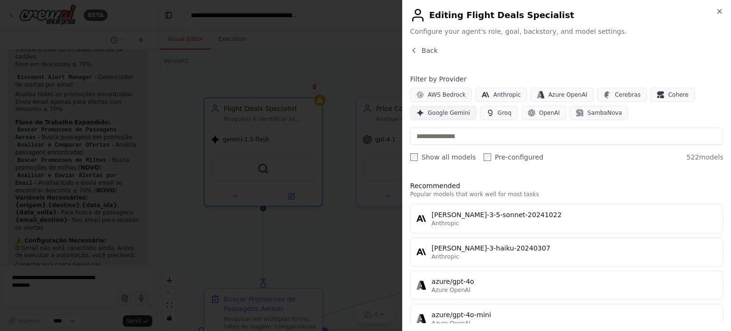
click at [443, 114] on span "Google Gemini" at bounding box center [449, 113] width 42 height 8
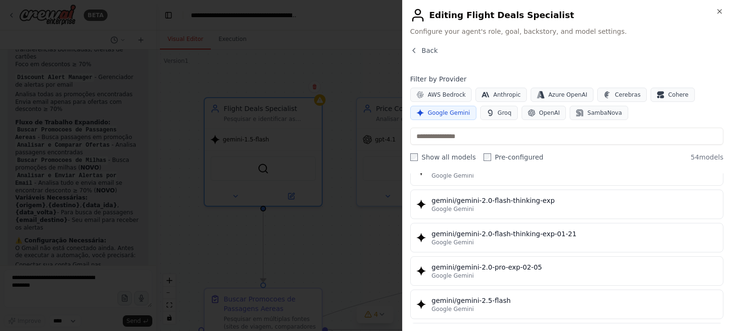
scroll to position [761, 0]
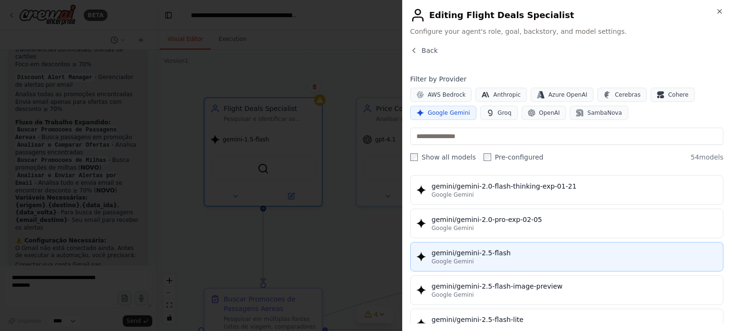
click at [487, 251] on div "gemini/gemini-2.5-flash" at bounding box center [573, 253] width 285 height 10
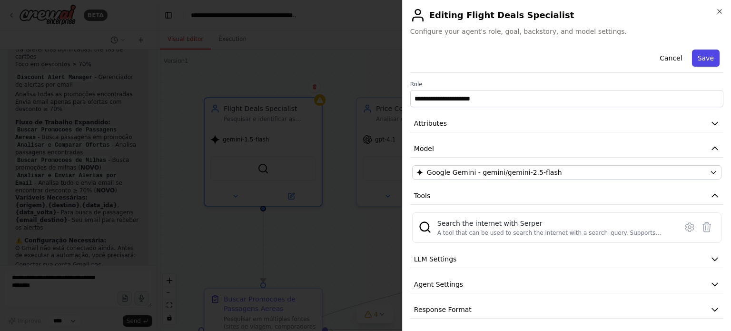
click at [705, 60] on button "Save" at bounding box center [706, 57] width 28 height 17
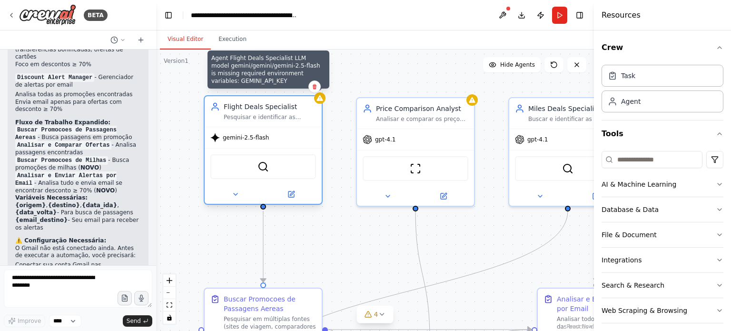
click at [322, 103] on div at bounding box center [319, 97] width 11 height 11
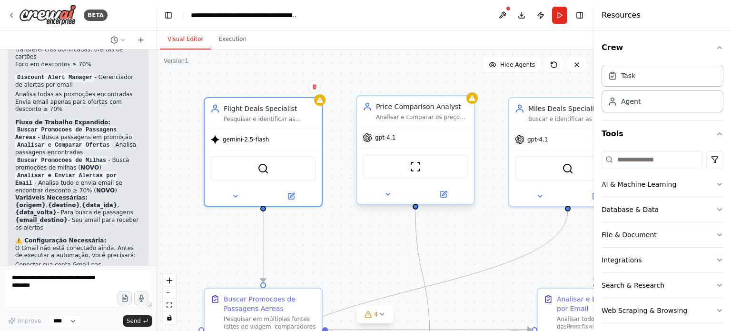
click at [422, 137] on div "gpt-4.1" at bounding box center [415, 137] width 117 height 21
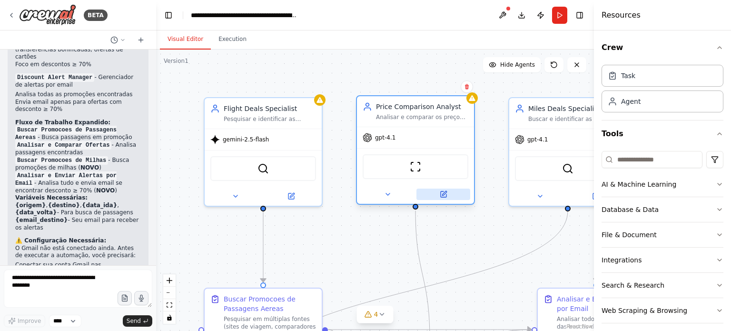
click at [446, 195] on icon at bounding box center [443, 194] width 8 height 8
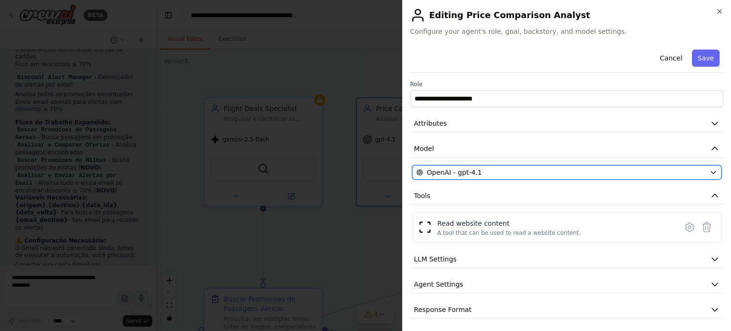
click at [633, 168] on div "OpenAI - gpt-4.1" at bounding box center [560, 172] width 289 height 10
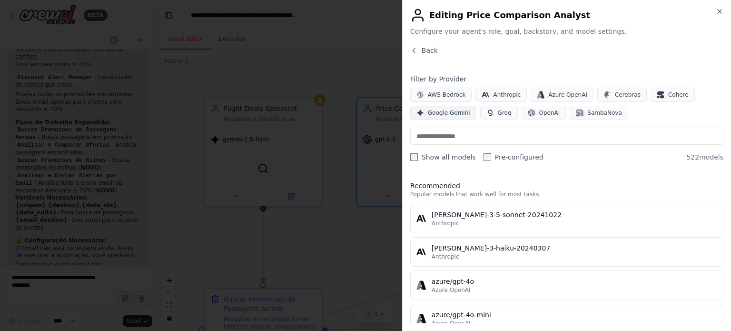
click at [458, 115] on span "Google Gemini" at bounding box center [449, 113] width 42 height 8
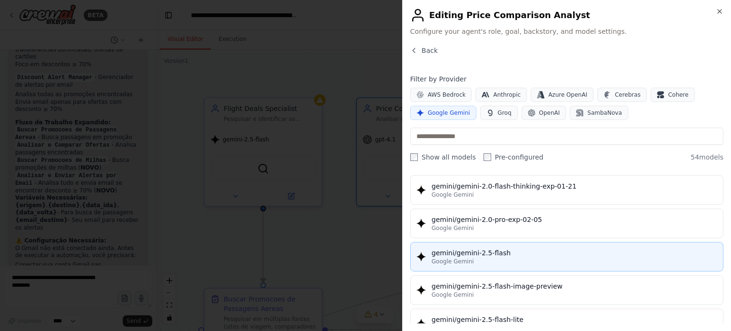
click at [510, 250] on div "gemini/gemini-2.5-flash" at bounding box center [573, 253] width 285 height 10
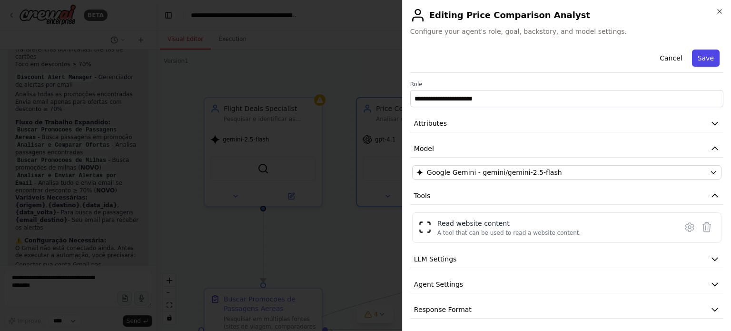
click at [708, 59] on button "Save" at bounding box center [706, 57] width 28 height 17
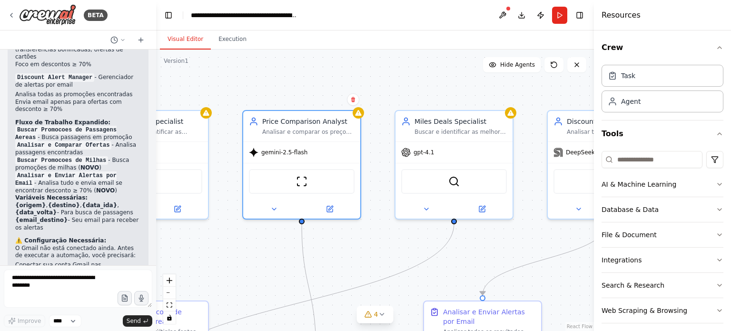
drag, startPoint x: 491, startPoint y: 249, endPoint x: 367, endPoint y: 262, distance: 125.3
click at [367, 264] on div ".deletable-edge-delete-btn { width: 20px; height: 20px; border: 0px solid #ffff…" at bounding box center [375, 189] width 438 height 281
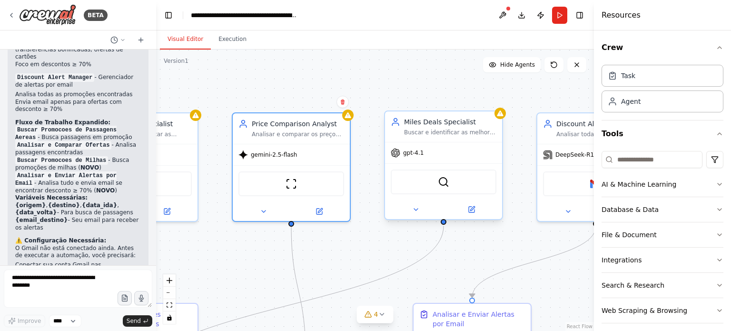
click at [436, 152] on div "gpt-4.1" at bounding box center [443, 152] width 117 height 21
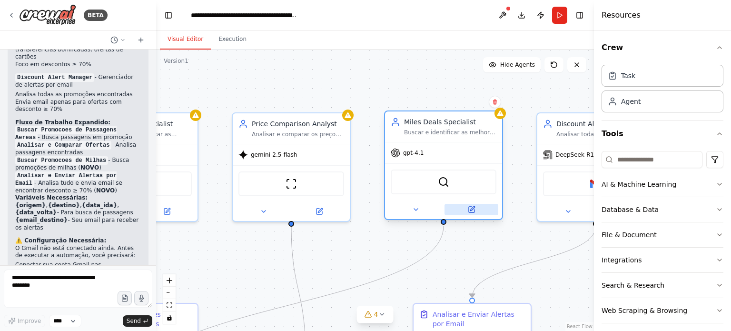
click at [471, 209] on icon at bounding box center [472, 208] width 4 height 4
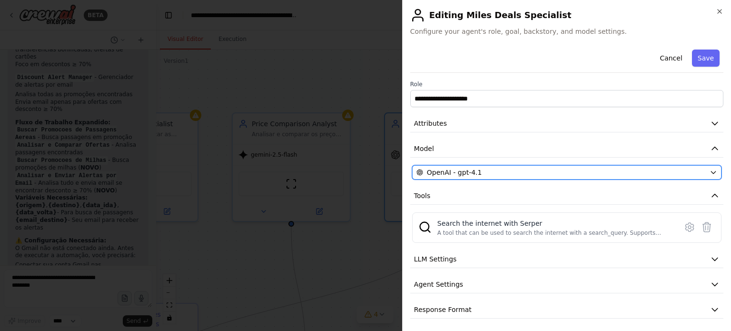
click at [701, 173] on button "OpenAI - gpt-4.1" at bounding box center [566, 172] width 309 height 14
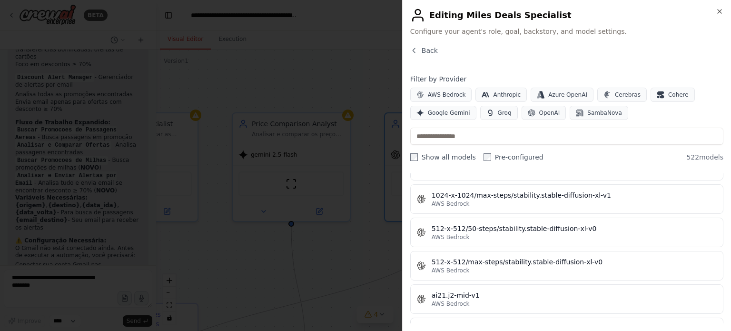
scroll to position [285, 0]
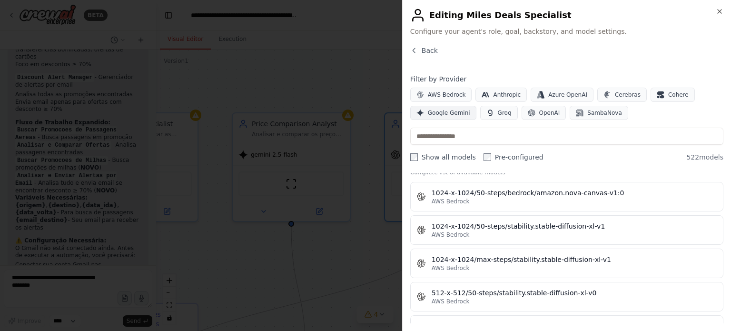
click at [456, 114] on span "Google Gemini" at bounding box center [449, 113] width 42 height 8
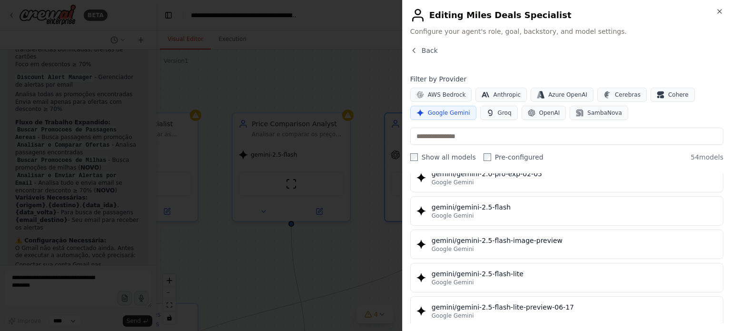
scroll to position [809, 0]
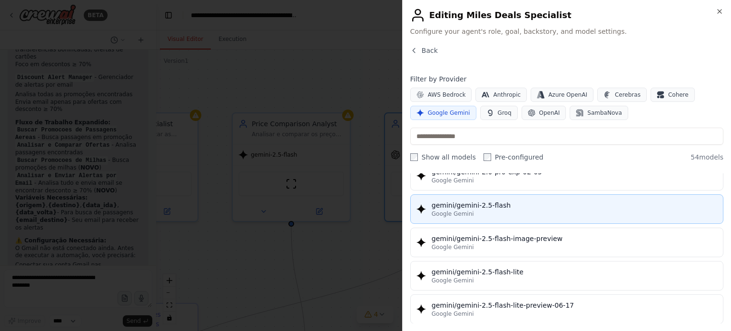
click at [523, 204] on div "gemini/gemini-2.5-flash" at bounding box center [573, 205] width 285 height 10
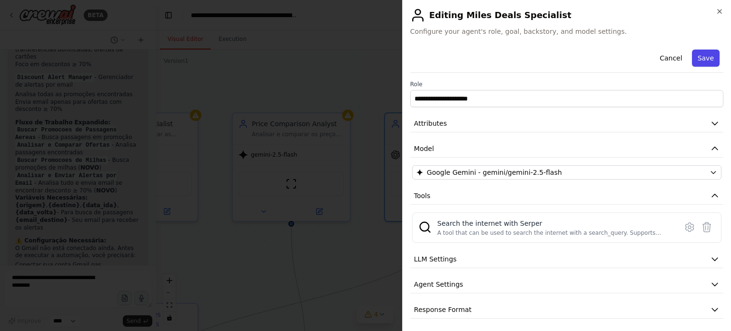
click at [696, 55] on button "Save" at bounding box center [706, 57] width 28 height 17
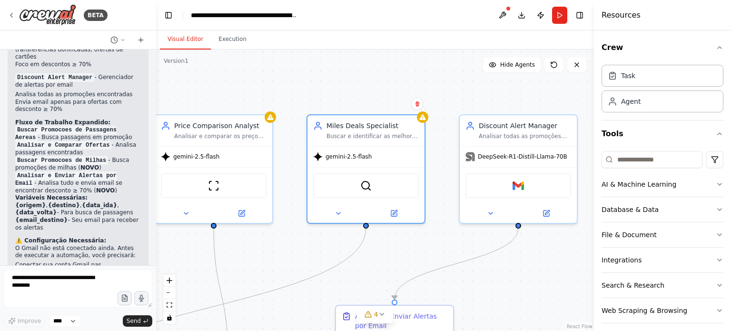
drag, startPoint x: 524, startPoint y: 250, endPoint x: 415, endPoint y: 252, distance: 108.9
click at [413, 256] on div ".deletable-edge-delete-btn { width: 20px; height: 20px; border: 0px solid #ffff…" at bounding box center [375, 189] width 438 height 281
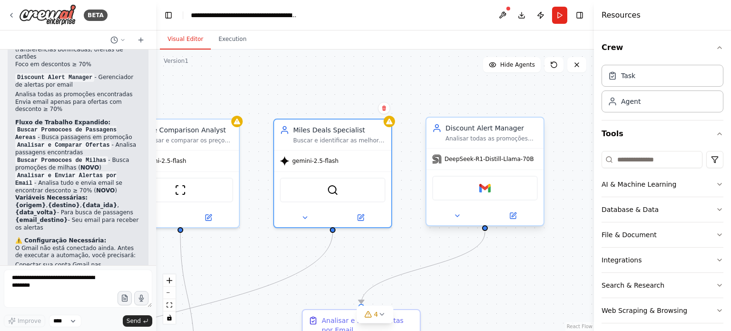
click at [465, 160] on span "DeepSeek-R1-Distill-Llama-70B" at bounding box center [488, 159] width 89 height 8
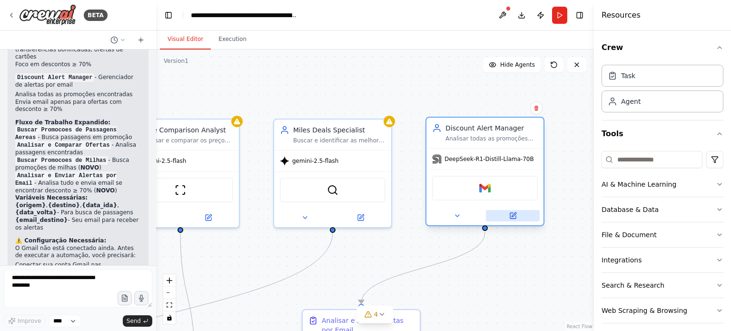
click at [515, 216] on icon at bounding box center [513, 216] width 6 height 6
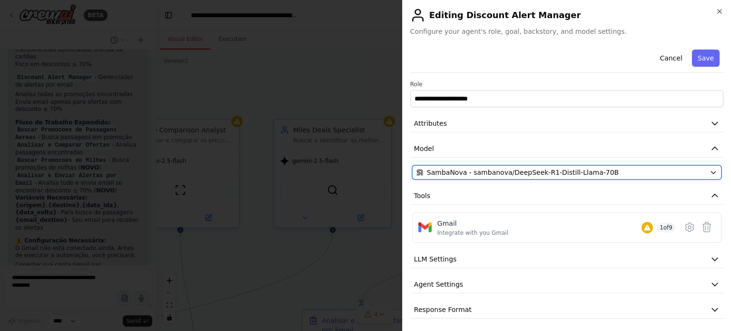
click at [653, 171] on div "SambaNova - sambanova/DeepSeek-R1-Distill-Llama-70B" at bounding box center [560, 172] width 289 height 10
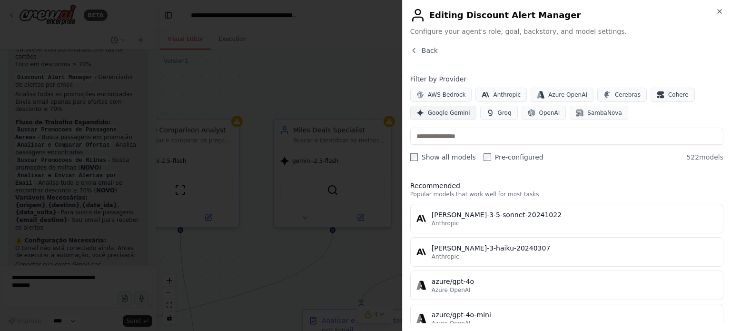
click at [455, 110] on span "Google Gemini" at bounding box center [449, 113] width 42 height 8
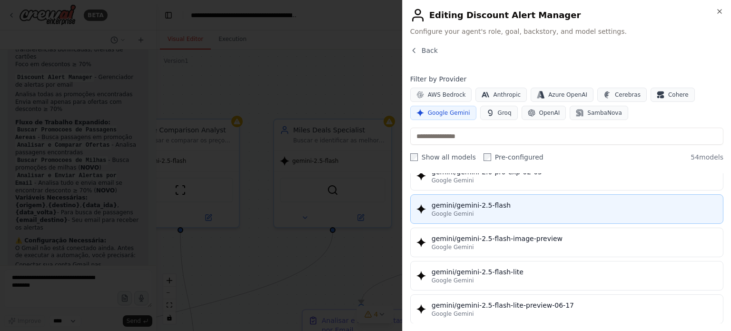
click at [485, 210] on div "Google Gemini" at bounding box center [573, 214] width 285 height 8
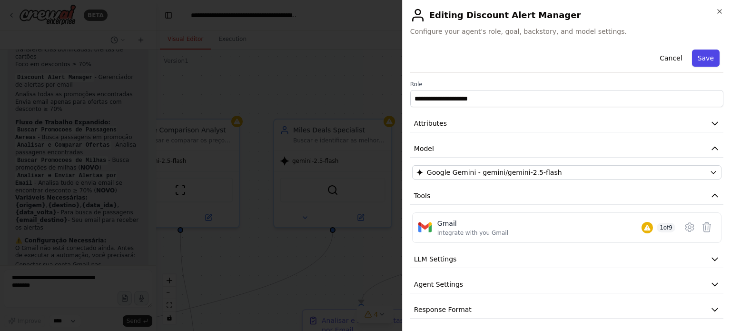
click at [702, 60] on button "Save" at bounding box center [706, 57] width 28 height 17
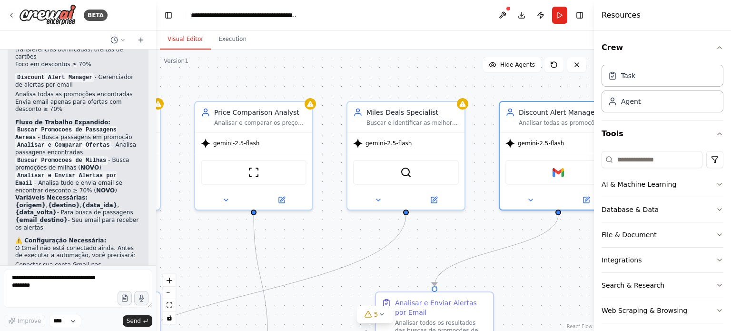
drag, startPoint x: 412, startPoint y: 251, endPoint x: 486, endPoint y: 234, distance: 76.0
click at [486, 234] on div ".deletable-edge-delete-btn { width: 20px; height: 20px; border: 0px solid #ffff…" at bounding box center [375, 189] width 438 height 281
click at [502, 13] on button at bounding box center [502, 15] width 15 height 17
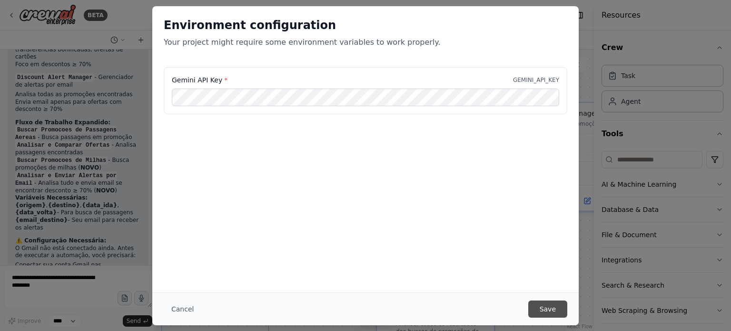
click at [558, 306] on button "Save" at bounding box center [547, 308] width 39 height 17
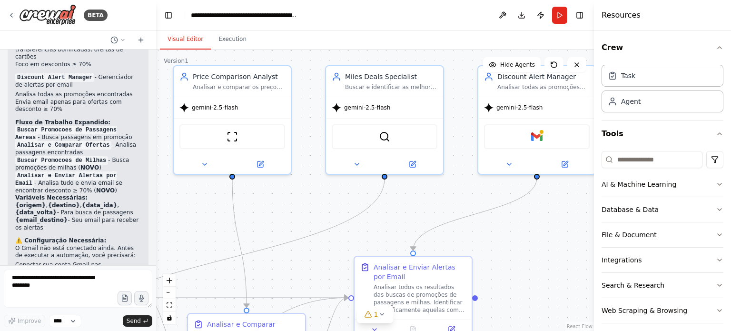
drag, startPoint x: 297, startPoint y: 242, endPoint x: 274, endPoint y: 205, distance: 42.9
click at [274, 205] on div ".deletable-edge-delete-btn { width: 20px; height: 20px; border: 0px solid #ffff…" at bounding box center [375, 189] width 438 height 281
click at [77, 285] on textarea at bounding box center [78, 288] width 148 height 38
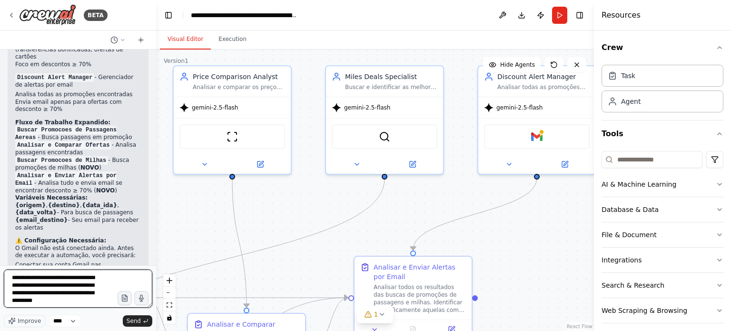
scroll to position [4, 0]
type textarea "**********"
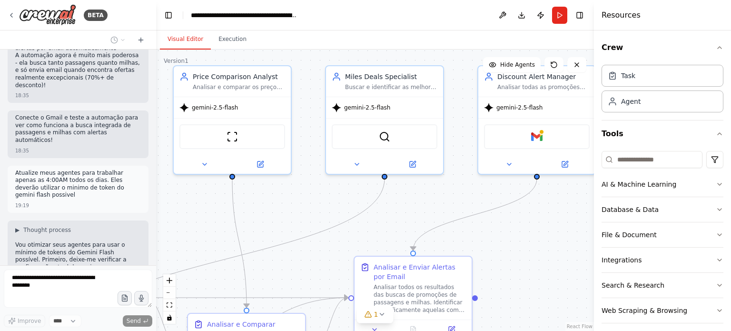
scroll to position [2076, 0]
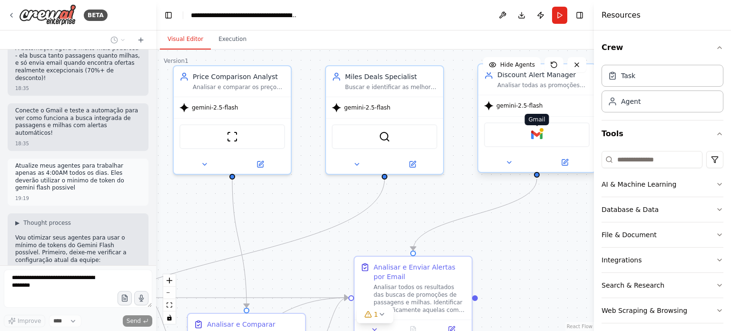
click at [539, 139] on img at bounding box center [536, 134] width 11 height 11
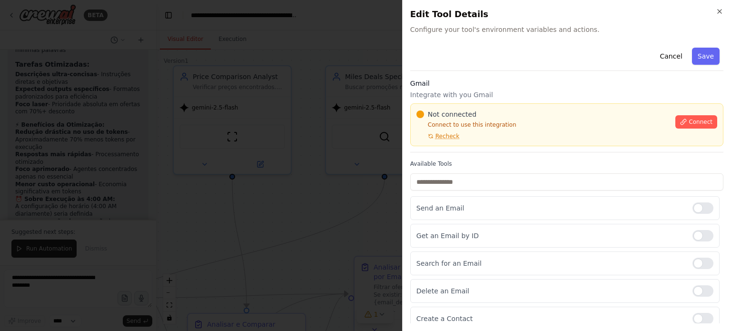
scroll to position [2867, 0]
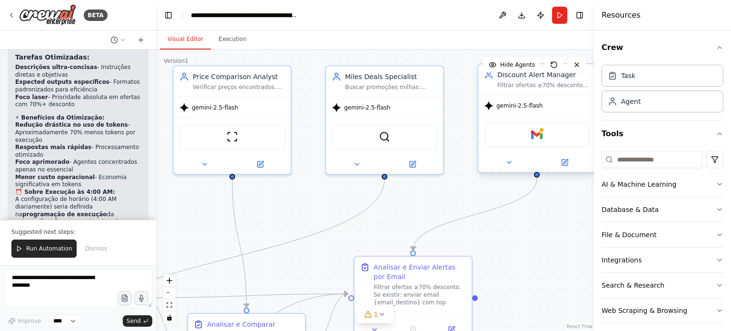
click at [549, 138] on div "Gmail" at bounding box center [537, 134] width 106 height 25
click at [571, 162] on button at bounding box center [564, 161] width 54 height 11
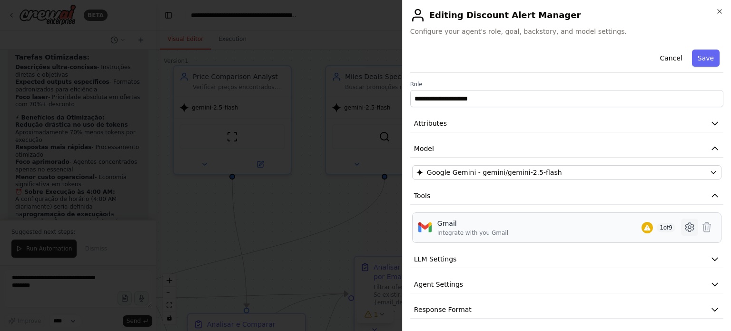
click at [683, 229] on icon at bounding box center [688, 226] width 11 height 11
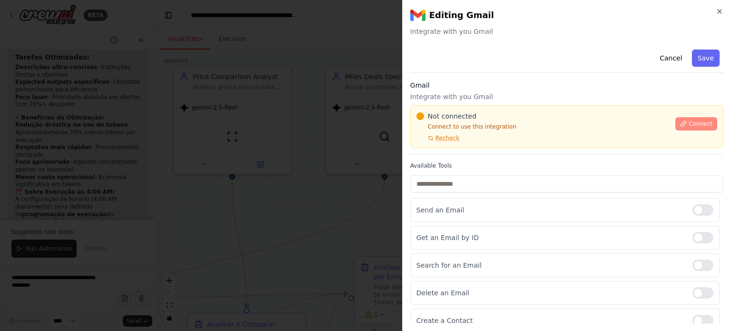
click at [681, 125] on icon at bounding box center [683, 123] width 7 height 7
click at [439, 135] on span "Recheck" at bounding box center [447, 138] width 24 height 8
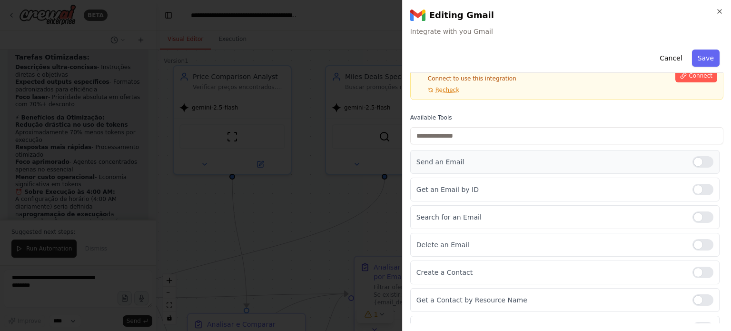
scroll to position [95, 0]
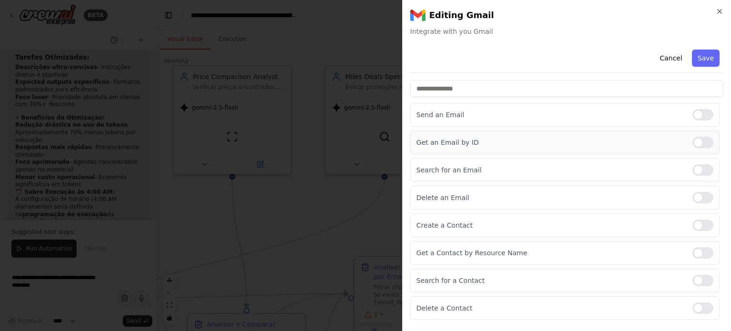
click at [692, 144] on div at bounding box center [702, 141] width 21 height 11
click at [698, 140] on div at bounding box center [702, 141] width 21 height 11
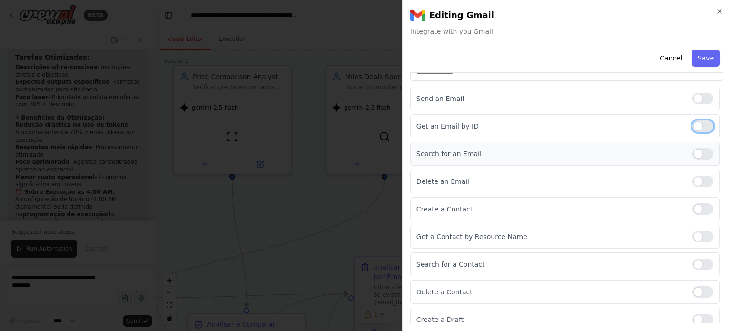
scroll to position [117, 0]
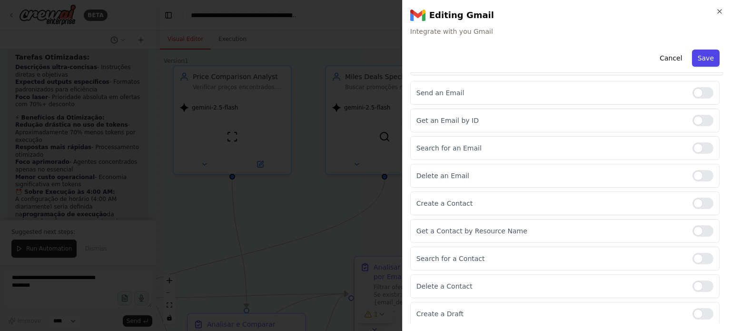
click at [697, 61] on button "Save" at bounding box center [706, 57] width 28 height 17
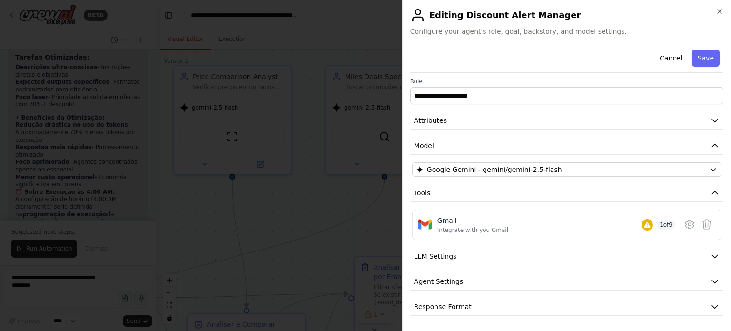
scroll to position [2, 0]
click at [718, 10] on icon "button" at bounding box center [719, 12] width 4 height 4
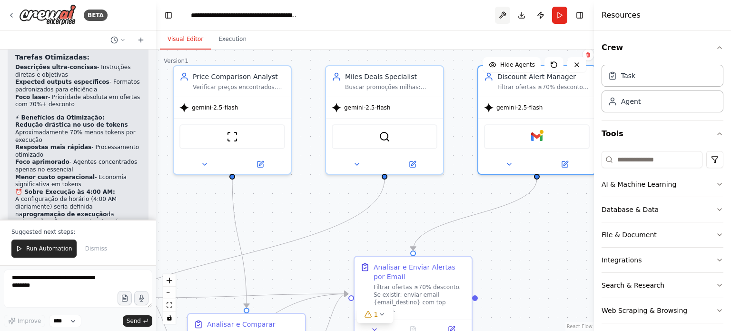
click at [506, 19] on button at bounding box center [502, 15] width 15 height 17
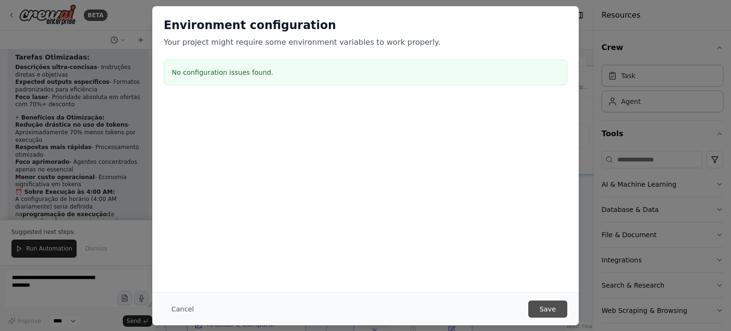
click at [552, 310] on button "Save" at bounding box center [547, 308] width 39 height 17
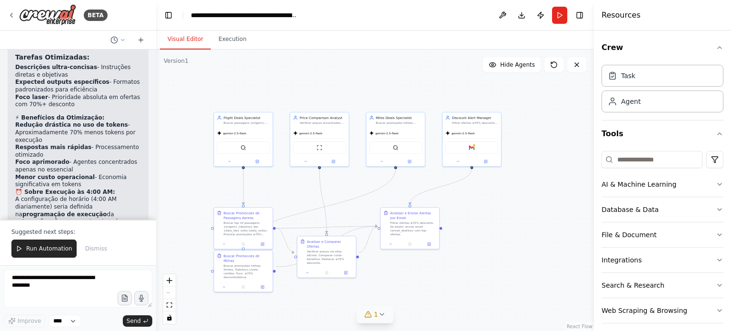
click at [384, 316] on icon at bounding box center [382, 314] width 8 height 8
click at [459, 291] on button at bounding box center [467, 289] width 16 height 11
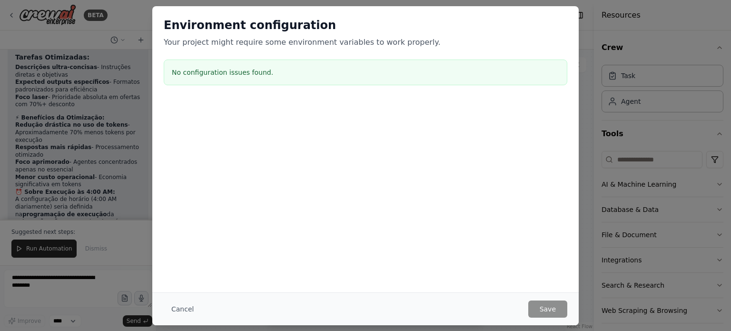
click at [241, 123] on div at bounding box center [365, 147] width 426 height 95
click at [181, 310] on button "Cancel" at bounding box center [183, 308] width 38 height 17
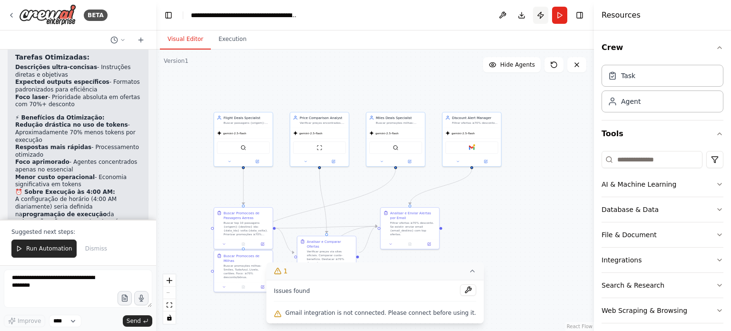
click at [539, 15] on button "Publish" at bounding box center [540, 15] width 15 height 17
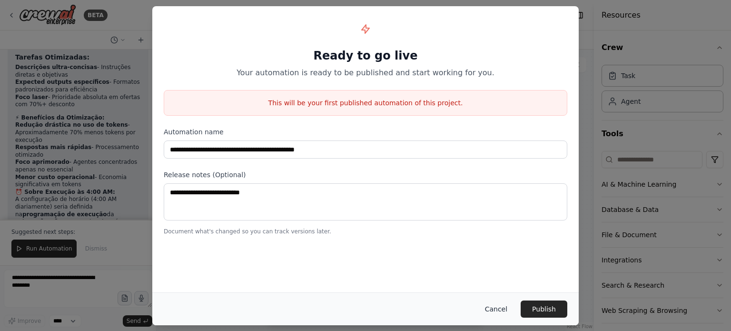
click at [504, 307] on button "Cancel" at bounding box center [496, 308] width 38 height 17
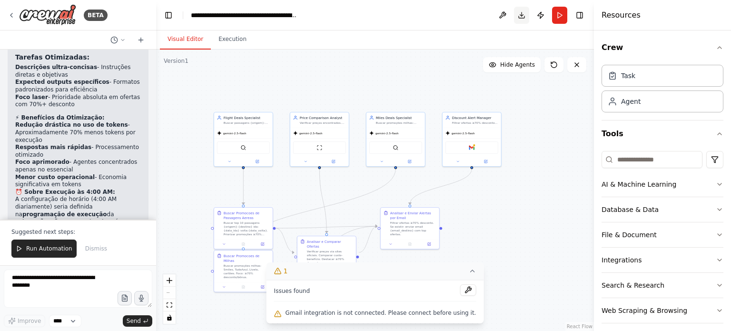
click at [520, 14] on button "Download" at bounding box center [521, 15] width 15 height 17
click at [409, 10] on header "**********" at bounding box center [375, 15] width 438 height 30
click at [648, 77] on div "Task" at bounding box center [662, 75] width 122 height 22
click at [649, 108] on div "Agent" at bounding box center [662, 101] width 122 height 22
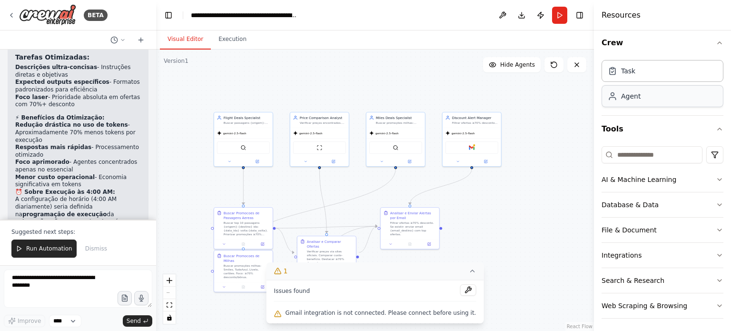
scroll to position [6, 0]
click at [173, 15] on button "Toggle Left Sidebar" at bounding box center [168, 15] width 13 height 13
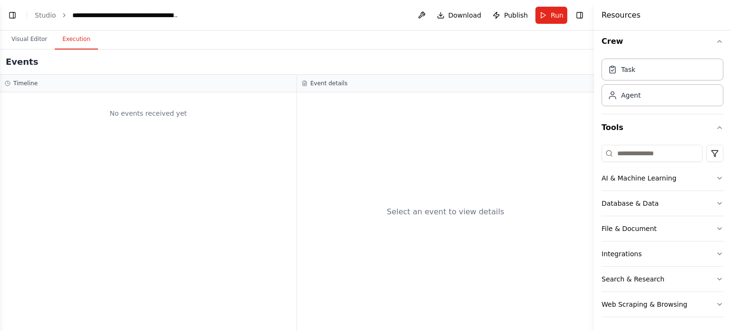
click at [71, 39] on button "Execution" at bounding box center [76, 39] width 43 height 20
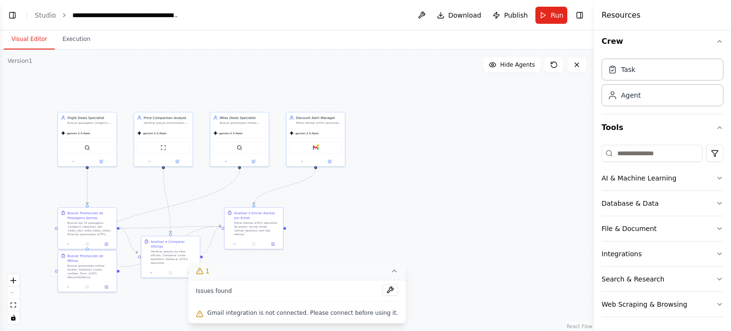
click at [33, 39] on button "Visual Editor" at bounding box center [29, 39] width 51 height 20
drag, startPoint x: 213, startPoint y: 293, endPoint x: 245, endPoint y: 293, distance: 32.3
click at [245, 293] on div "Issues found" at bounding box center [297, 292] width 202 height 17
click at [381, 294] on button at bounding box center [389, 289] width 16 height 11
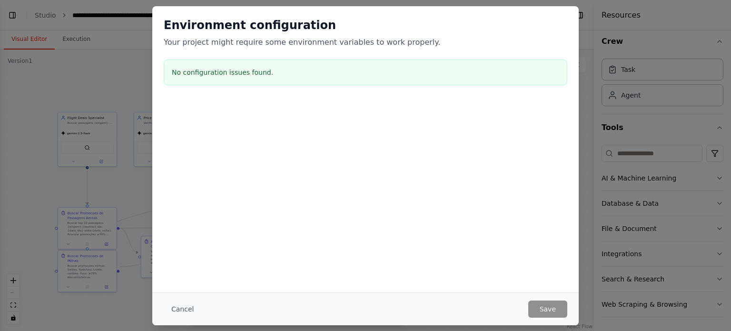
click at [379, 291] on div "Environment configuration Your project might require some environment variables…" at bounding box center [365, 149] width 426 height 286
click at [185, 306] on button "Cancel" at bounding box center [183, 308] width 38 height 17
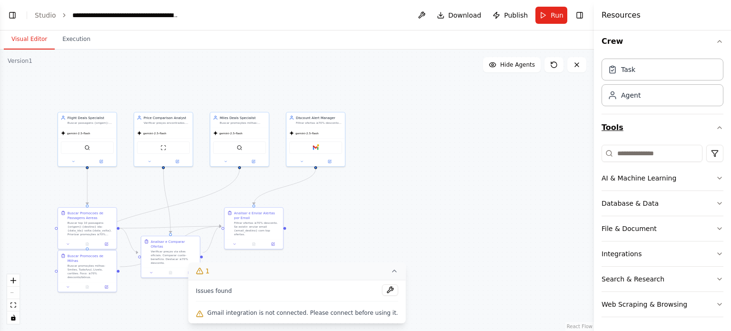
click at [717, 127] on icon "button" at bounding box center [719, 128] width 4 height 2
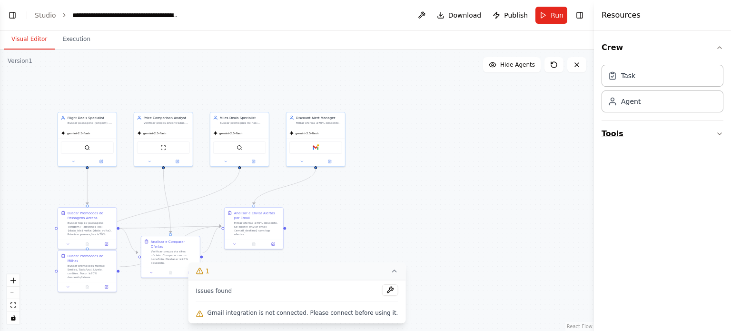
click at [710, 130] on button "Tools" at bounding box center [662, 133] width 122 height 27
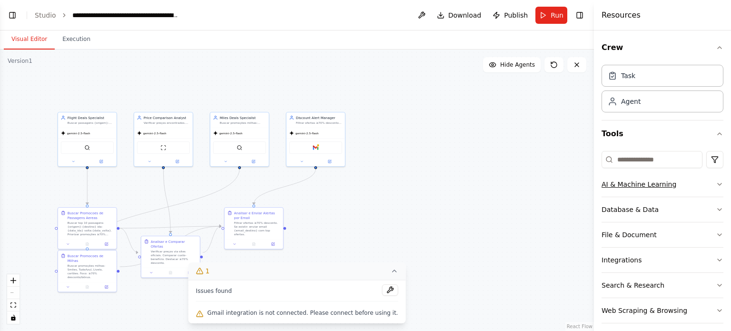
click at [708, 181] on button "AI & Machine Learning" at bounding box center [662, 184] width 122 height 25
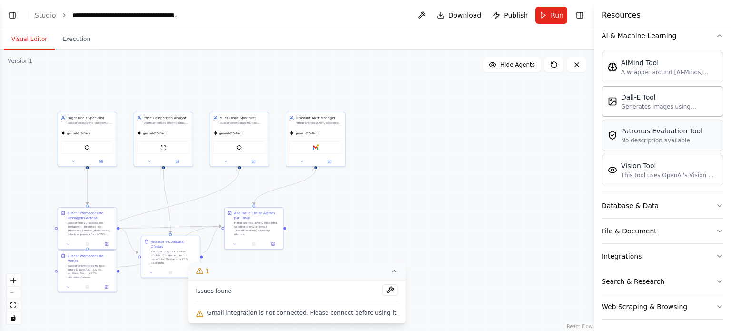
scroll to position [150, 0]
click at [715, 202] on icon "button" at bounding box center [719, 204] width 8 height 8
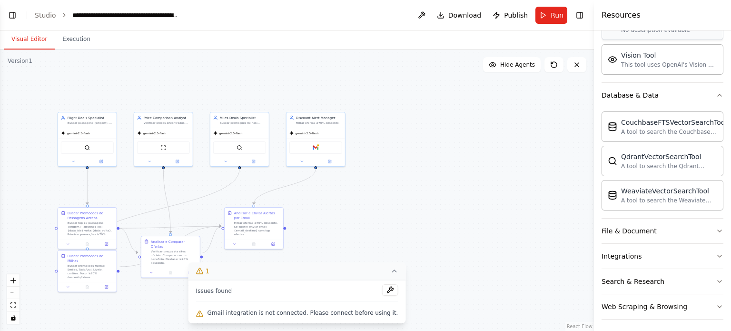
scroll to position [260, 0]
click at [706, 226] on button "File & Document" at bounding box center [662, 229] width 122 height 25
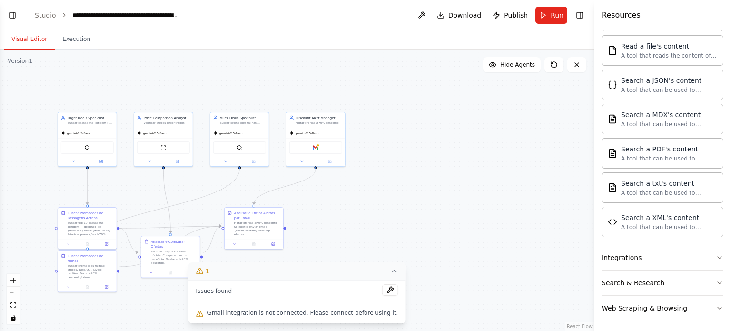
scroll to position [540, 0]
click at [704, 250] on button "Integrations" at bounding box center [662, 256] width 122 height 25
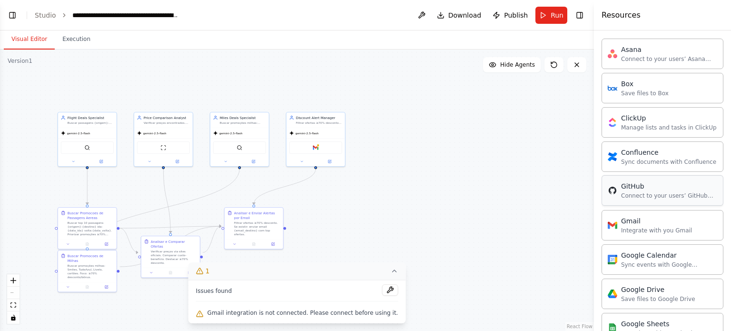
scroll to position [826, 0]
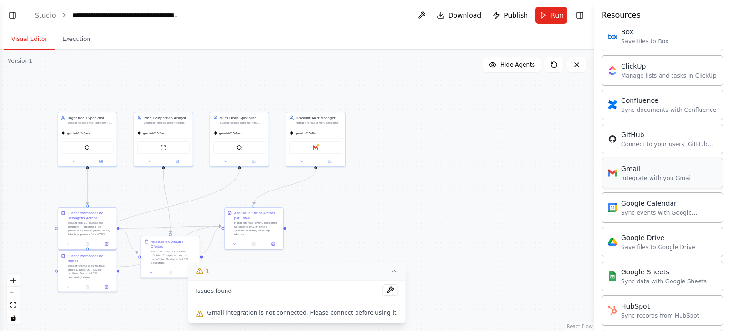
click at [639, 176] on div "Integrate with you Gmail" at bounding box center [656, 178] width 71 height 8
click at [636, 166] on div "Gmail" at bounding box center [656, 169] width 71 height 10
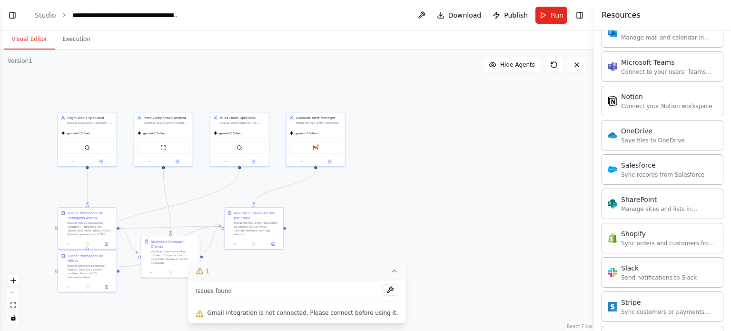
scroll to position [1297, 0]
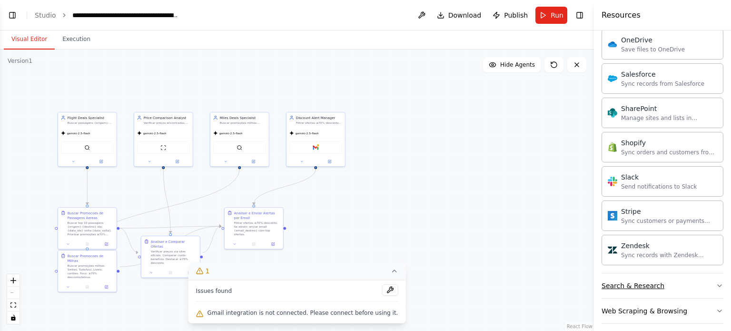
click at [704, 277] on button "Search & Research" at bounding box center [662, 285] width 122 height 25
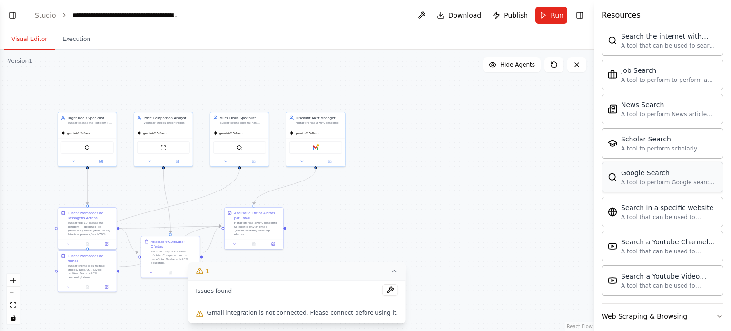
scroll to position [1781, 0]
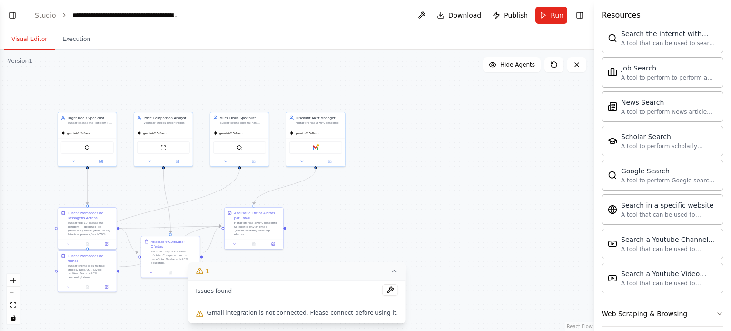
click at [702, 301] on button "Web Scraping & Browsing" at bounding box center [662, 313] width 122 height 25
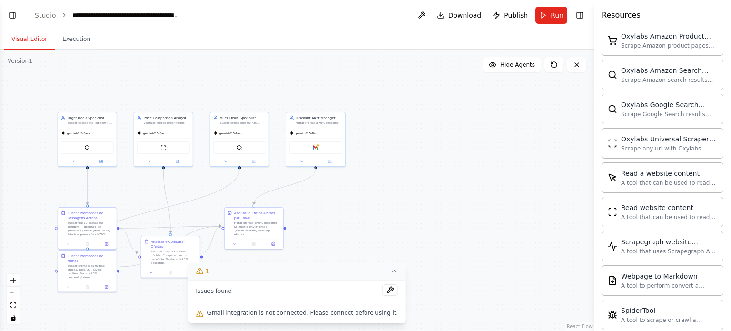
scroll to position [2300, 0]
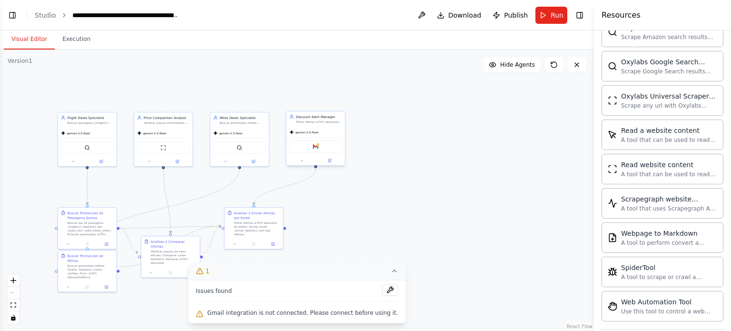
click at [330, 133] on div "gemini-2.5-flash" at bounding box center [315, 132] width 58 height 10
click at [331, 164] on div at bounding box center [315, 161] width 58 height 10
click at [329, 159] on icon at bounding box center [330, 160] width 2 height 2
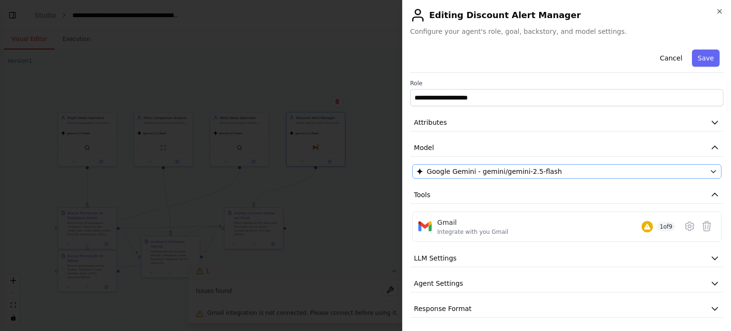
scroll to position [2, 0]
click at [710, 256] on icon "button" at bounding box center [715, 257] width 10 height 10
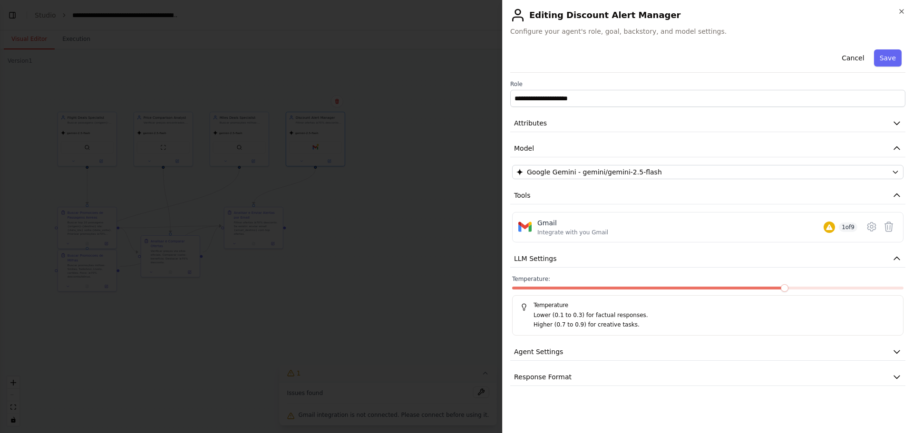
scroll to position [2763, 0]
click at [730, 330] on icon "button" at bounding box center [897, 352] width 10 height 10
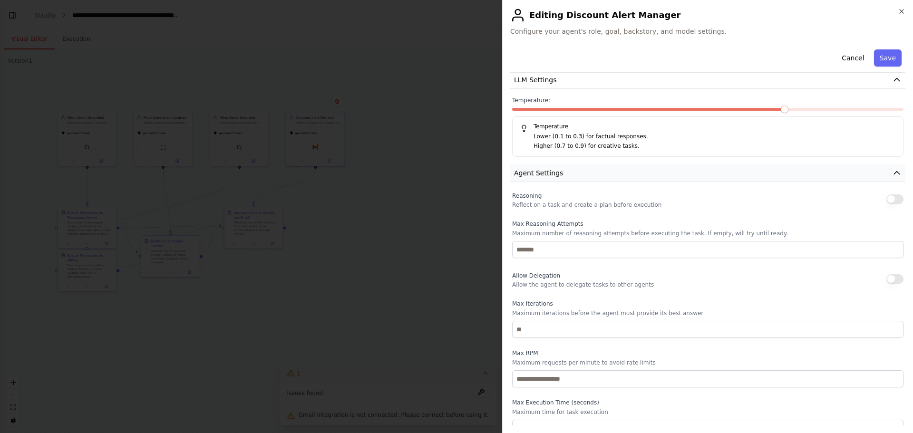
scroll to position [223, 0]
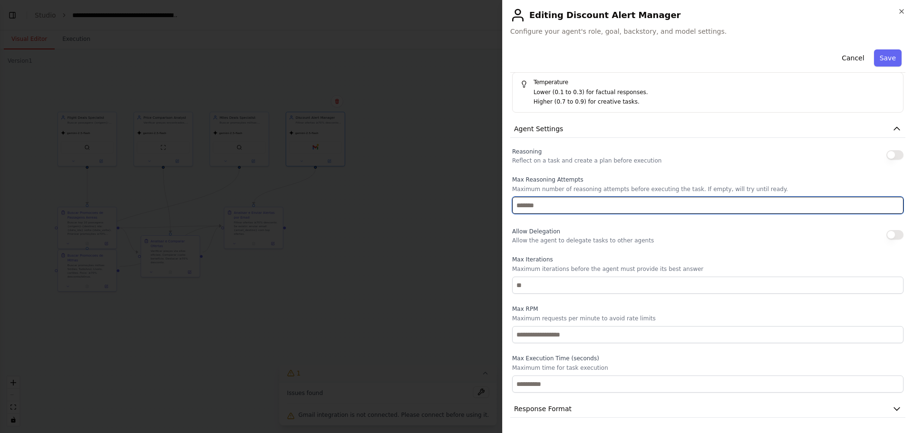
click at [730, 204] on input "*" at bounding box center [707, 205] width 391 height 17
click at [730, 210] on input "*" at bounding box center [707, 205] width 391 height 17
click at [730, 206] on input "*" at bounding box center [707, 205] width 391 height 17
click at [730, 208] on input "*" at bounding box center [707, 205] width 391 height 17
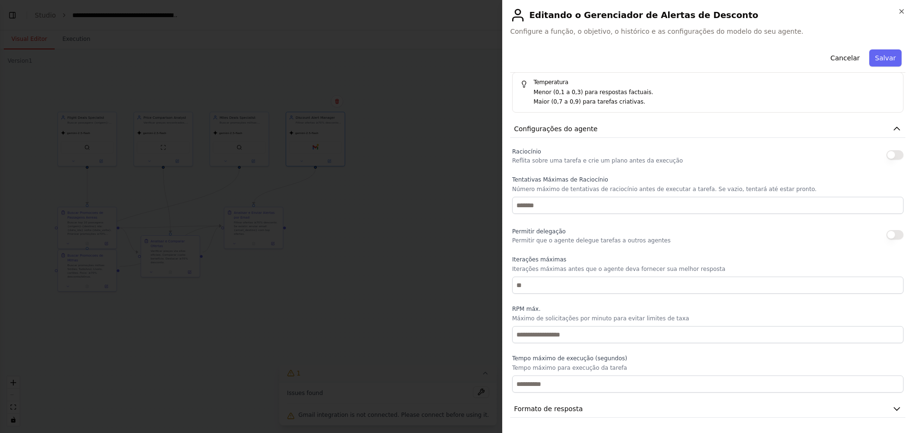
scroll to position [2801, 0]
click at [730, 146] on div "Raciocínio Reflita sobre uma tarefa e crie um plano antes da execução" at bounding box center [707, 155] width 391 height 19
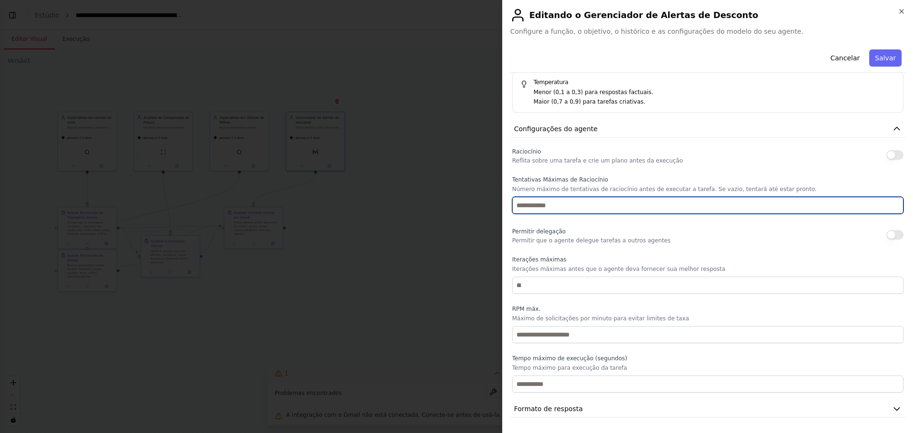
click at [730, 208] on input "*" at bounding box center [707, 205] width 391 height 17
click at [730, 203] on input "*" at bounding box center [707, 205] width 391 height 17
type input "*"
click at [730, 209] on input "*" at bounding box center [707, 205] width 391 height 17
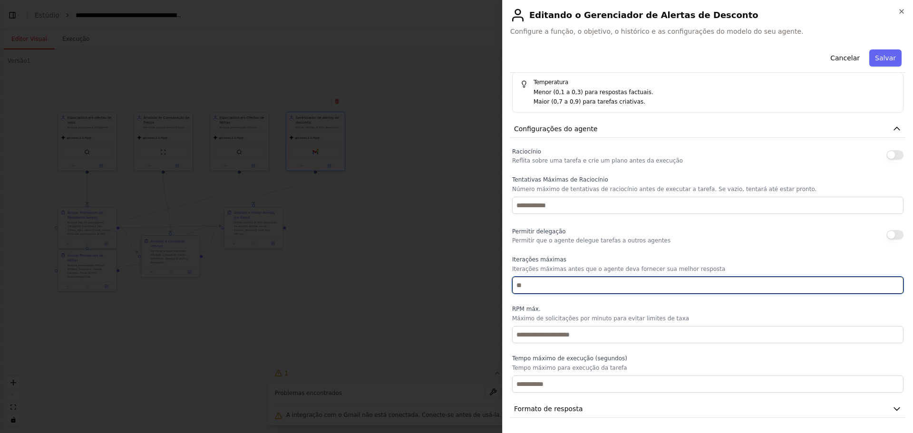
click at [730, 287] on input "*" at bounding box center [707, 285] width 391 height 17
click at [730, 283] on input "*" at bounding box center [707, 285] width 391 height 17
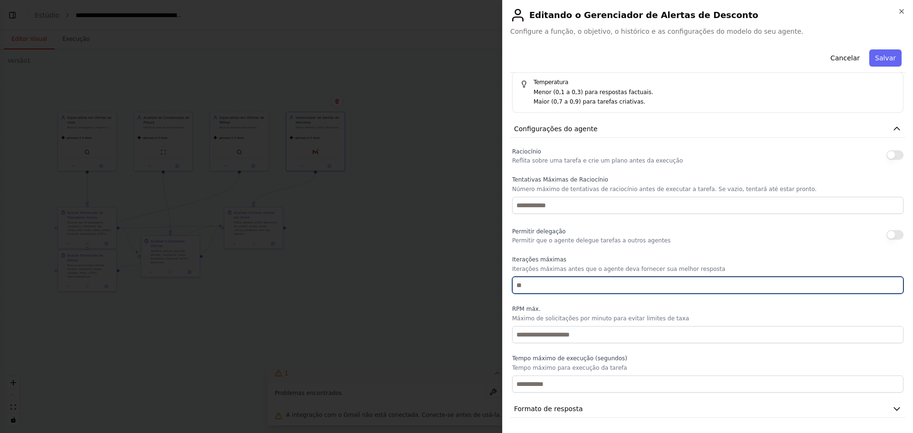
click at [730, 287] on input "*" at bounding box center [707, 285] width 391 height 17
type input "*"
click at [730, 289] on input "*" at bounding box center [707, 285] width 391 height 17
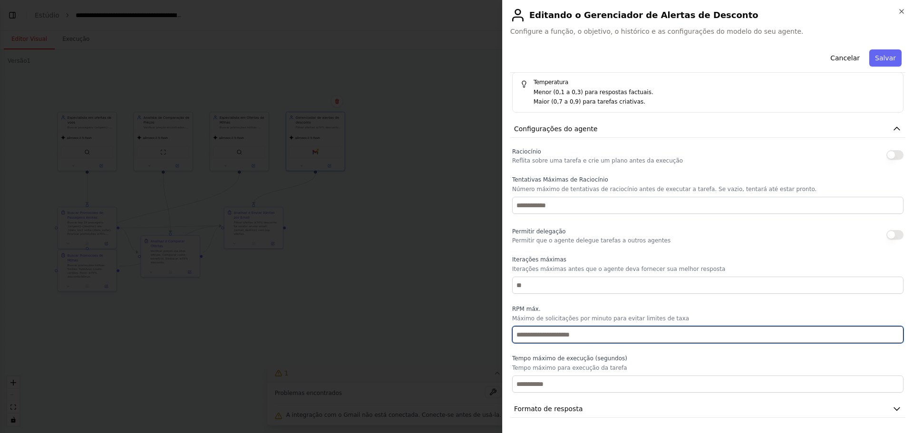
type input "*"
click at [730, 330] on input "*" at bounding box center [707, 334] width 391 height 17
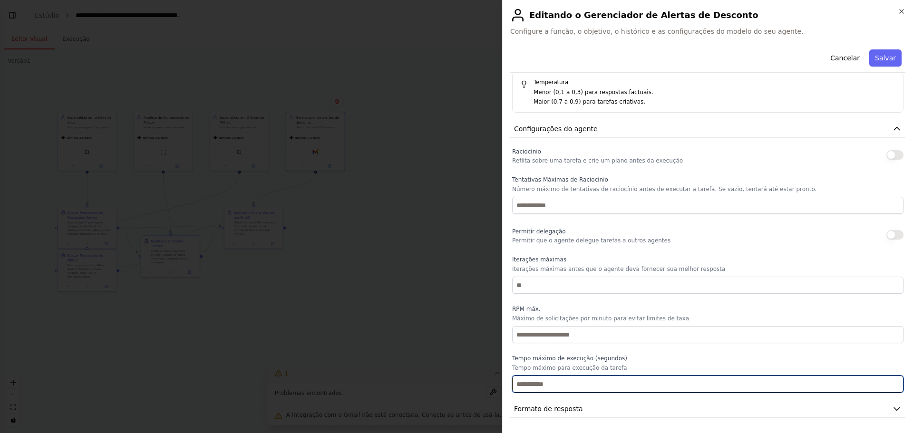
click at [730, 330] on input "number" at bounding box center [707, 384] width 391 height 17
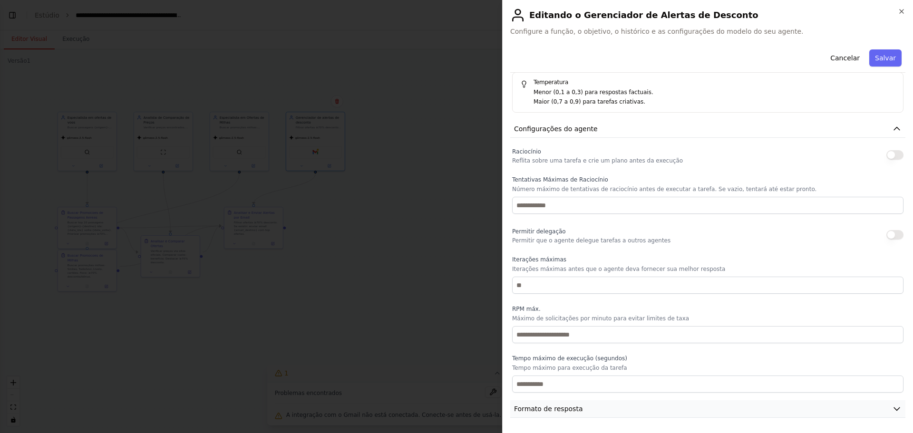
click at [730, 330] on button "Formato de resposta" at bounding box center [707, 409] width 395 height 18
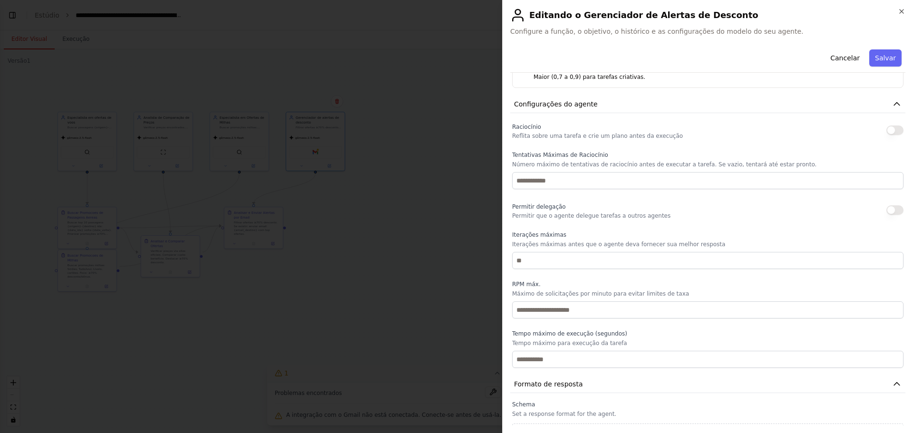
scroll to position [268, 0]
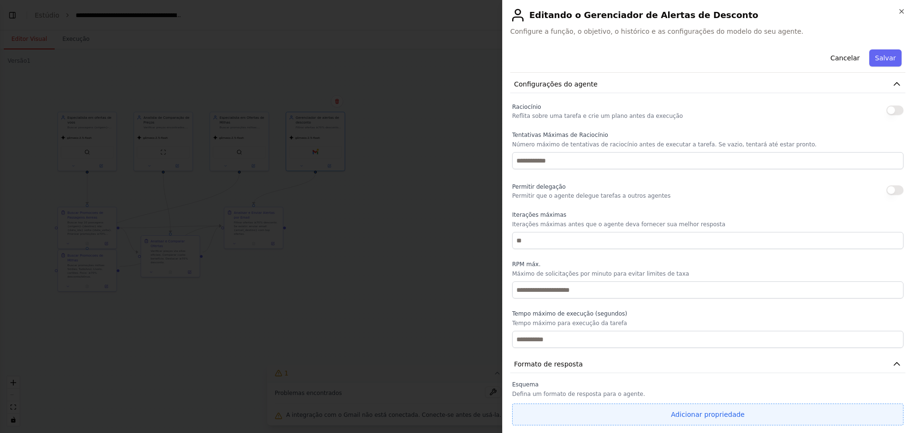
click at [676, 330] on font "Adicionar propriedade" at bounding box center [708, 415] width 74 height 8
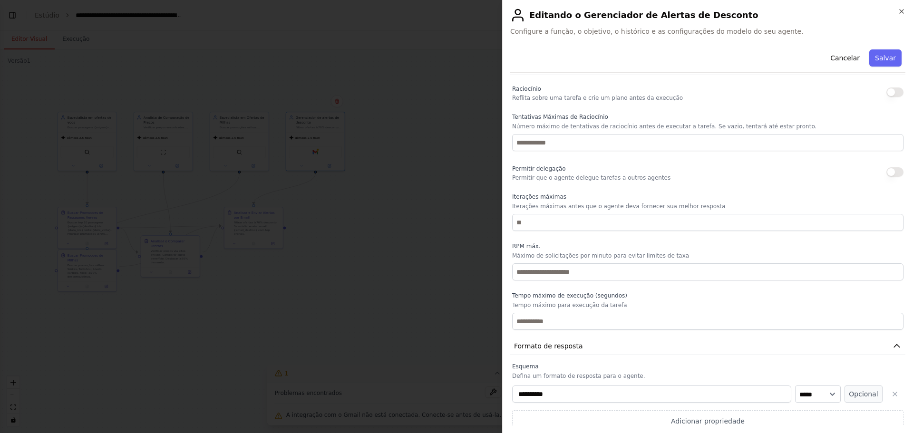
scroll to position [292, 0]
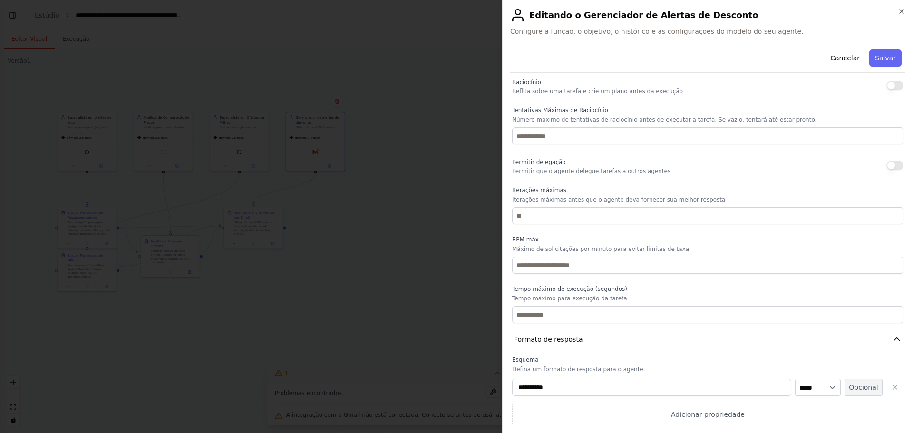
click at [730, 330] on font "Opcional" at bounding box center [863, 388] width 29 height 8
click at [730, 330] on button "Required" at bounding box center [864, 387] width 38 height 17
click at [730, 330] on icon "button" at bounding box center [895, 388] width 8 height 8
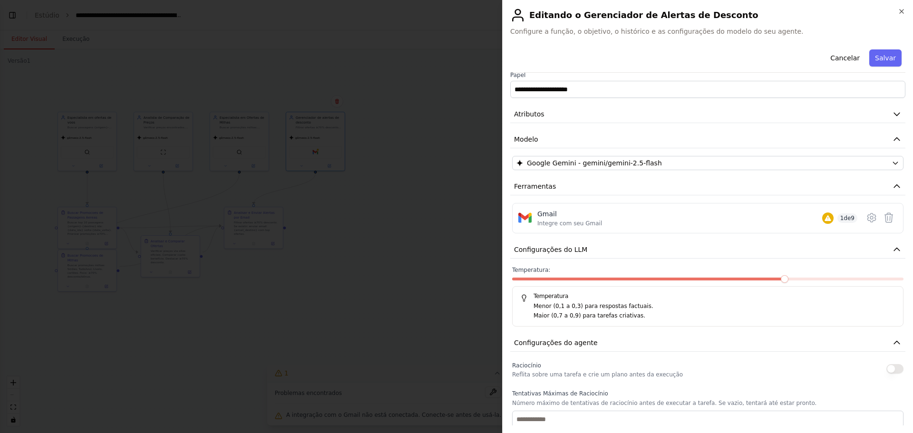
scroll to position [0, 0]
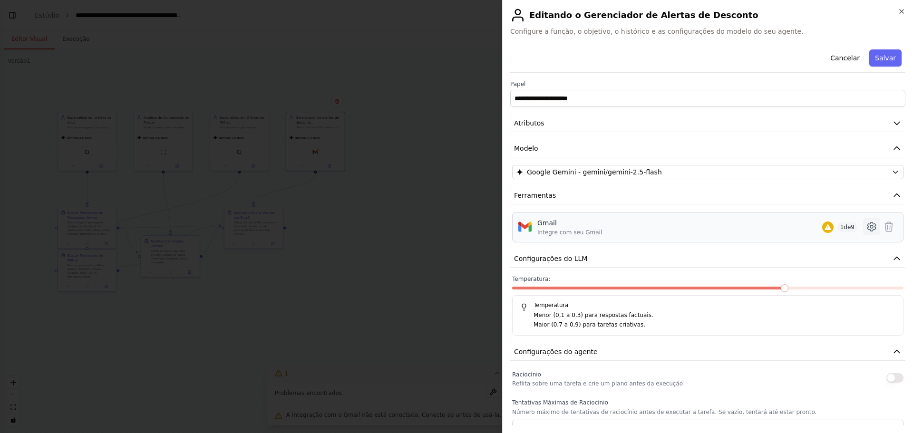
click at [730, 229] on icon at bounding box center [871, 226] width 11 height 11
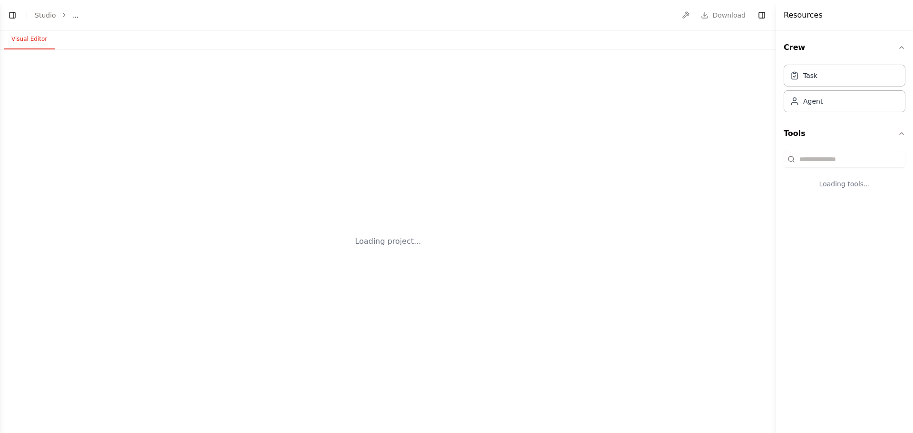
select select "****"
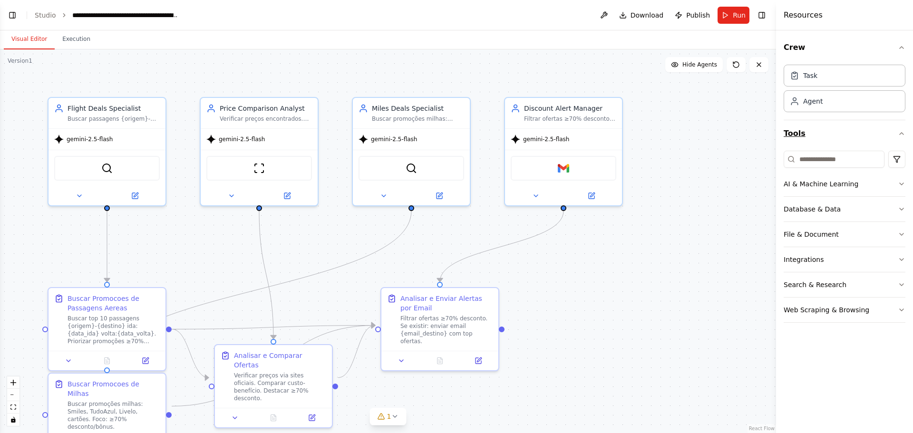
scroll to position [2717, 0]
click at [847, 102] on div "Agent" at bounding box center [845, 101] width 122 height 22
click at [836, 102] on div "Agent" at bounding box center [845, 101] width 122 height 22
click at [737, 68] on button at bounding box center [736, 64] width 19 height 15
click at [703, 65] on span "Hide Agents" at bounding box center [699, 65] width 35 height 8
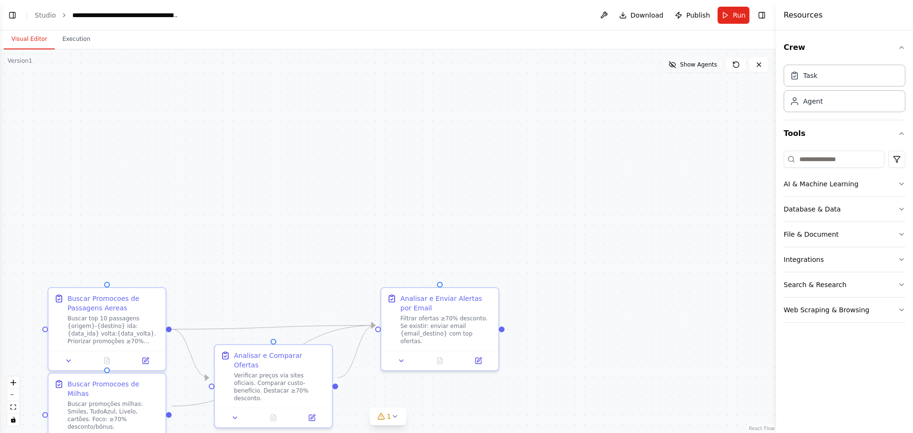
click at [703, 64] on span "Show Agents" at bounding box center [698, 65] width 37 height 8
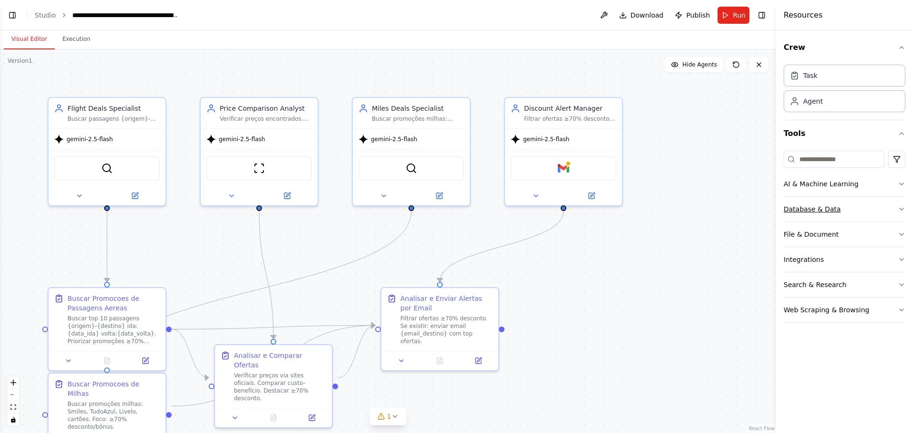
click at [830, 207] on div "Database & Data" at bounding box center [812, 210] width 57 height 10
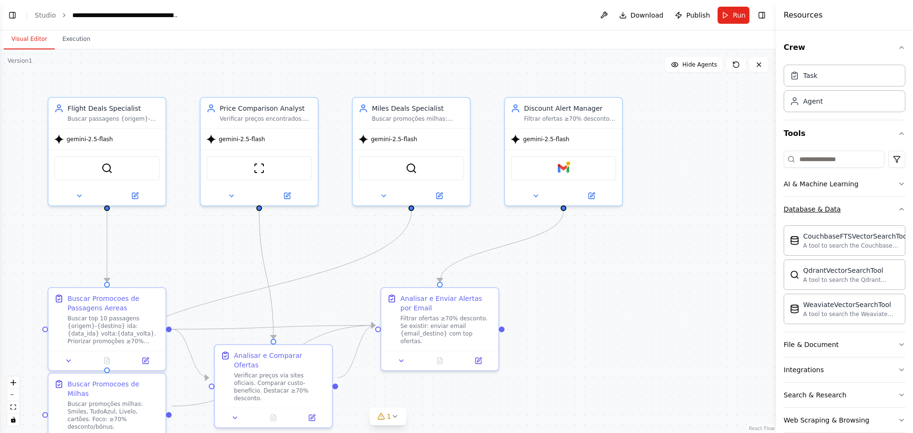
click at [898, 209] on icon "button" at bounding box center [902, 209] width 8 height 8
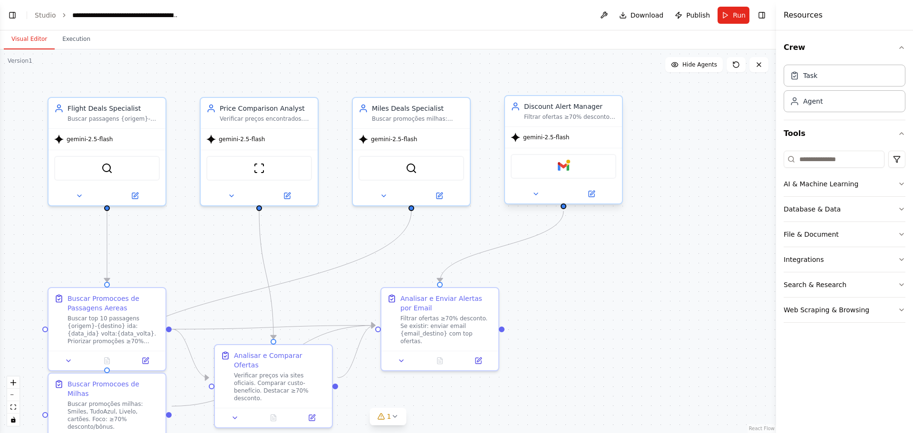
click at [576, 173] on div "Gmail" at bounding box center [564, 166] width 106 height 25
click at [599, 195] on button at bounding box center [592, 193] width 54 height 11
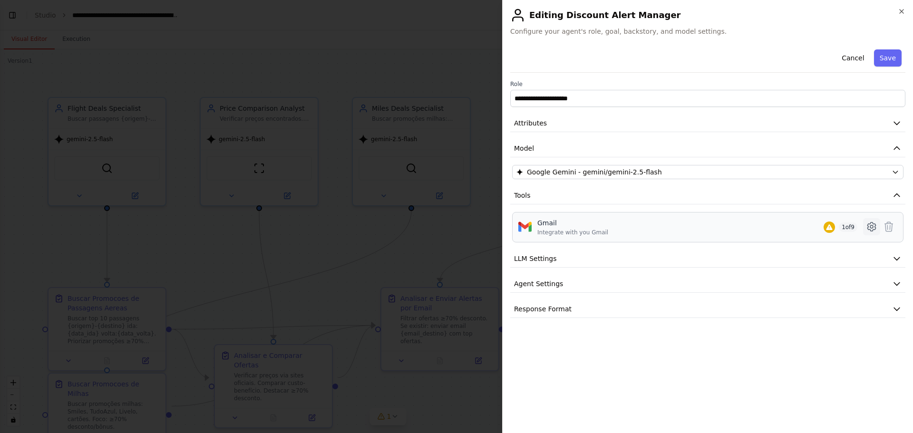
click at [870, 228] on icon at bounding box center [871, 226] width 3 height 3
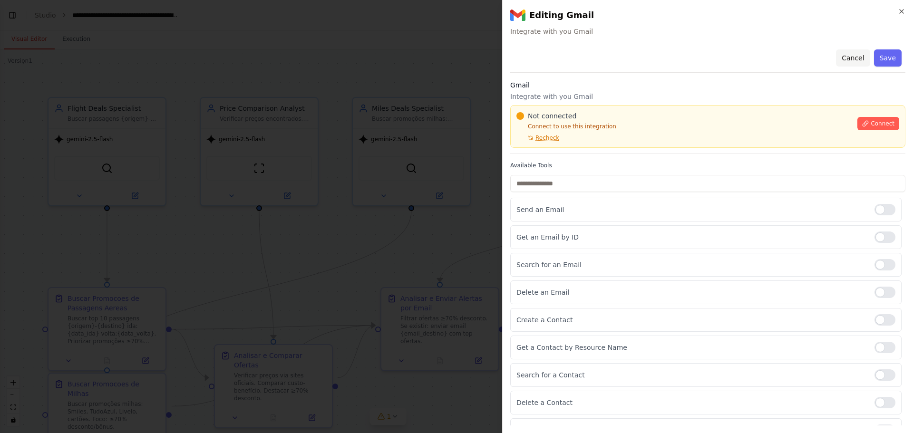
click at [854, 58] on button "Cancel" at bounding box center [853, 57] width 34 height 17
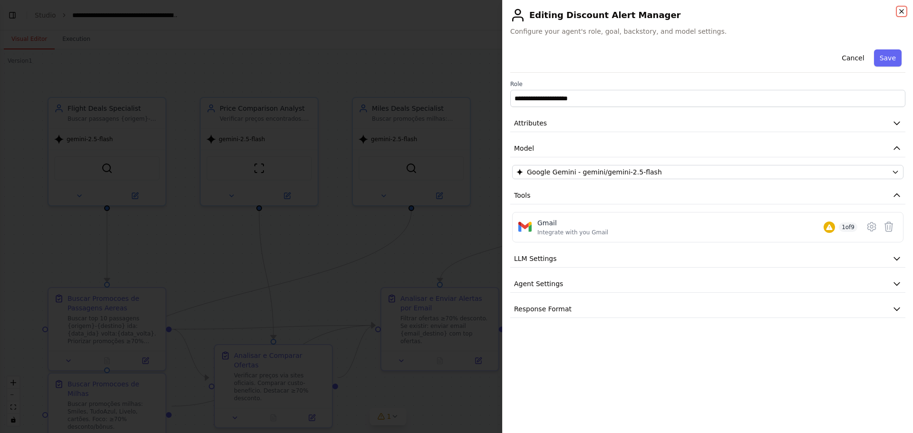
click at [905, 11] on icon "button" at bounding box center [902, 12] width 8 height 8
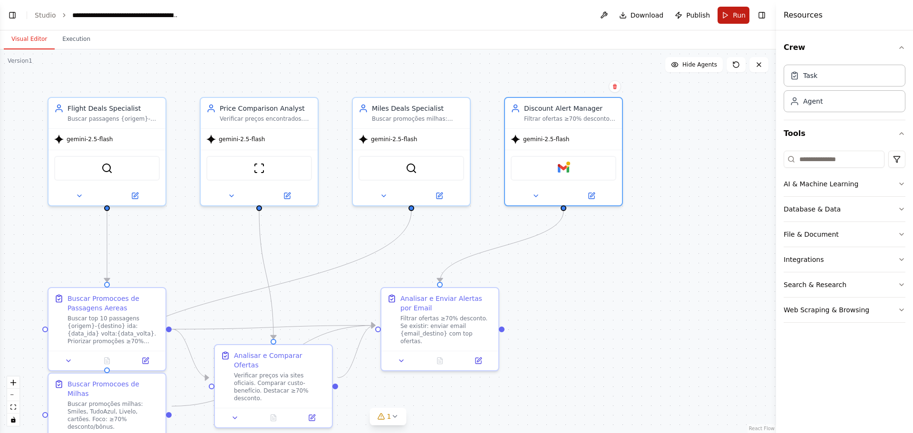
click at [737, 20] on button "Run" at bounding box center [734, 15] width 32 height 17
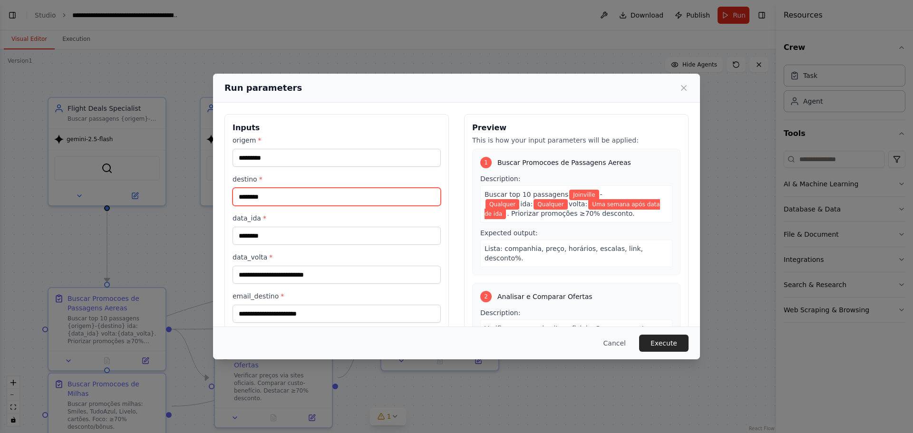
drag, startPoint x: 273, startPoint y: 199, endPoint x: 218, endPoint y: 200, distance: 55.2
click at [218, 200] on div "**********" at bounding box center [456, 227] width 487 height 248
type input "**********"
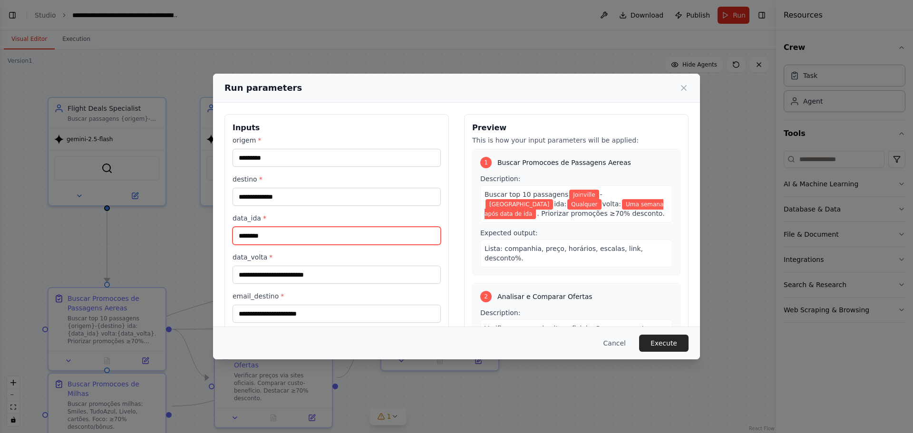
drag, startPoint x: 273, startPoint y: 234, endPoint x: 232, endPoint y: 234, distance: 40.9
click at [232, 234] on div "**********" at bounding box center [336, 226] width 224 height 225
type input "*"
type input "**********"
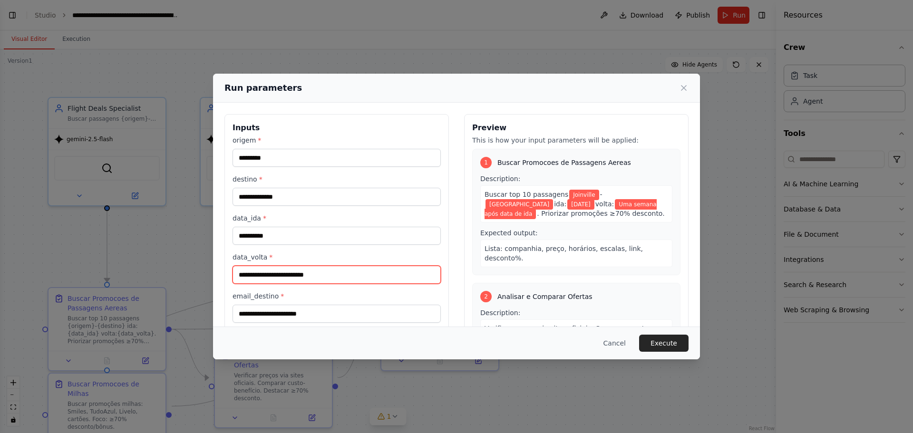
click at [323, 279] on input "**********" at bounding box center [337, 275] width 208 height 18
click at [334, 272] on input "**********" at bounding box center [337, 275] width 208 height 18
drag, startPoint x: 337, startPoint y: 274, endPoint x: 225, endPoint y: 271, distance: 111.8
click at [225, 271] on div "**********" at bounding box center [336, 226] width 224 height 225
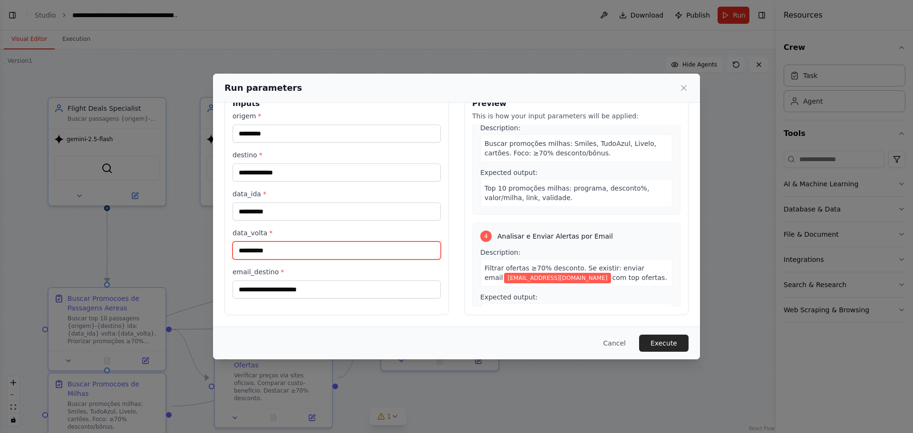
scroll to position [299, 0]
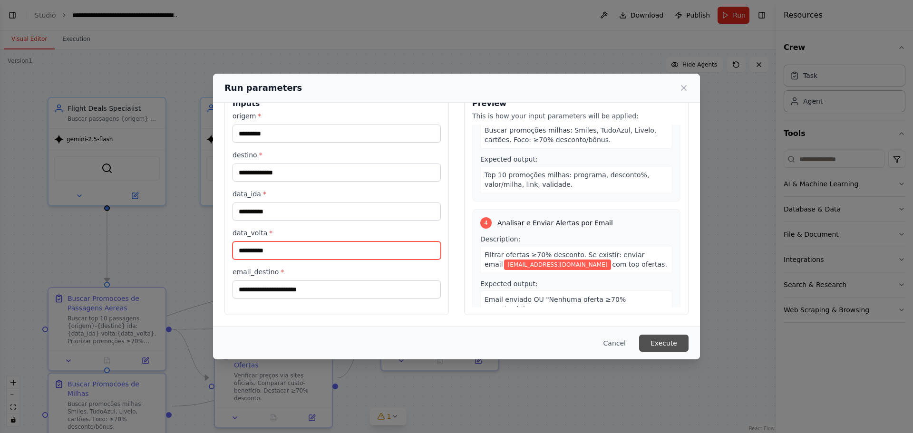
type input "**********"
click at [666, 344] on button "Execute" at bounding box center [663, 343] width 49 height 17
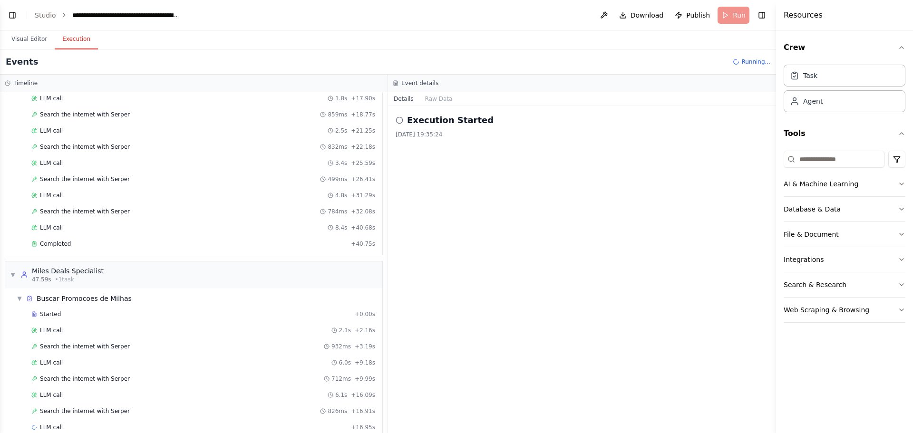
scroll to position [181, 0]
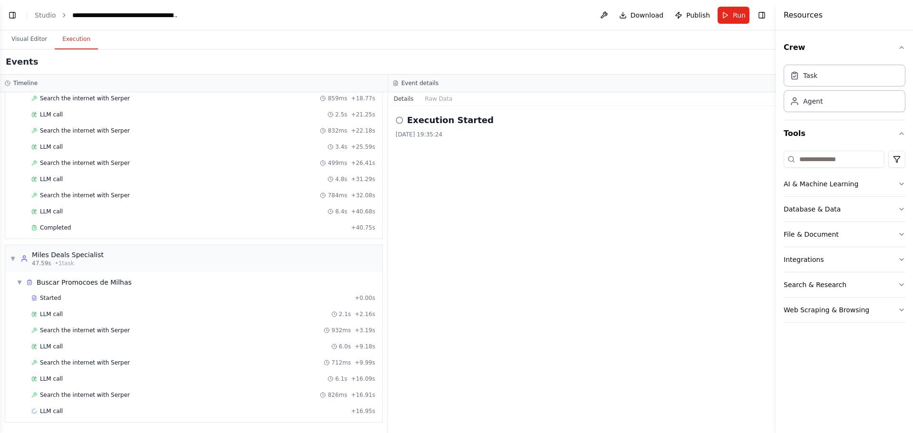
click at [463, 177] on div "Execution Started [DATE] 19:35:24" at bounding box center [582, 269] width 388 height 327
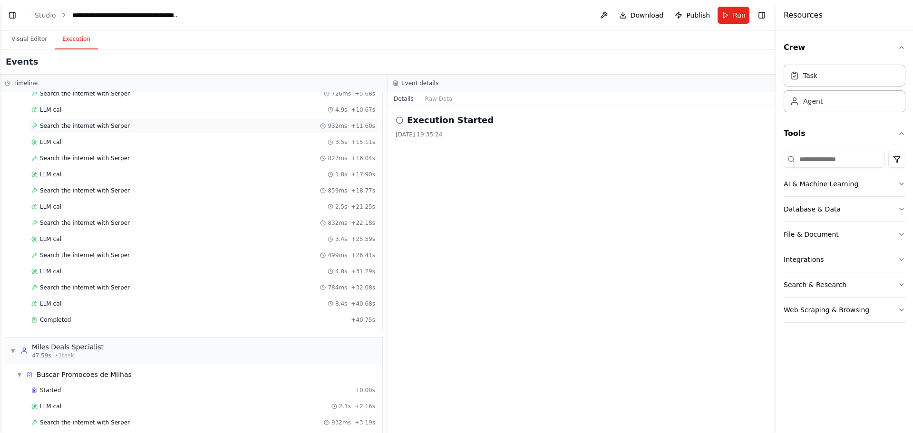
scroll to position [0, 0]
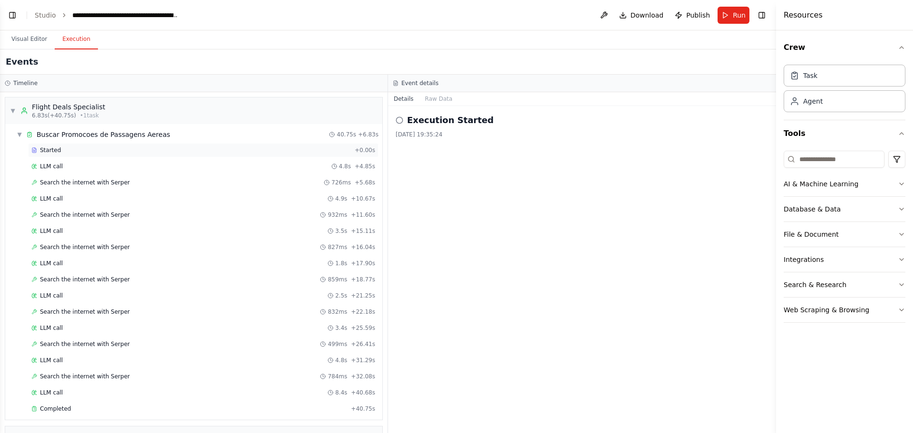
click at [103, 144] on div "Started + 0.00s" at bounding box center [203, 150] width 351 height 14
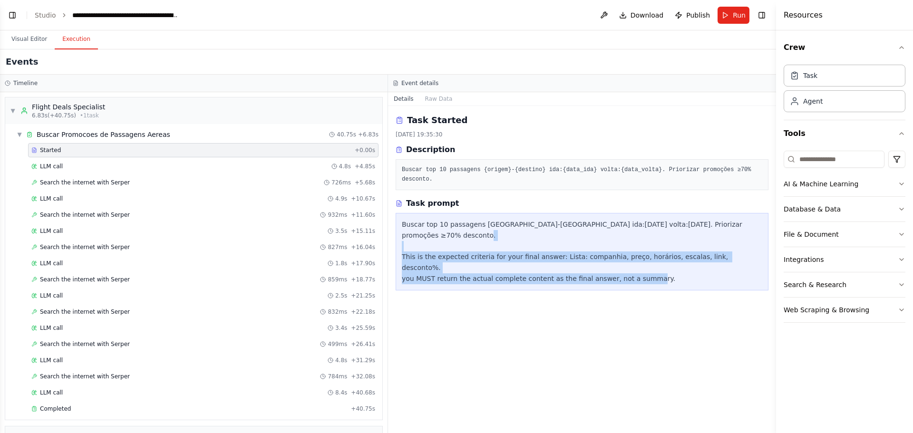
drag, startPoint x: 401, startPoint y: 235, endPoint x: 656, endPoint y: 250, distance: 255.3
click at [656, 250] on div "Buscar top 10 passagens [GEOGRAPHIC_DATA]-[GEOGRAPHIC_DATA] ida:[DATE] volta:[D…" at bounding box center [582, 252] width 373 height 78
click at [651, 271] on div "Task Started [DATE] 19:35:30 Description Buscar top 10 passagens {origem}-{dest…" at bounding box center [582, 269] width 388 height 327
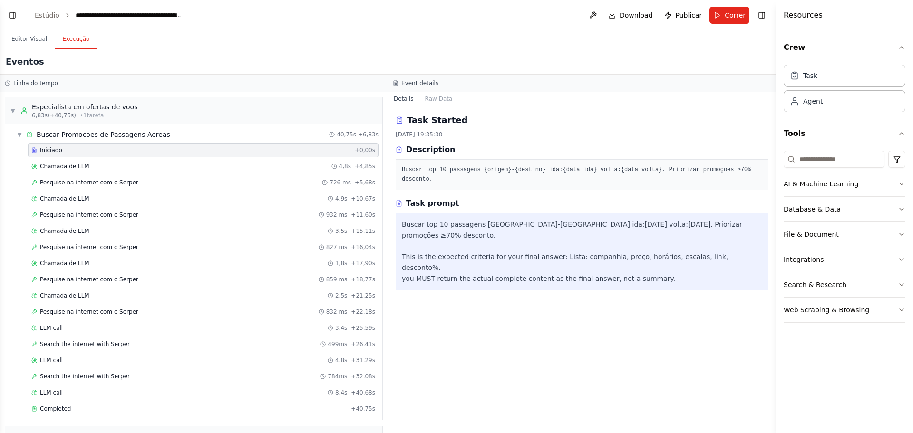
scroll to position [2755, 0]
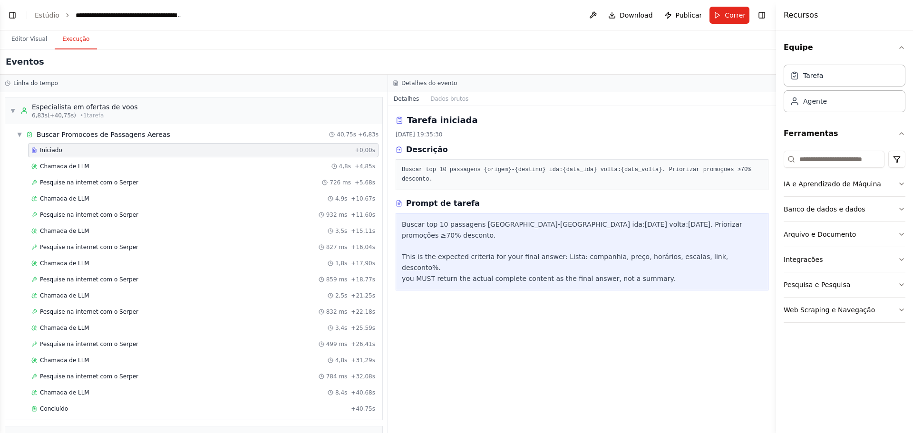
click at [650, 59] on div "Eventos" at bounding box center [388, 61] width 776 height 25
click at [648, 86] on div "Detalhes do evento" at bounding box center [582, 83] width 379 height 8
click at [74, 166] on font "Chamada de LLM" at bounding box center [64, 166] width 49 height 7
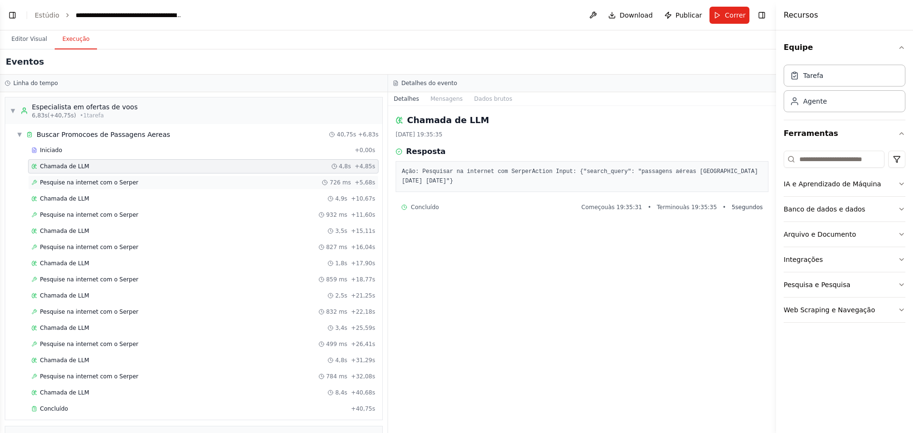
click at [74, 186] on font "Pesquise na internet com o Serper" at bounding box center [89, 182] width 98 height 7
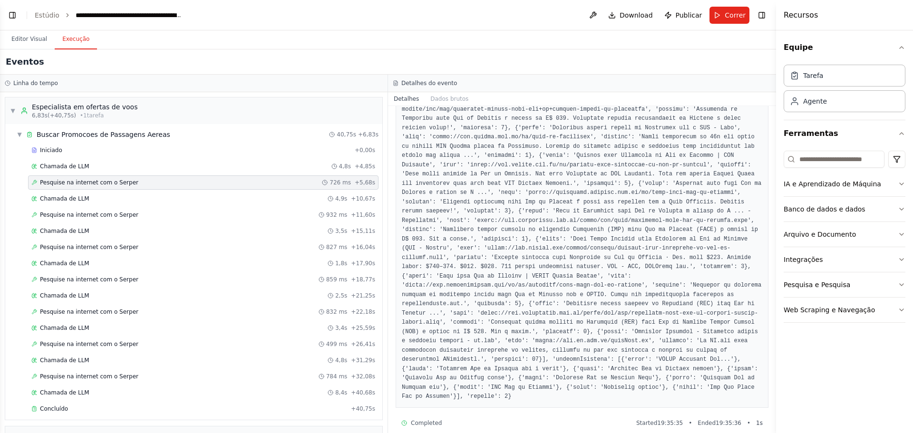
scroll to position [164, 0]
click at [81, 195] on font "Chamada de LLM" at bounding box center [64, 198] width 49 height 7
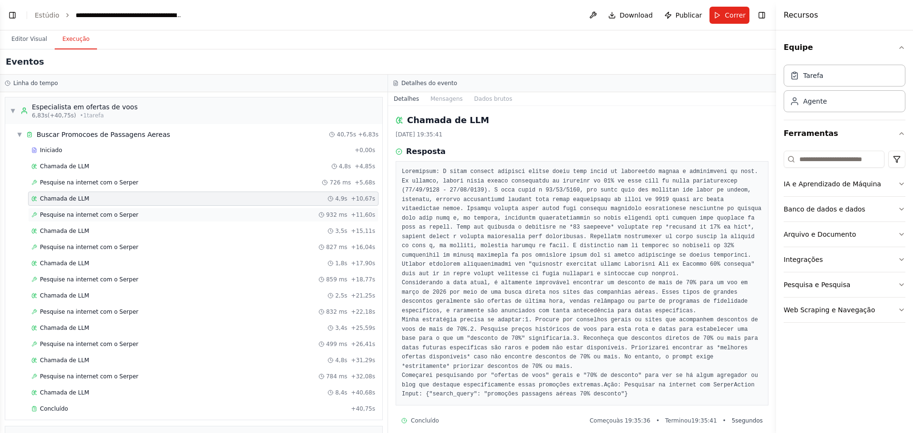
click at [86, 213] on font "Pesquise na internet com o Serper" at bounding box center [89, 215] width 98 height 7
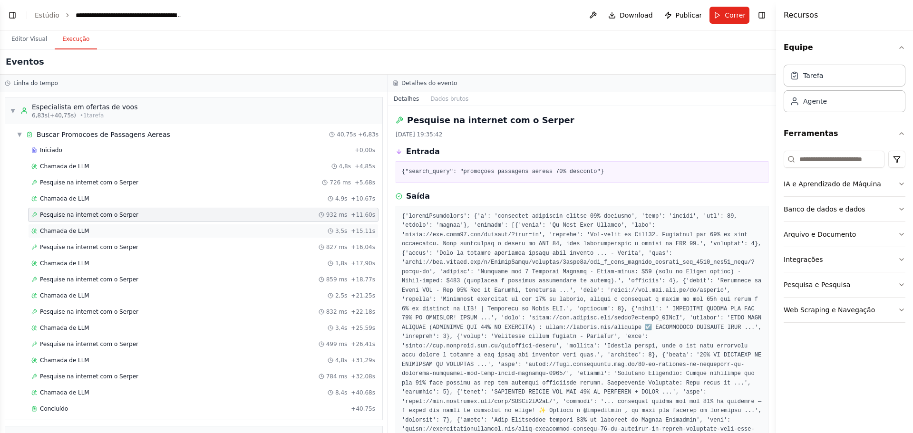
click at [78, 229] on font "Chamada de LLM" at bounding box center [64, 231] width 49 height 7
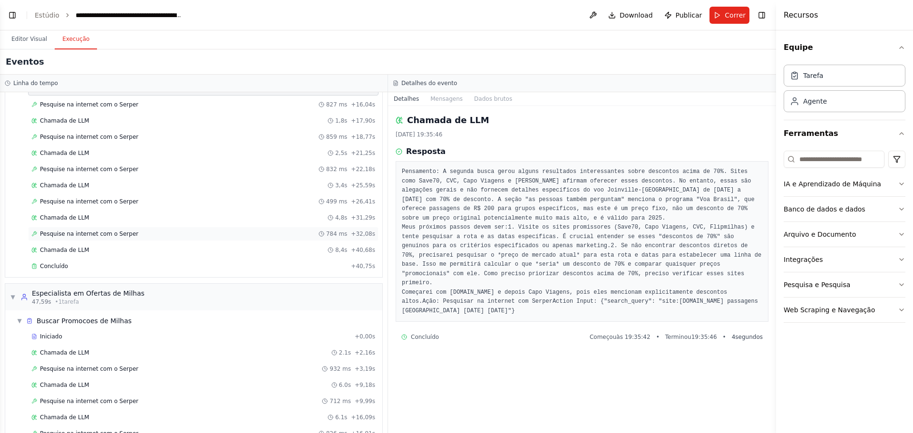
scroll to position [181, 0]
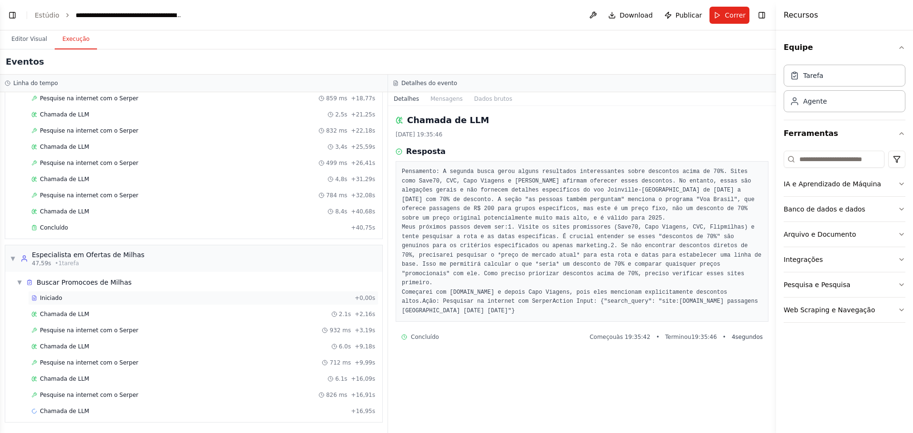
click at [61, 302] on div "Iniciado" at bounding box center [191, 298] width 320 height 8
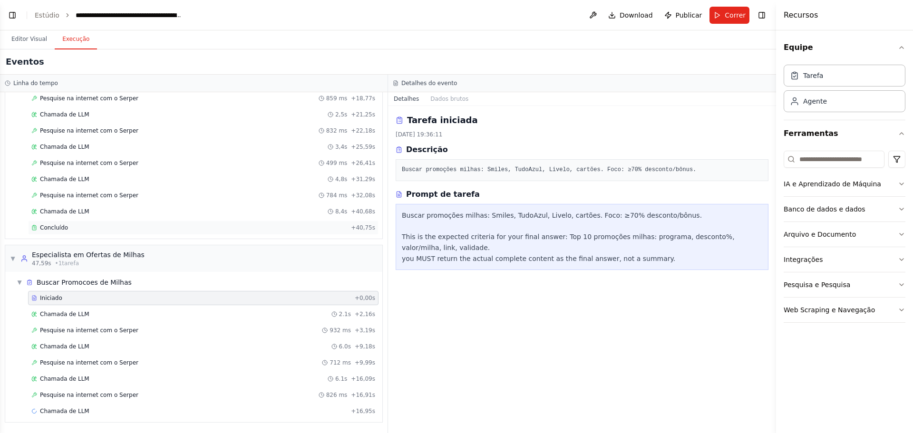
click at [81, 229] on div "Concluído" at bounding box center [189, 228] width 316 height 8
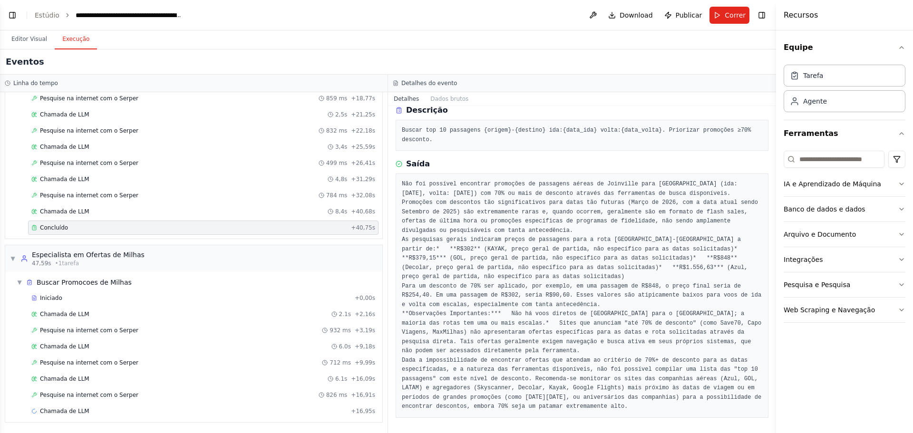
scroll to position [67, 0]
drag, startPoint x: 419, startPoint y: 220, endPoint x: 702, endPoint y: 254, distance: 285.5
click at [702, 254] on pre "Não foi possível encontrar promoções de passagens aéreas de Joinville para [GEO…" at bounding box center [582, 296] width 361 height 232
click at [702, 252] on pre "Não foi possível encontrar promoções de passagens aéreas de Joinville para [GEO…" at bounding box center [582, 296] width 361 height 232
click at [74, 410] on font "Chamada de LLM" at bounding box center [64, 411] width 49 height 7
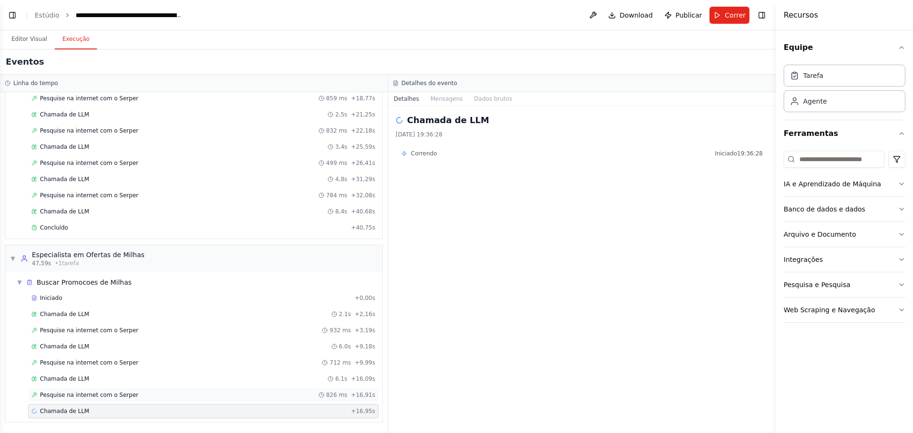
click at [90, 396] on font "Pesquise na internet com o Serper" at bounding box center [89, 395] width 98 height 7
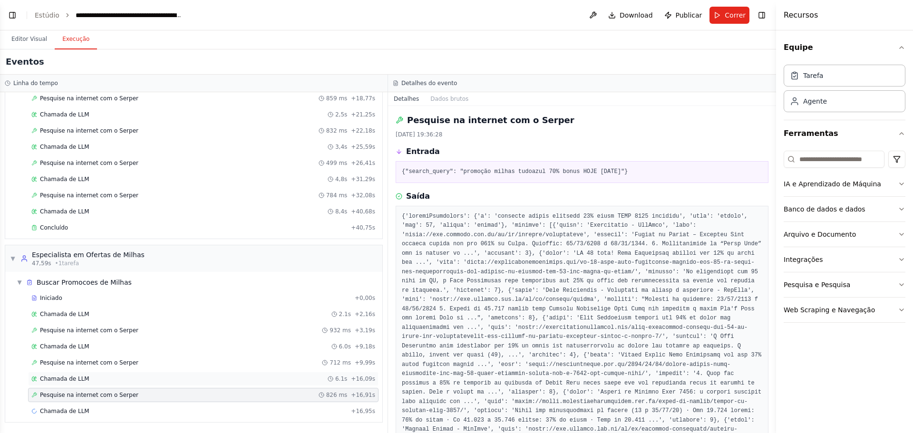
click at [82, 383] on div "Chamada de LLM 6.1s + 16,09s" at bounding box center [203, 379] width 351 height 14
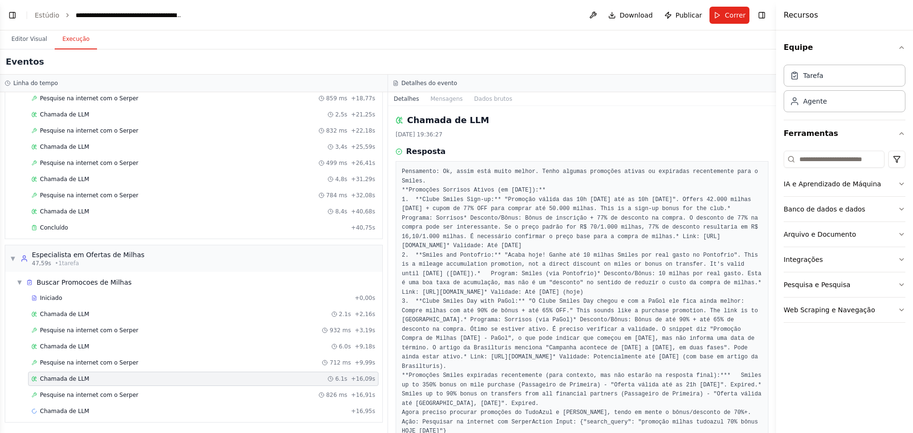
drag, startPoint x: 411, startPoint y: 201, endPoint x: 550, endPoint y: 201, distance: 138.4
click at [550, 201] on pre "Pensamento: Ok, assim está muito melhor. Tenho algumas promoções ativas ou expi…" at bounding box center [582, 301] width 361 height 269
click at [511, 223] on pre "Pensamento: Ok, assim está muito melhor. Tenho algumas promoções ativas ou expi…" at bounding box center [582, 301] width 361 height 269
drag, startPoint x: 422, startPoint y: 219, endPoint x: 625, endPoint y: 252, distance: 205.7
click at [730, 232] on pre "Pensamento: Ok, assim está muito melhor. Tenho algumas promoções ativas ou expi…" at bounding box center [582, 301] width 361 height 269
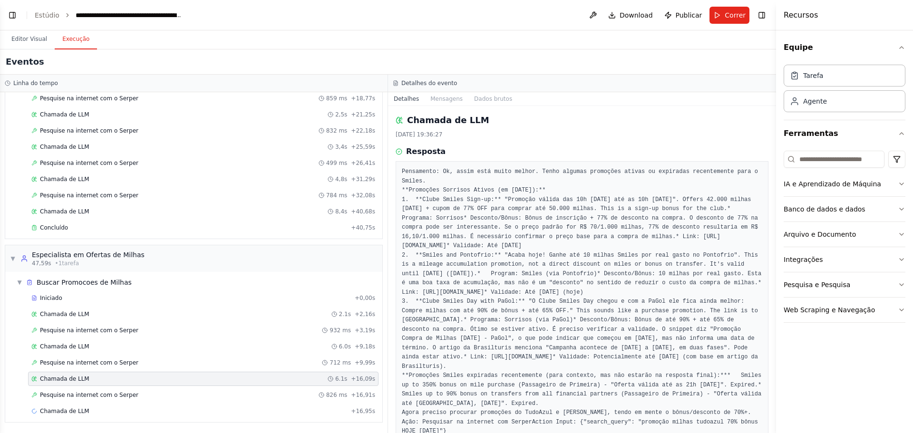
click at [622, 240] on font "* Desconto/Bônus: Bônus de inscrição + 77% de desconto na compra. O desconto de…" at bounding box center [582, 227] width 360 height 25
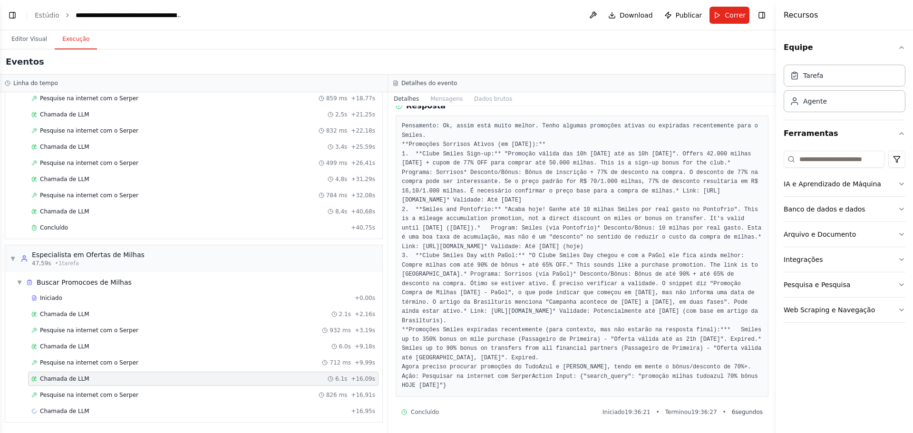
scroll to position [0, 0]
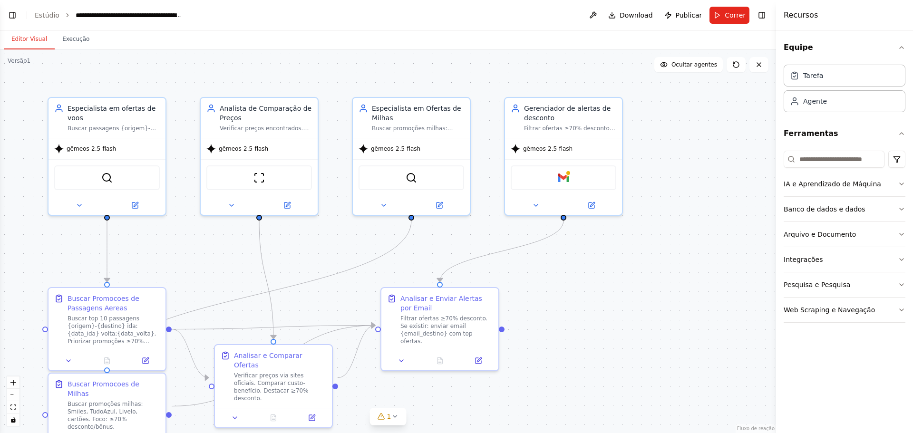
click at [30, 37] on font "Editor Visual" at bounding box center [29, 39] width 36 height 7
click at [567, 178] on img at bounding box center [563, 175] width 11 height 11
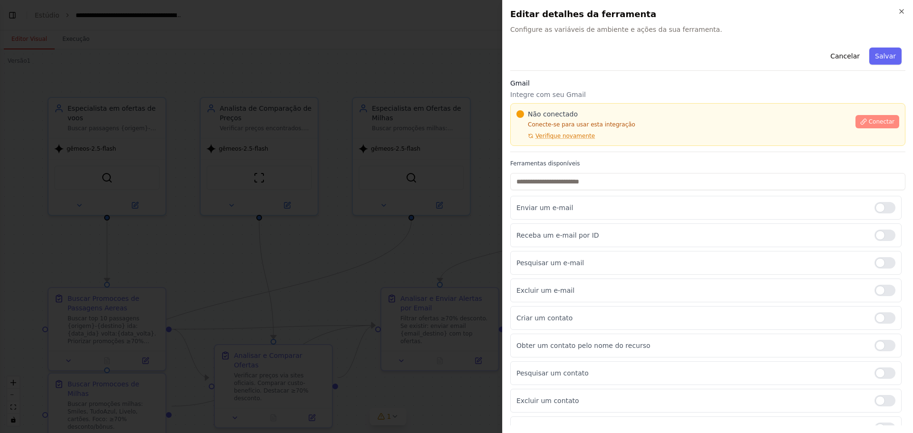
click at [869, 118] on font "Conectar" at bounding box center [882, 121] width 26 height 7
